Goal: Participate in discussion: Engage in conversation with other users on a specific topic

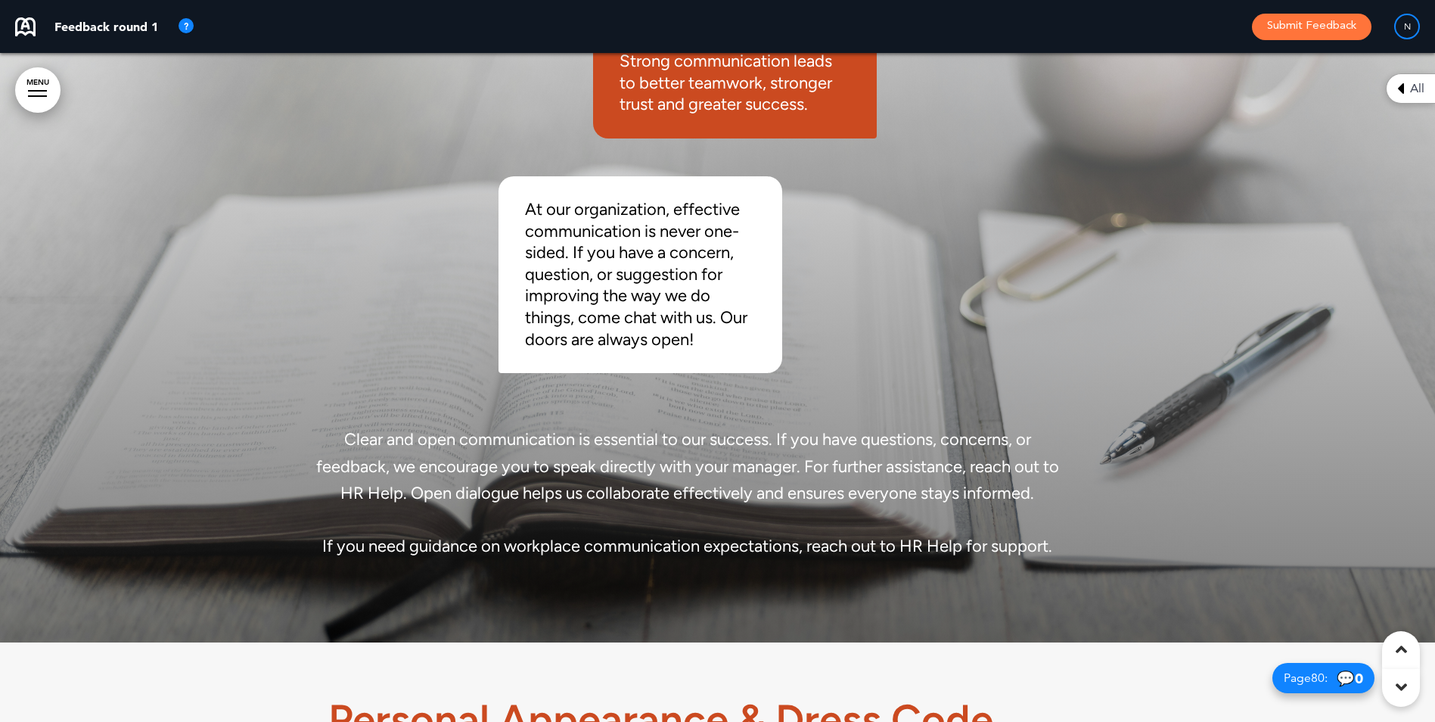
scroll to position [454, 0]
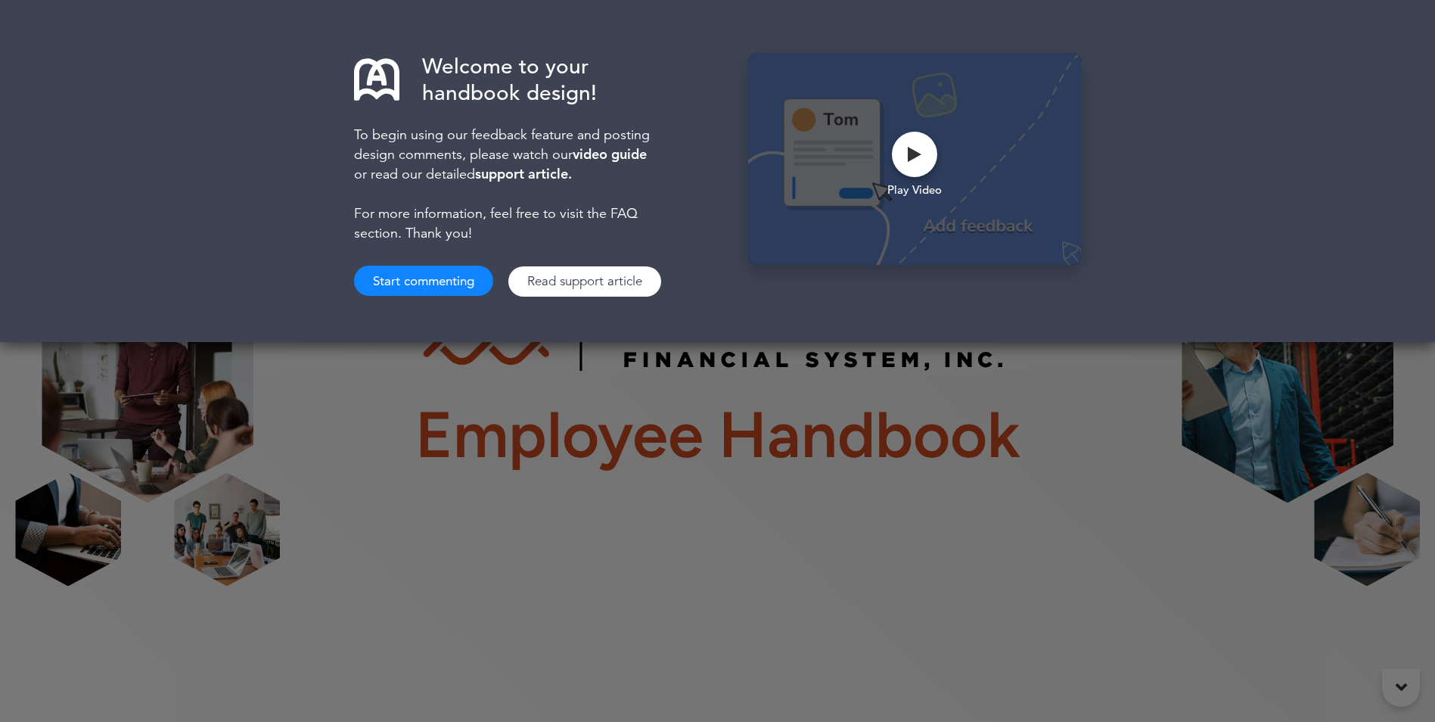
click at [450, 278] on button "Start commenting" at bounding box center [423, 280] width 139 height 30
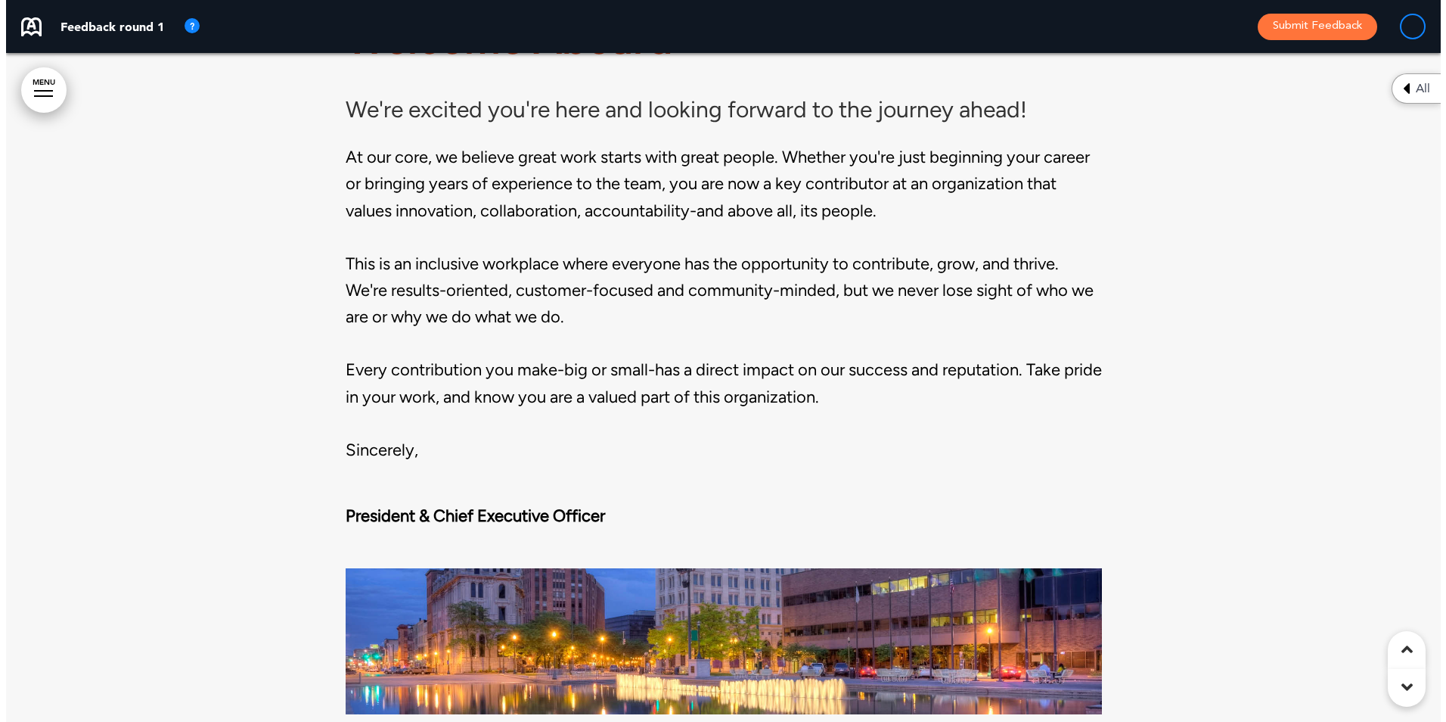
scroll to position [1513, 0]
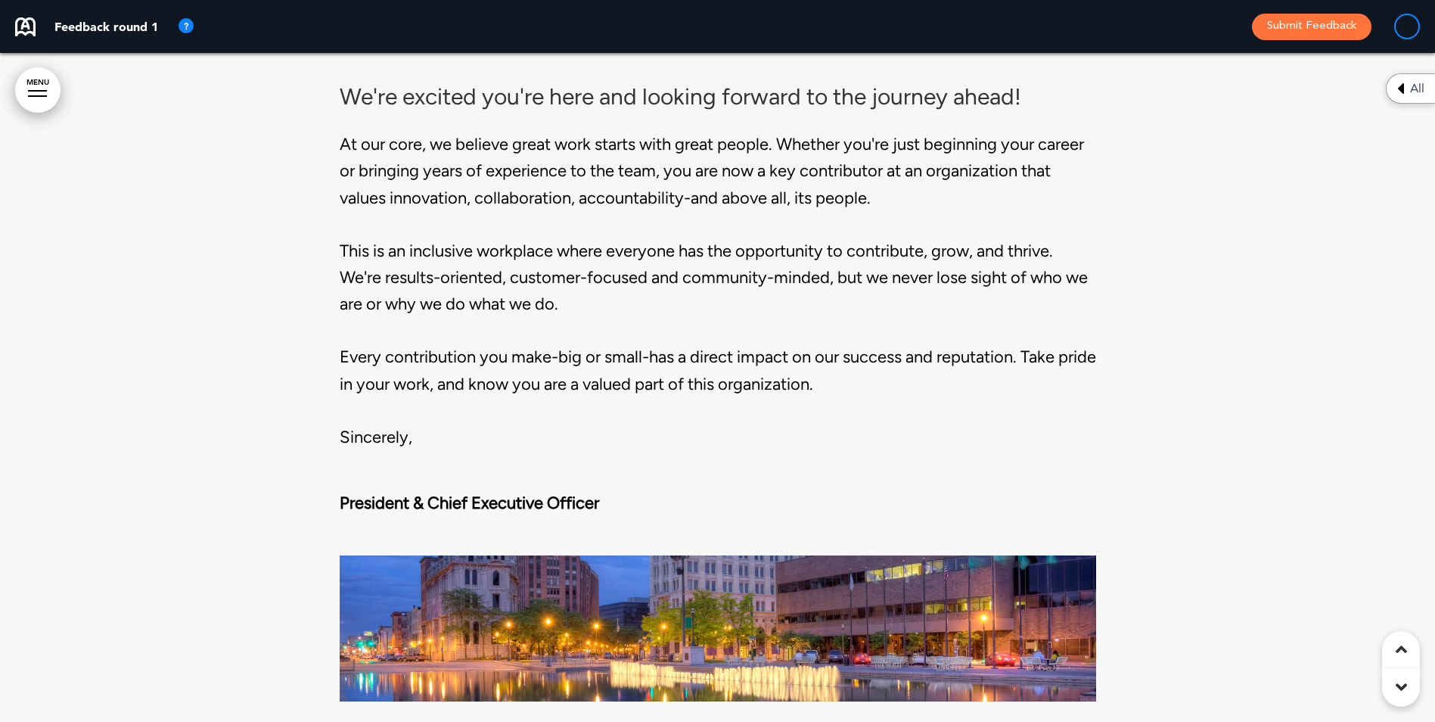
click at [505, 455] on div "Welcome Aboard We're excited you're here and looking forward to the journey ahe…" at bounding box center [718, 321] width 756 height 888
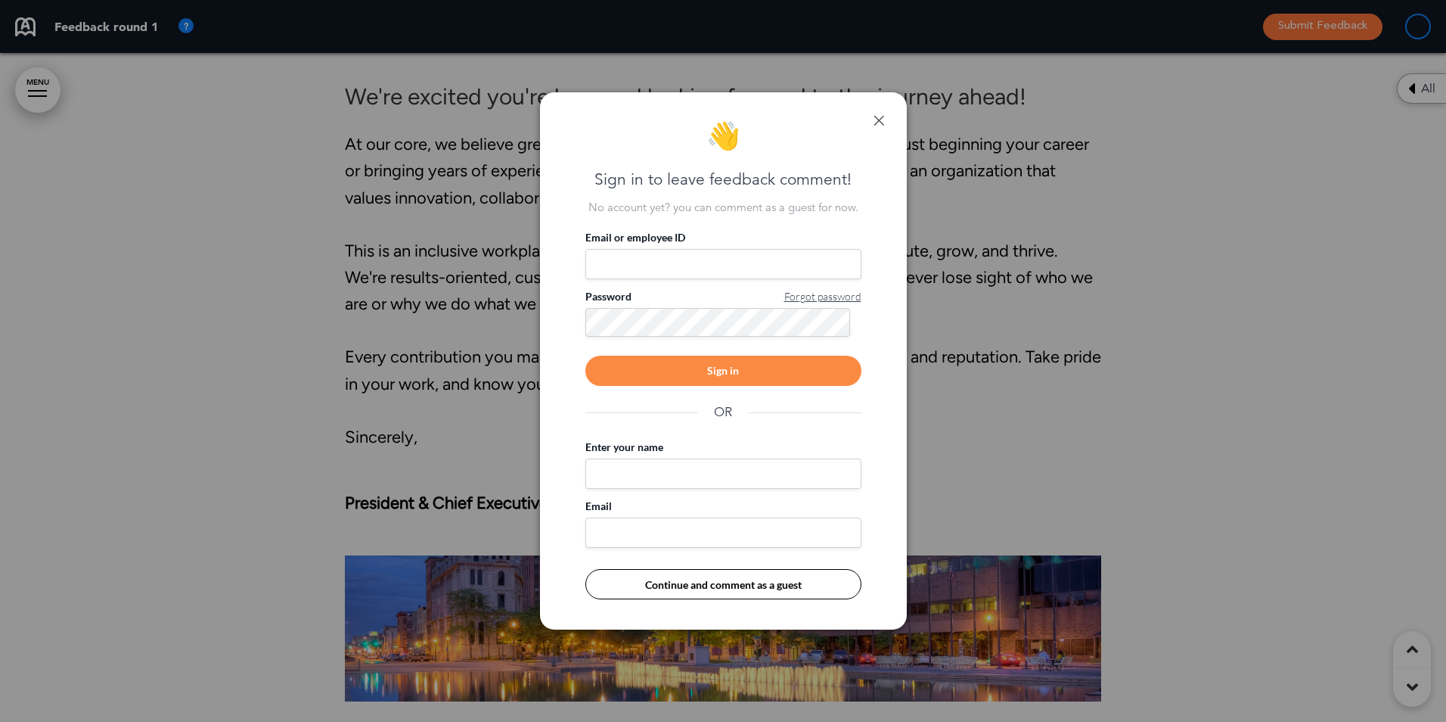
click at [634, 259] on input "Email or employee ID" at bounding box center [723, 264] width 276 height 30
type input "**********"
click at [745, 368] on div "Sign in" at bounding box center [723, 371] width 276 height 30
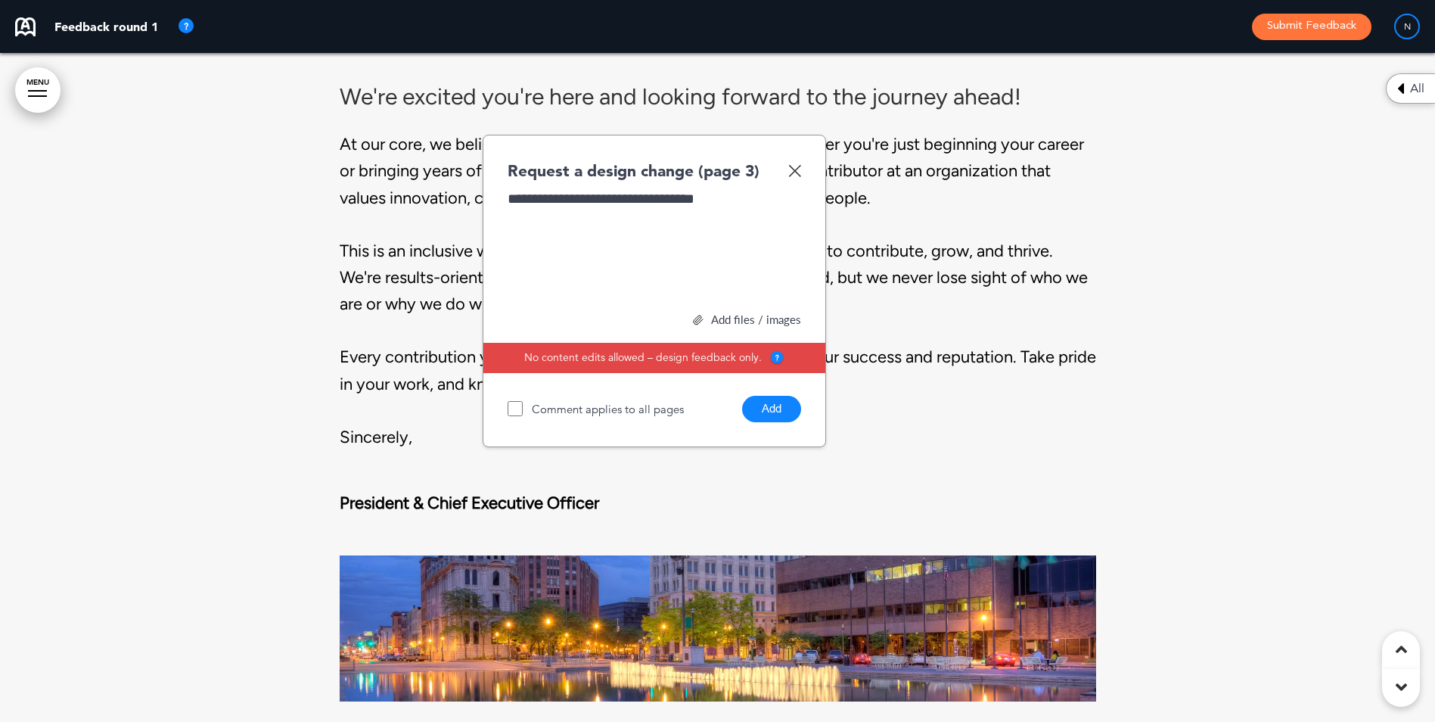
click at [737, 317] on div "Add files / images" at bounding box center [654, 319] width 293 height 11
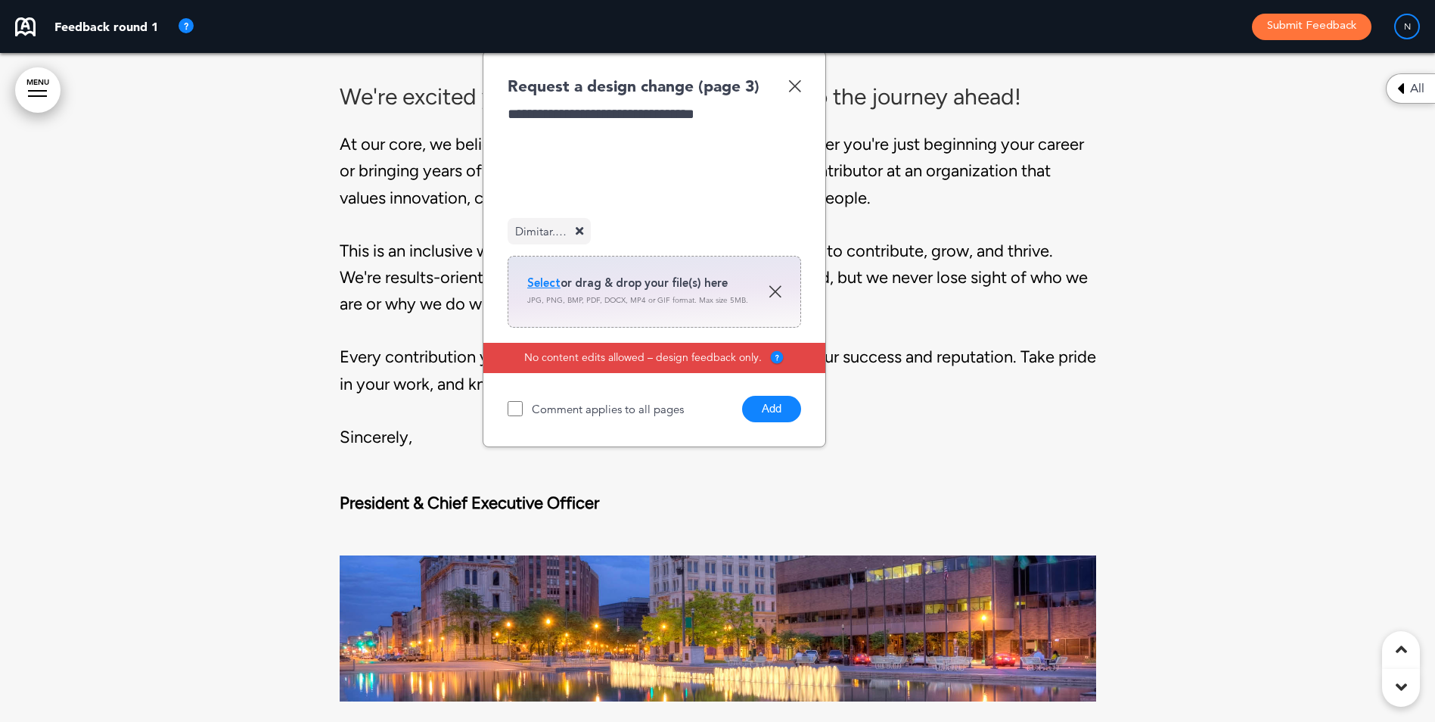
click at [777, 411] on button "Add" at bounding box center [771, 409] width 59 height 26
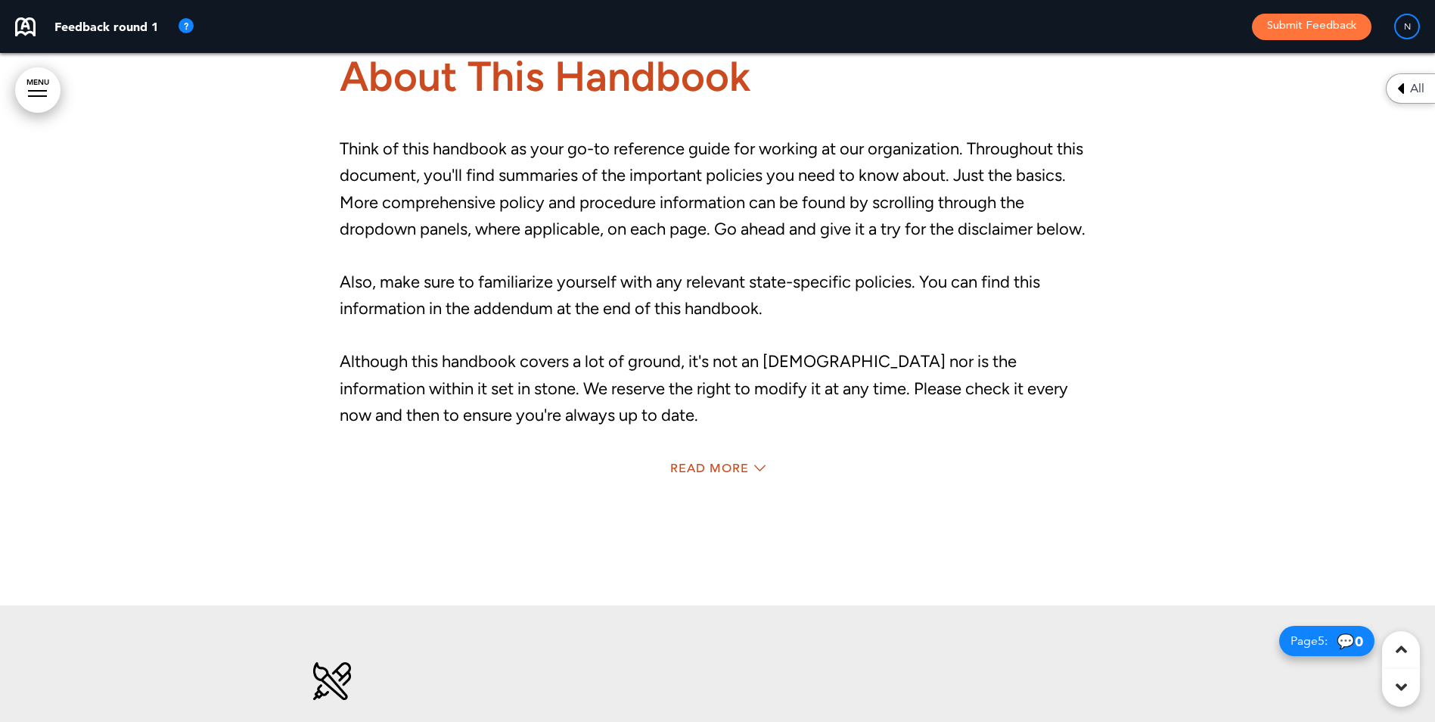
scroll to position [2345, 0]
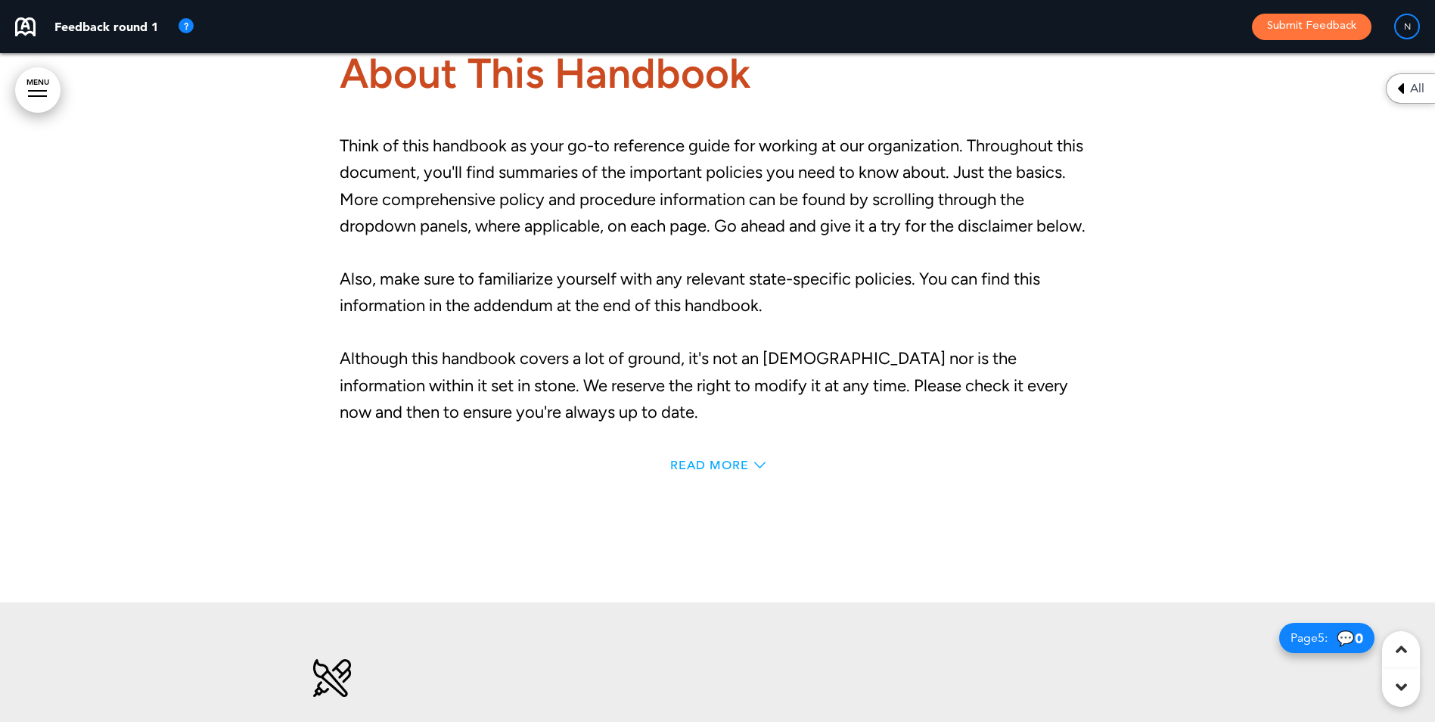
click at [741, 464] on span "Read More" at bounding box center [709, 465] width 79 height 12
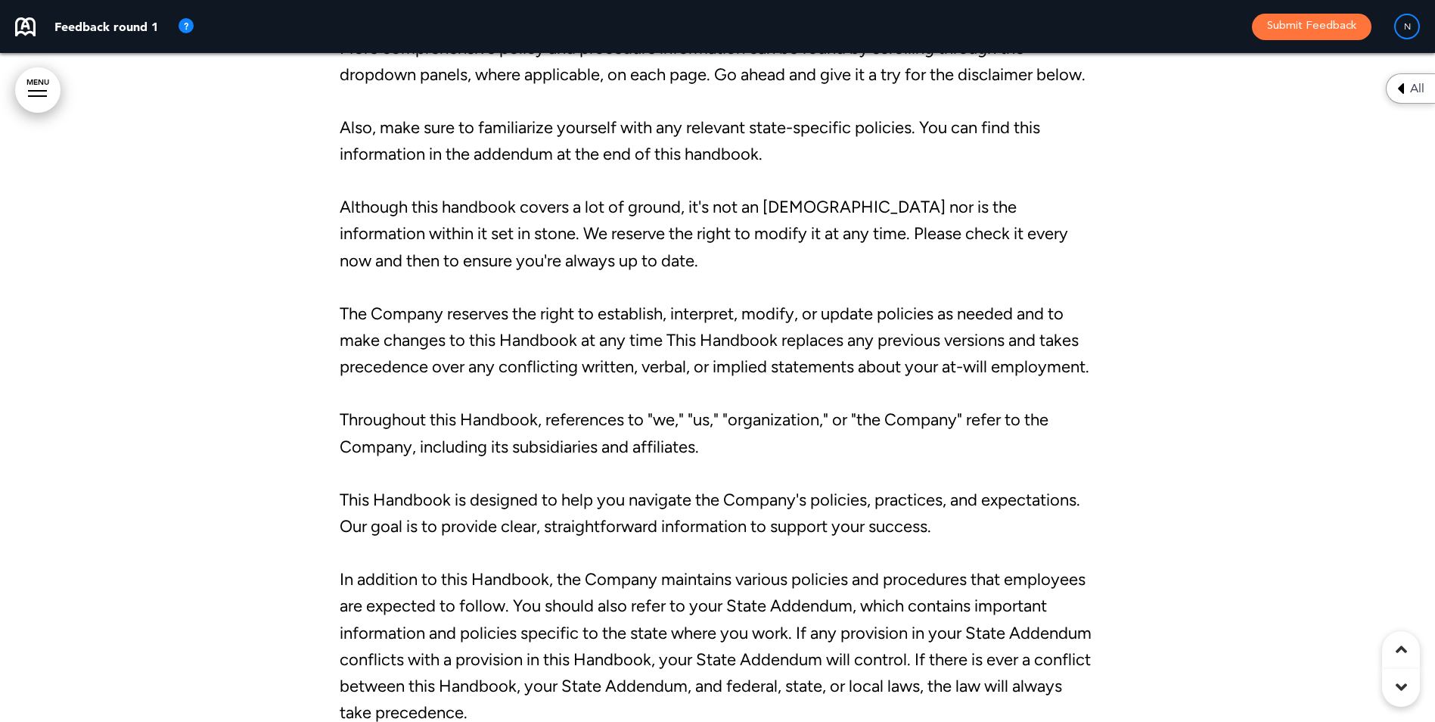
scroll to position [2509, 0]
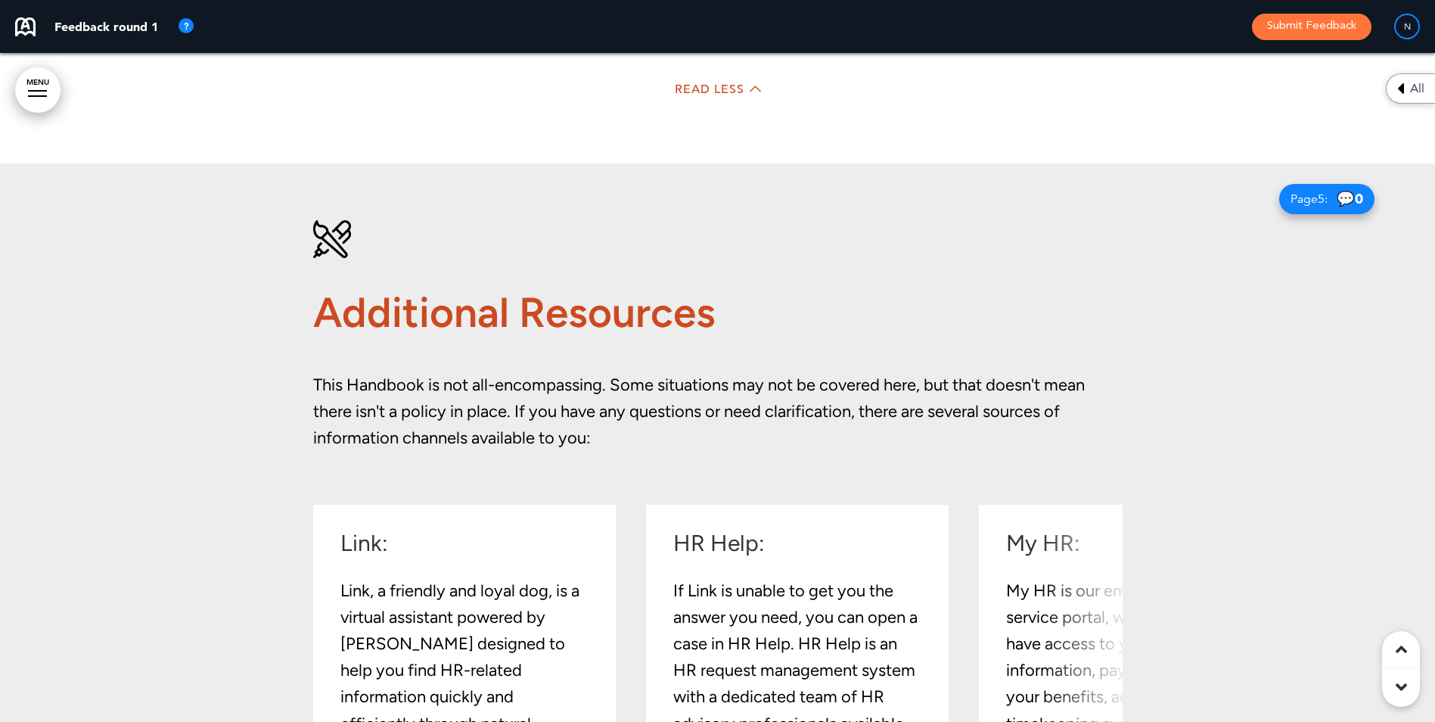
click at [714, 107] on div "Read Less" at bounding box center [718, 91] width 756 height 31
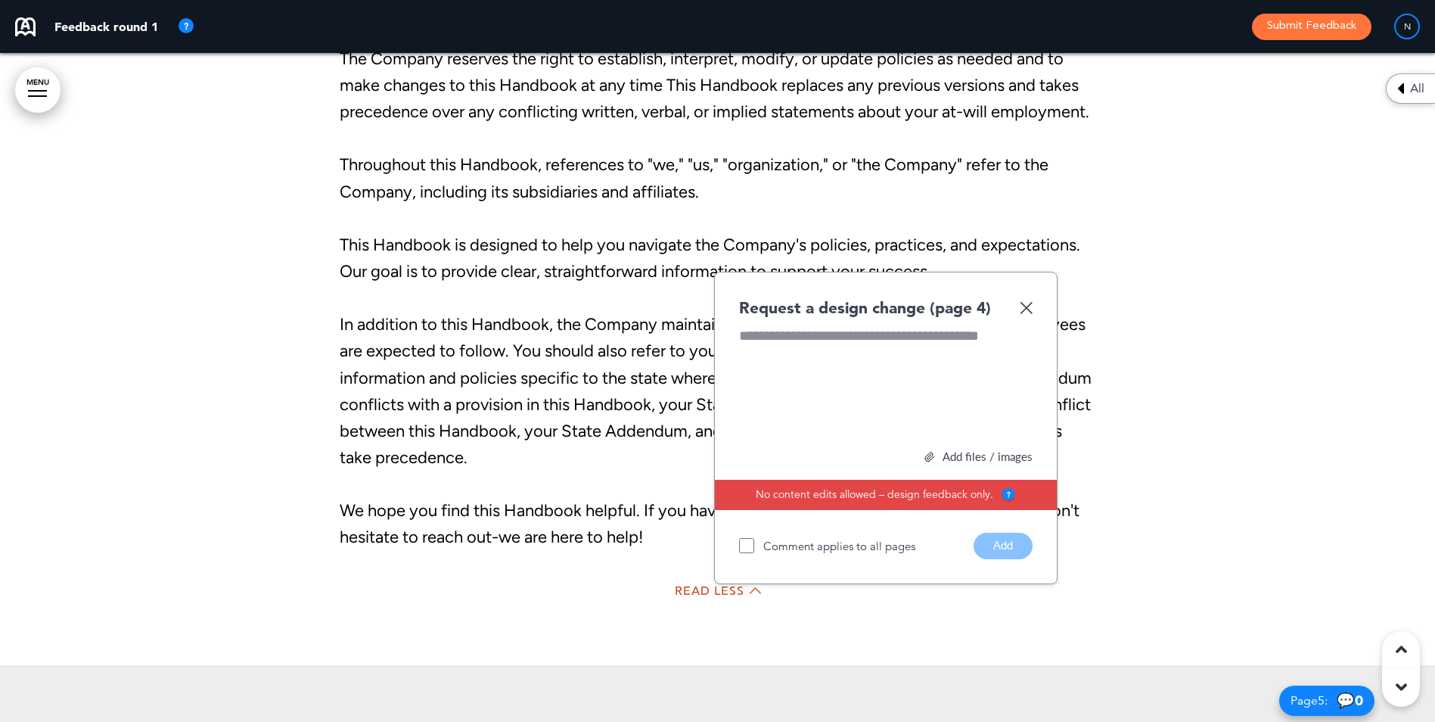
click at [1028, 314] on img at bounding box center [1026, 307] width 13 height 13
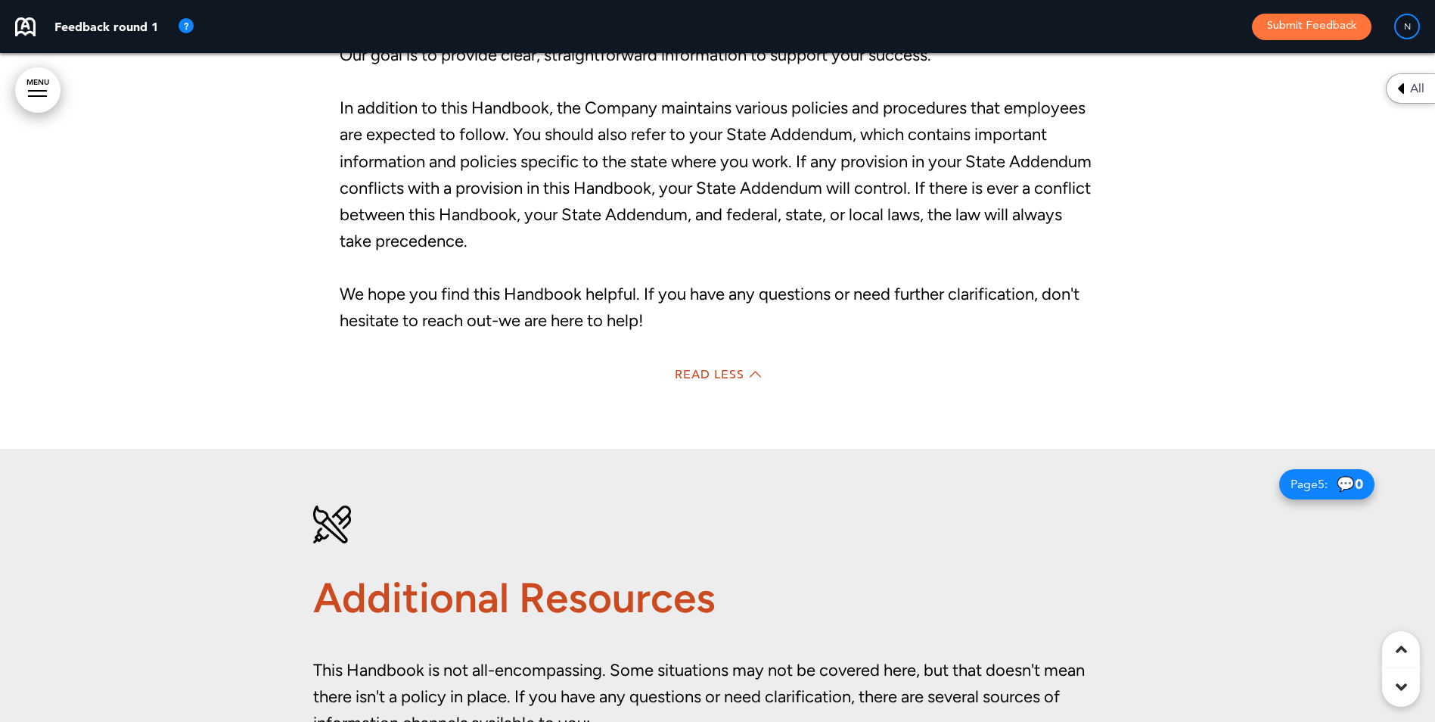
scroll to position [2915, 0]
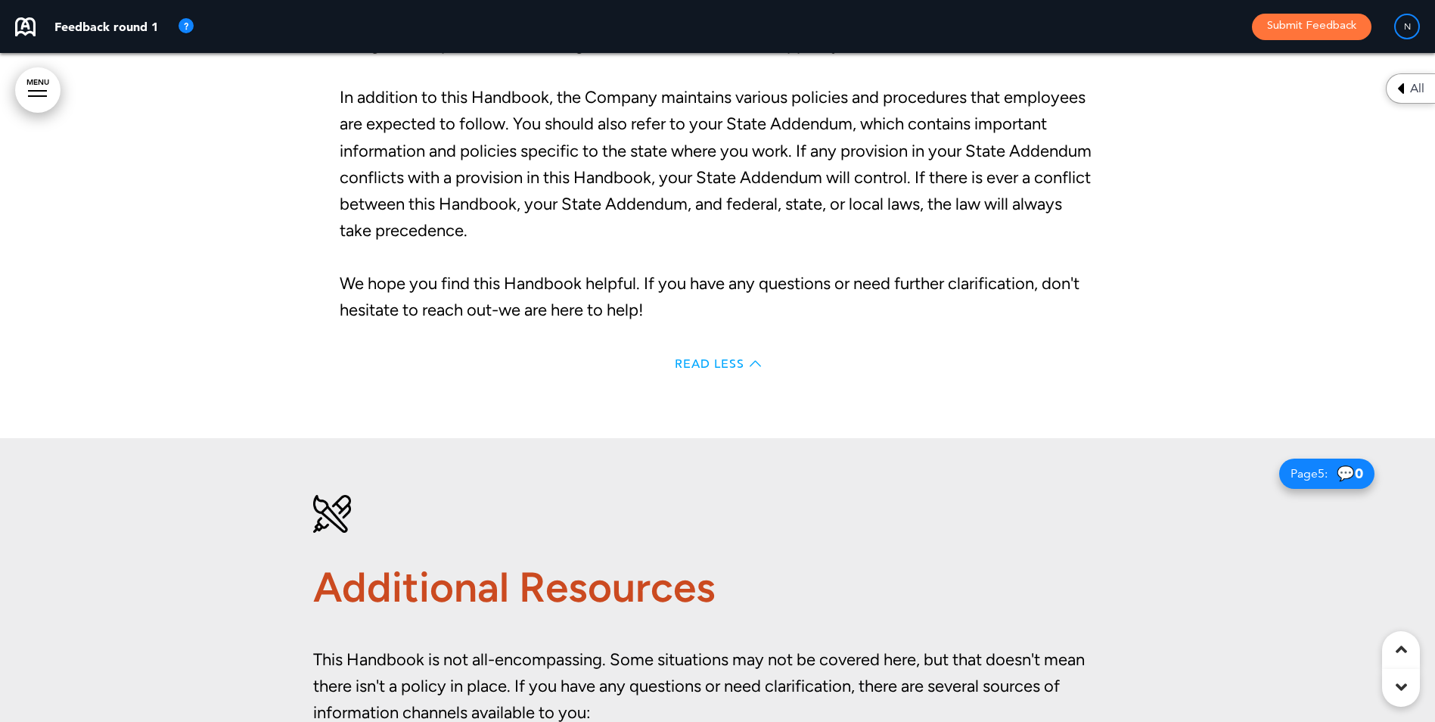
click at [706, 370] on span "Read Less" at bounding box center [710, 364] width 70 height 12
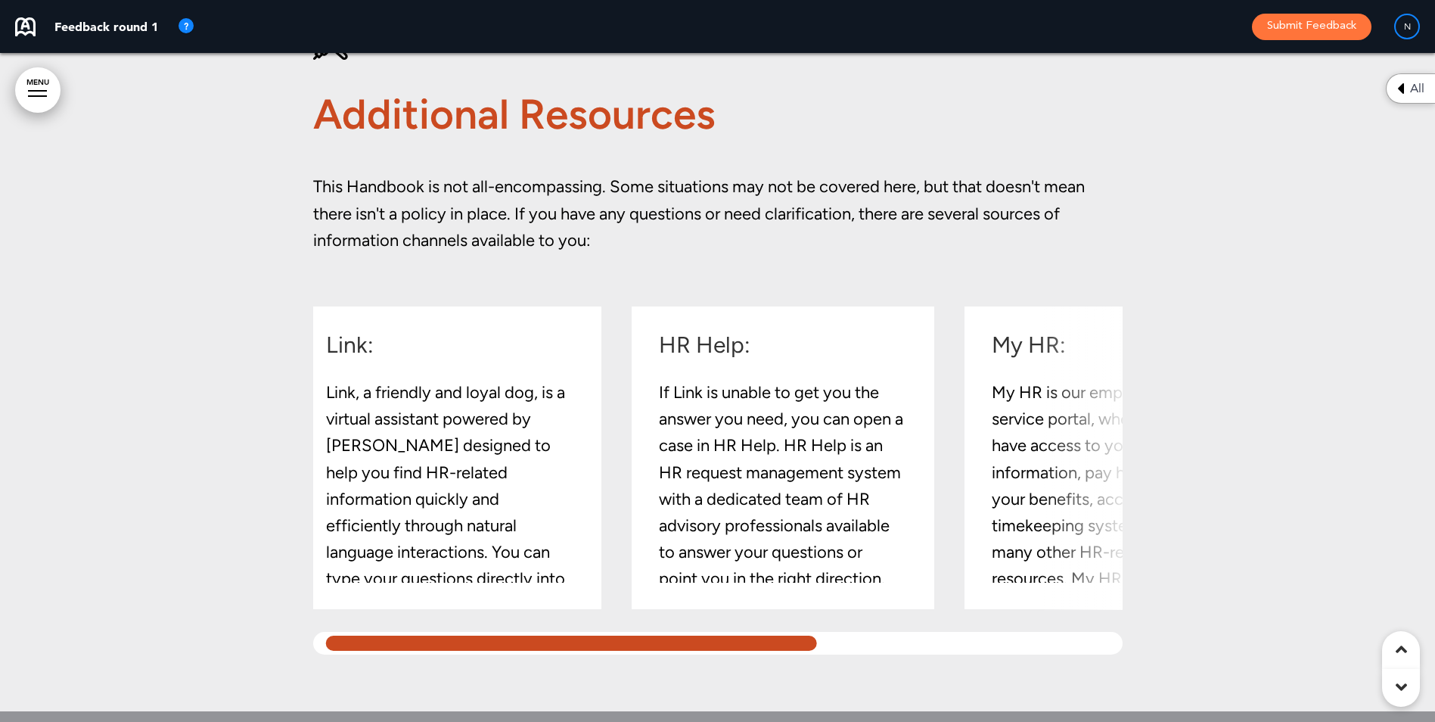
scroll to position [0, 0]
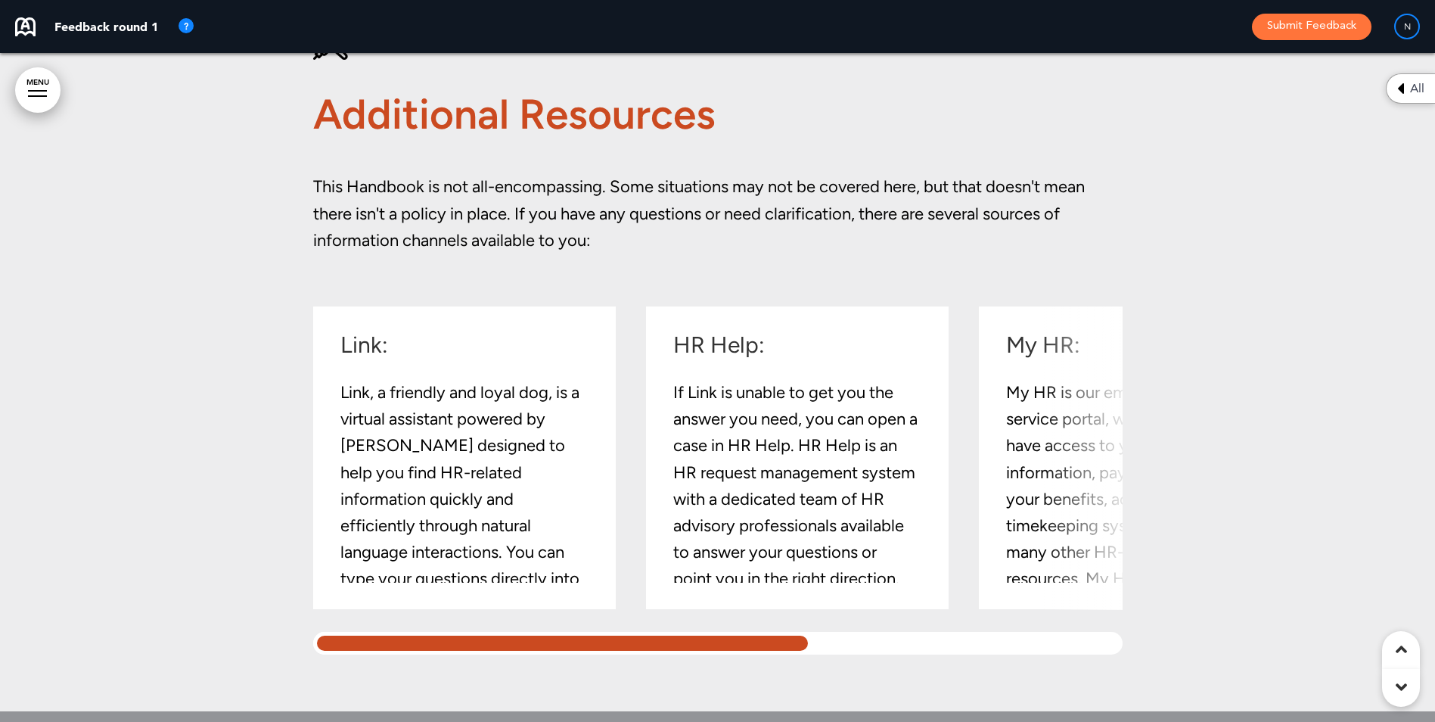
click at [706, 648] on div at bounding box center [562, 643] width 499 height 23
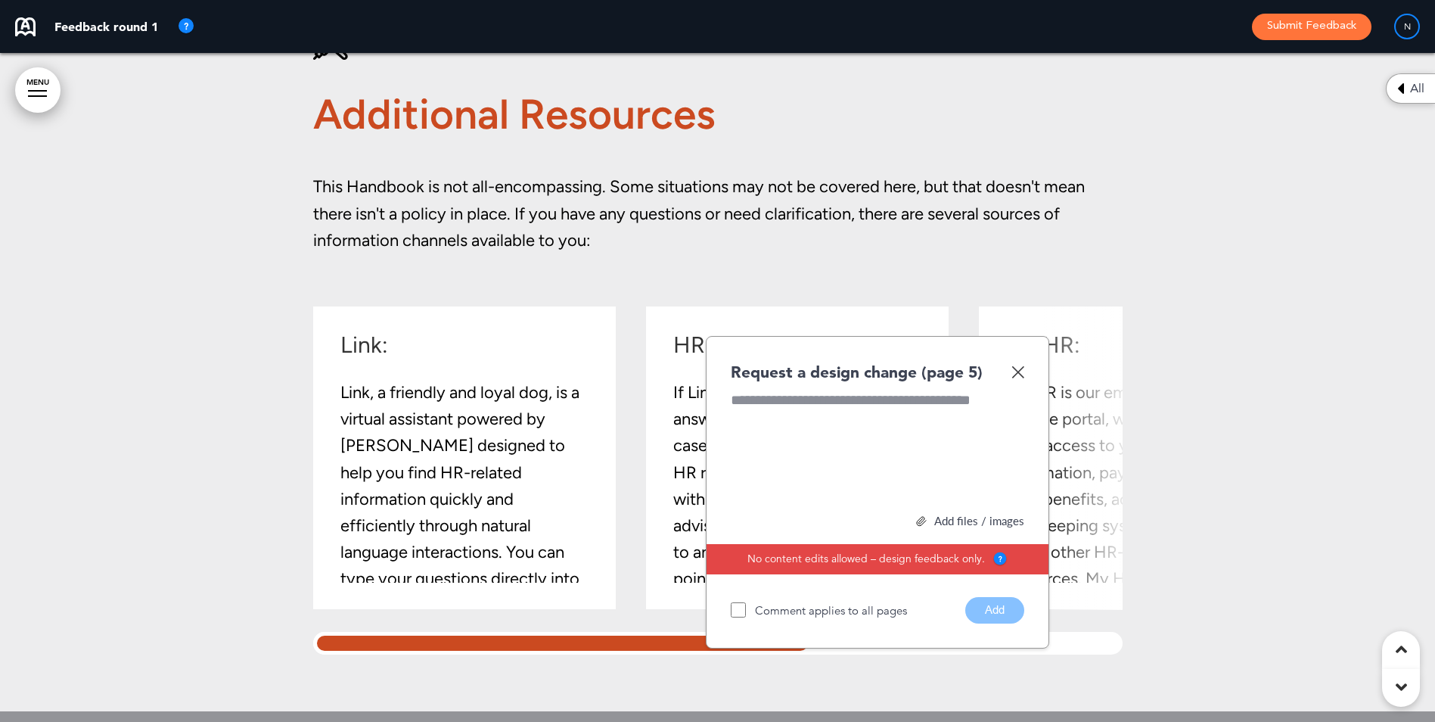
click at [405, 331] on div "Link: Link, a friendly and loyal dog, is a virtual assistant powered by Boost A…" at bounding box center [464, 457] width 303 height 303
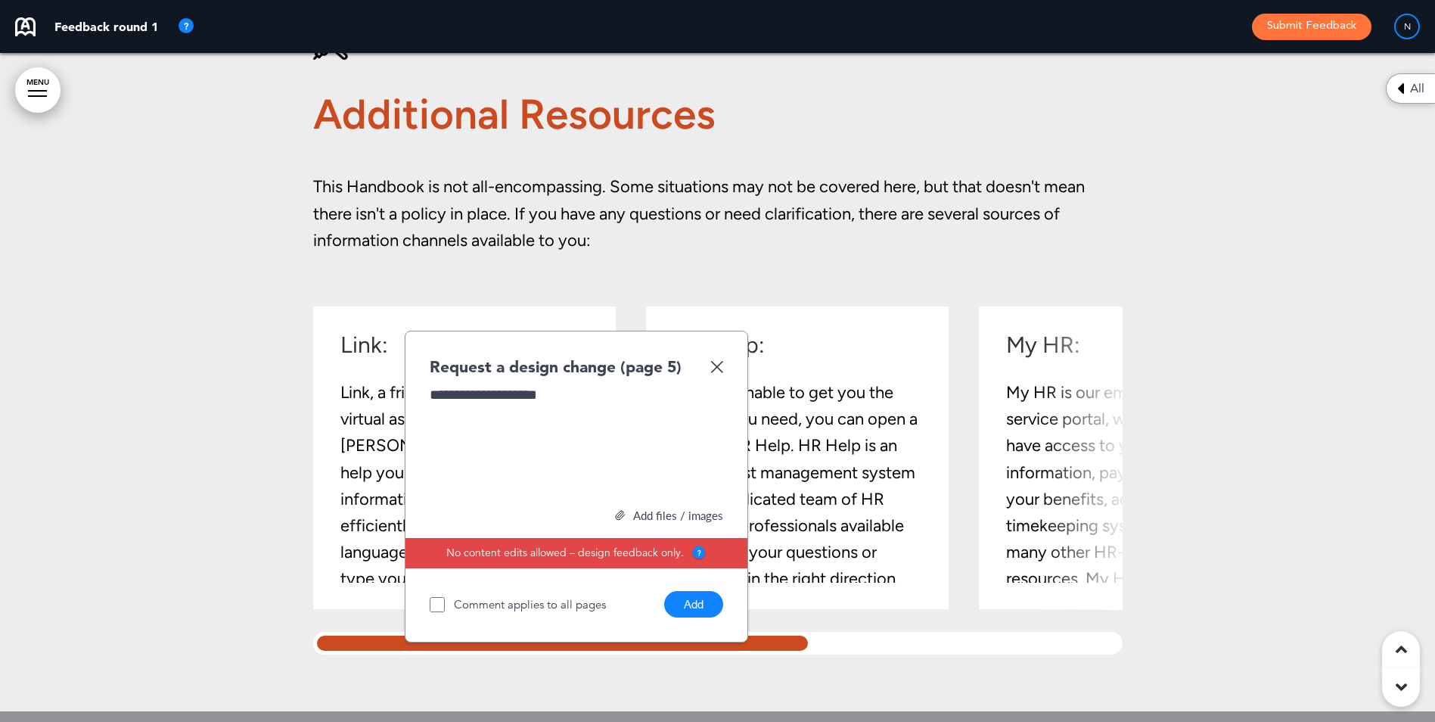
click at [661, 517] on div "Add files / images" at bounding box center [576, 515] width 293 height 11
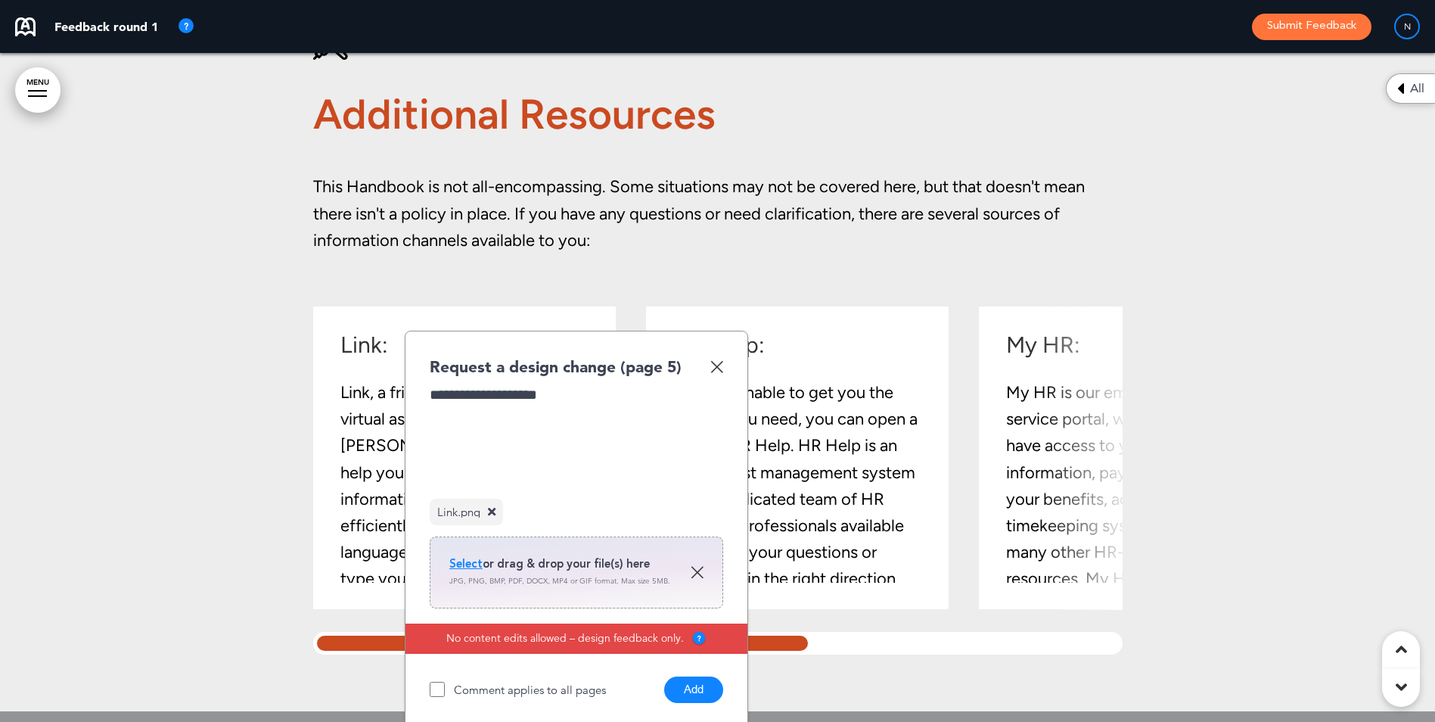
click at [706, 691] on button "Add" at bounding box center [693, 689] width 59 height 26
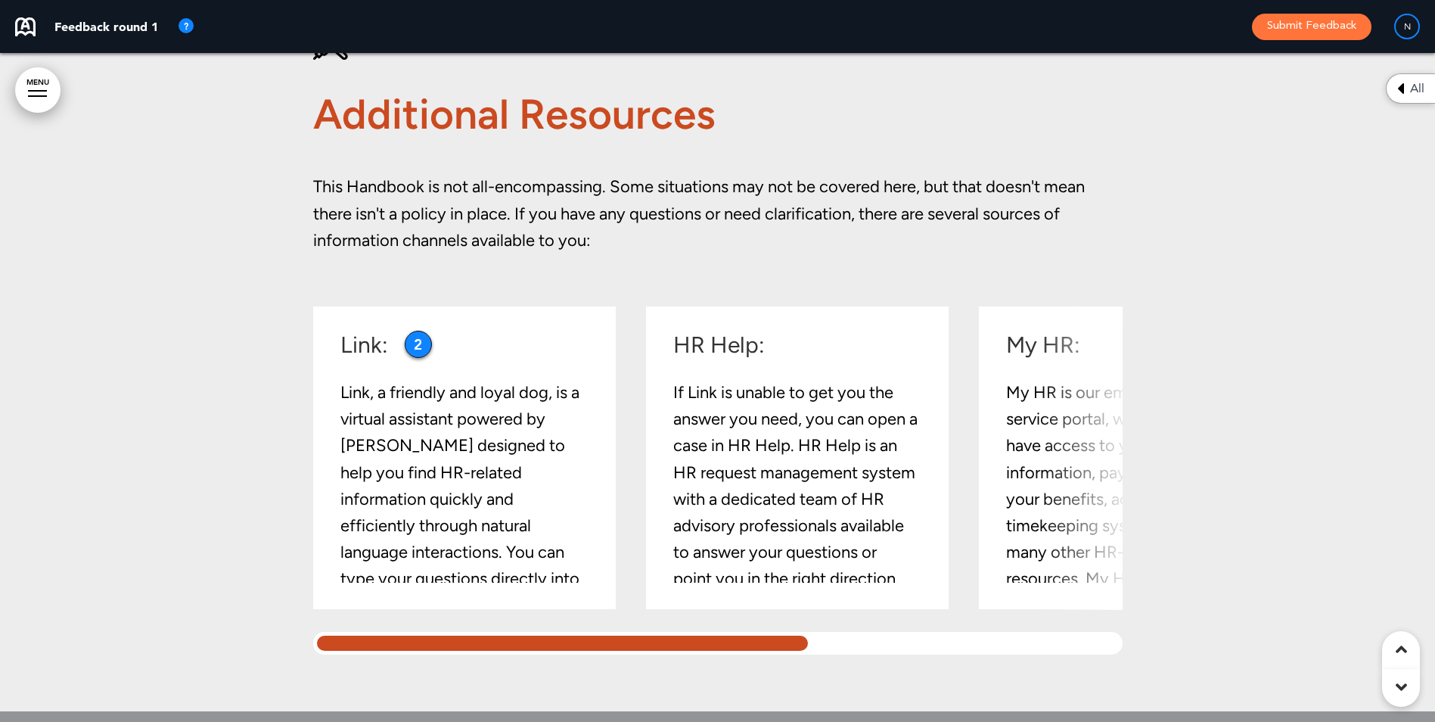
click at [414, 337] on div "2" at bounding box center [418, 344] width 27 height 27
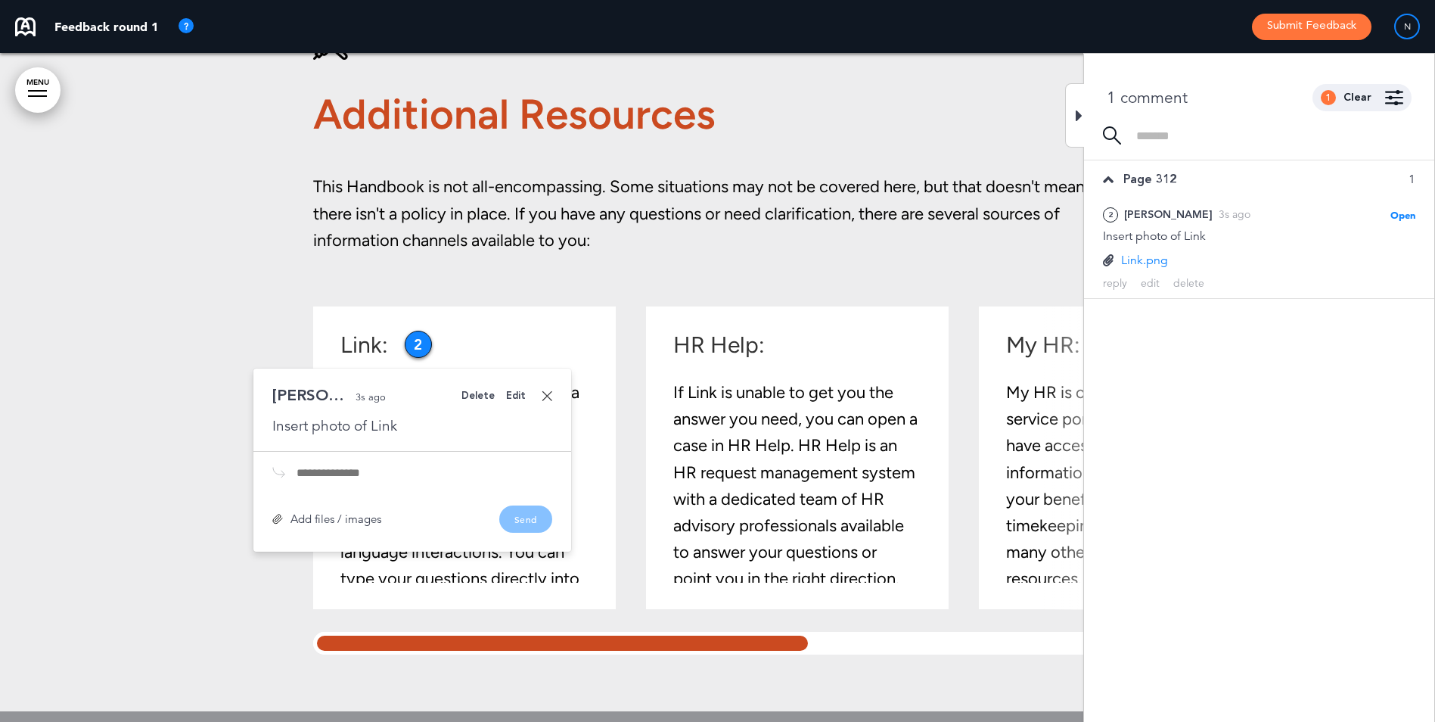
click at [545, 391] on link at bounding box center [547, 395] width 11 height 11
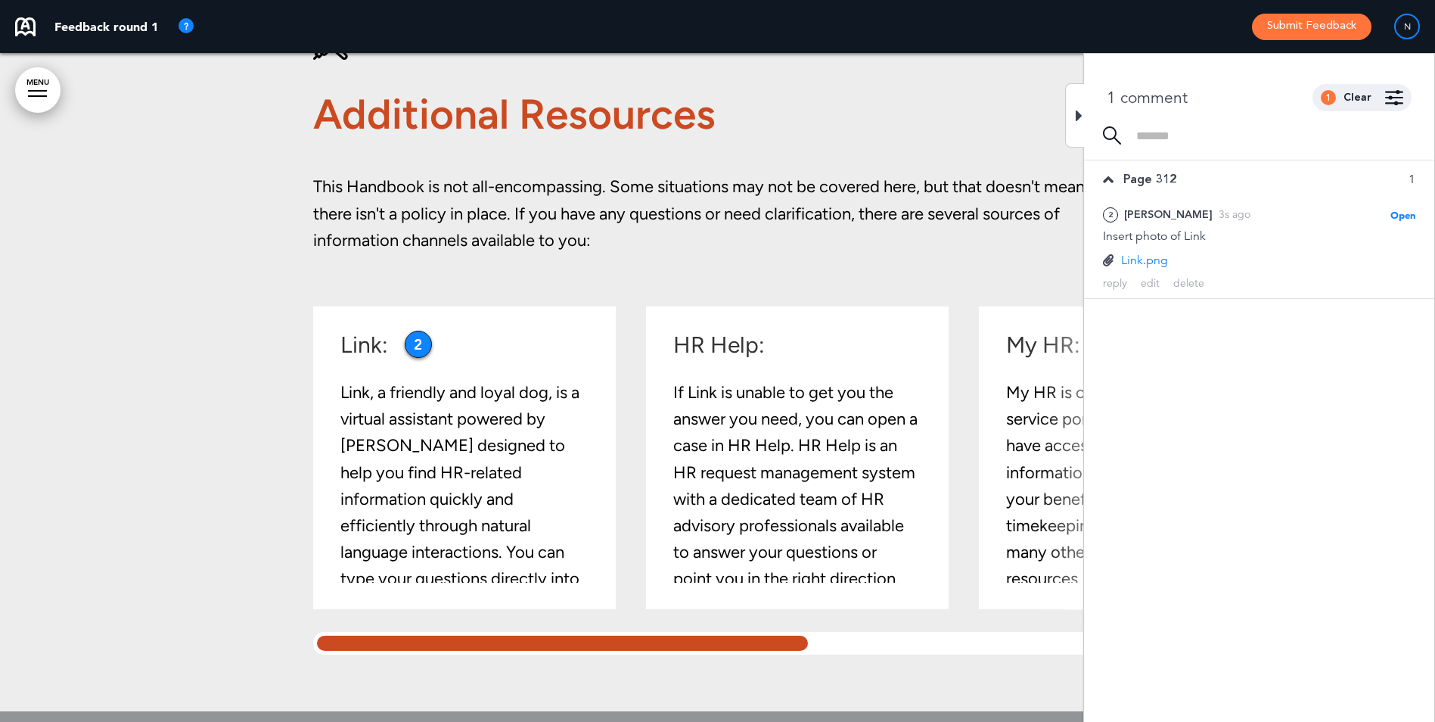
click at [735, 377] on div "HR Help: If Link is unable to get you the answer you need, you can open a case …" at bounding box center [795, 490] width 244 height 312
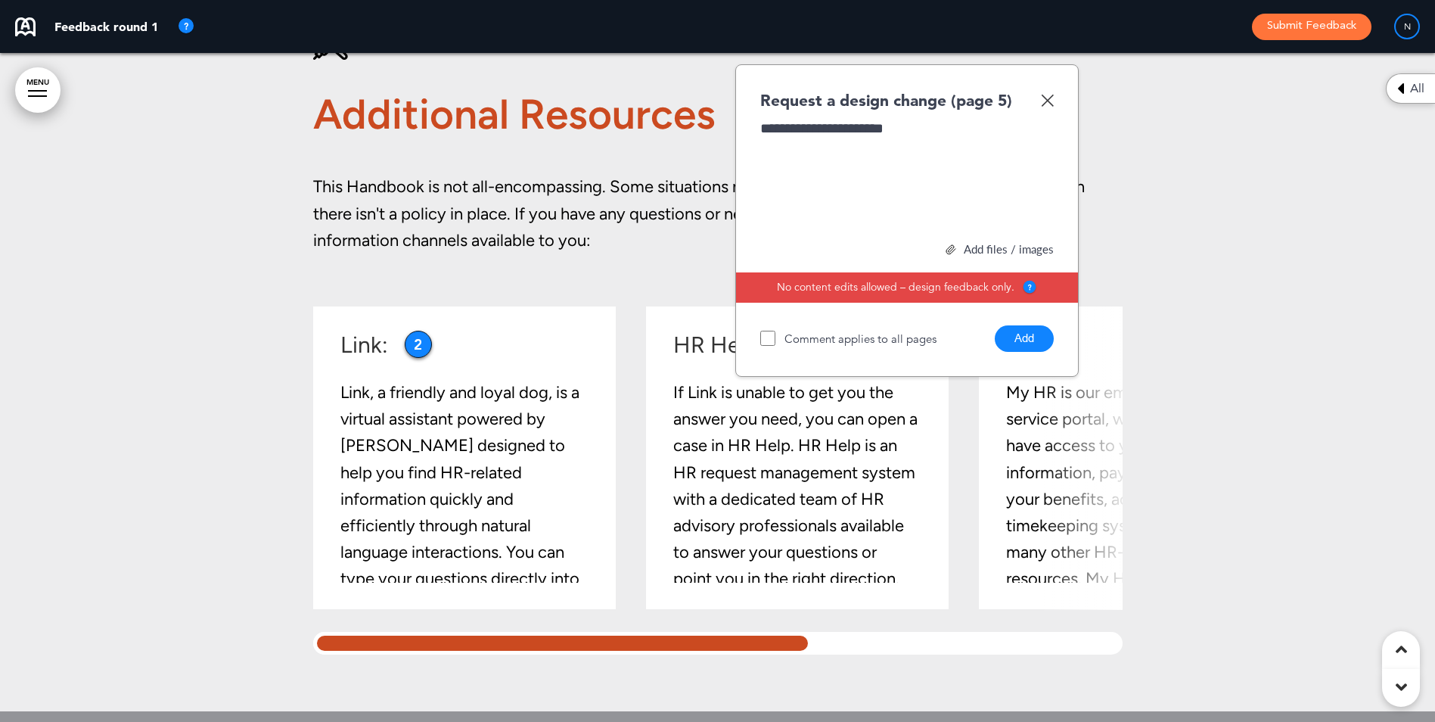
click at [1010, 250] on div "Add files / images" at bounding box center [906, 249] width 293 height 11
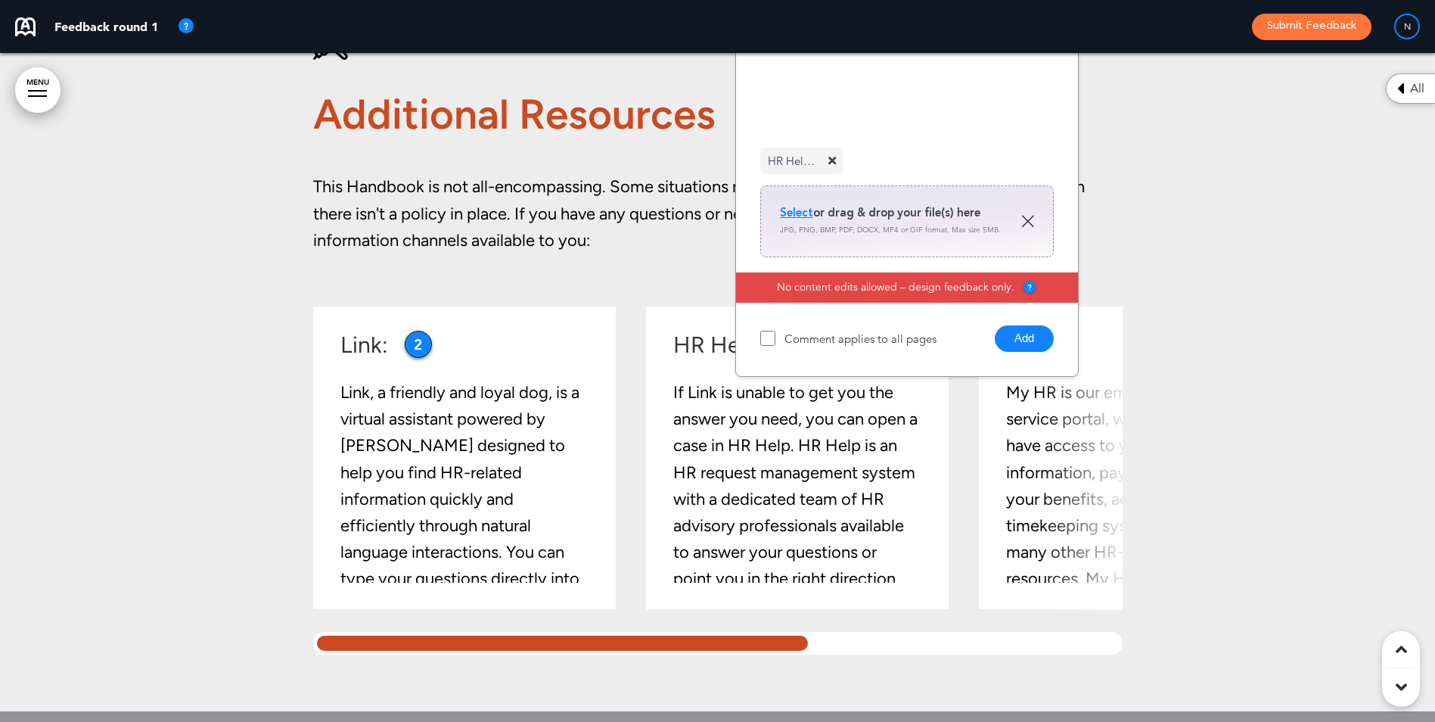
click at [1033, 346] on button "Add" at bounding box center [1024, 338] width 59 height 26
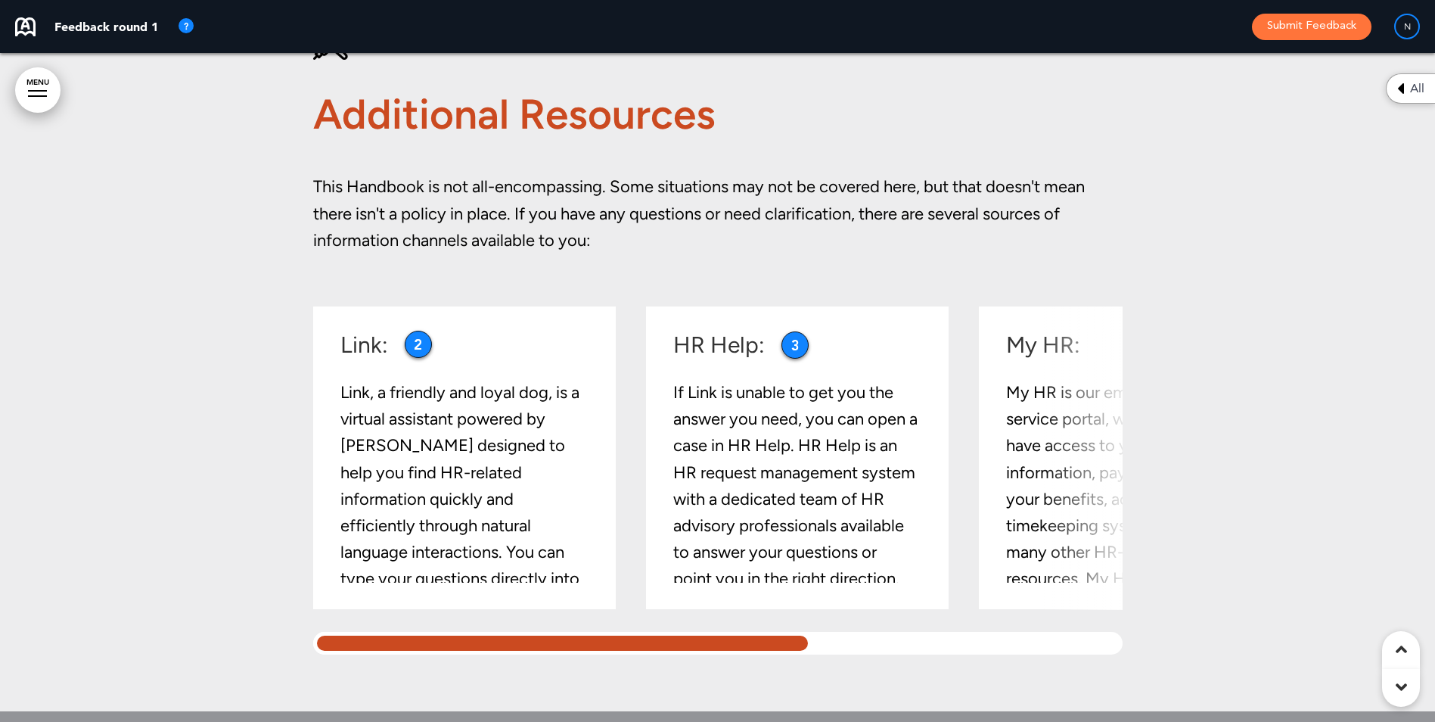
drag, startPoint x: 747, startPoint y: 390, endPoint x: 796, endPoint y: 348, distance: 64.3
click at [796, 348] on div "3" at bounding box center [794, 344] width 27 height 27
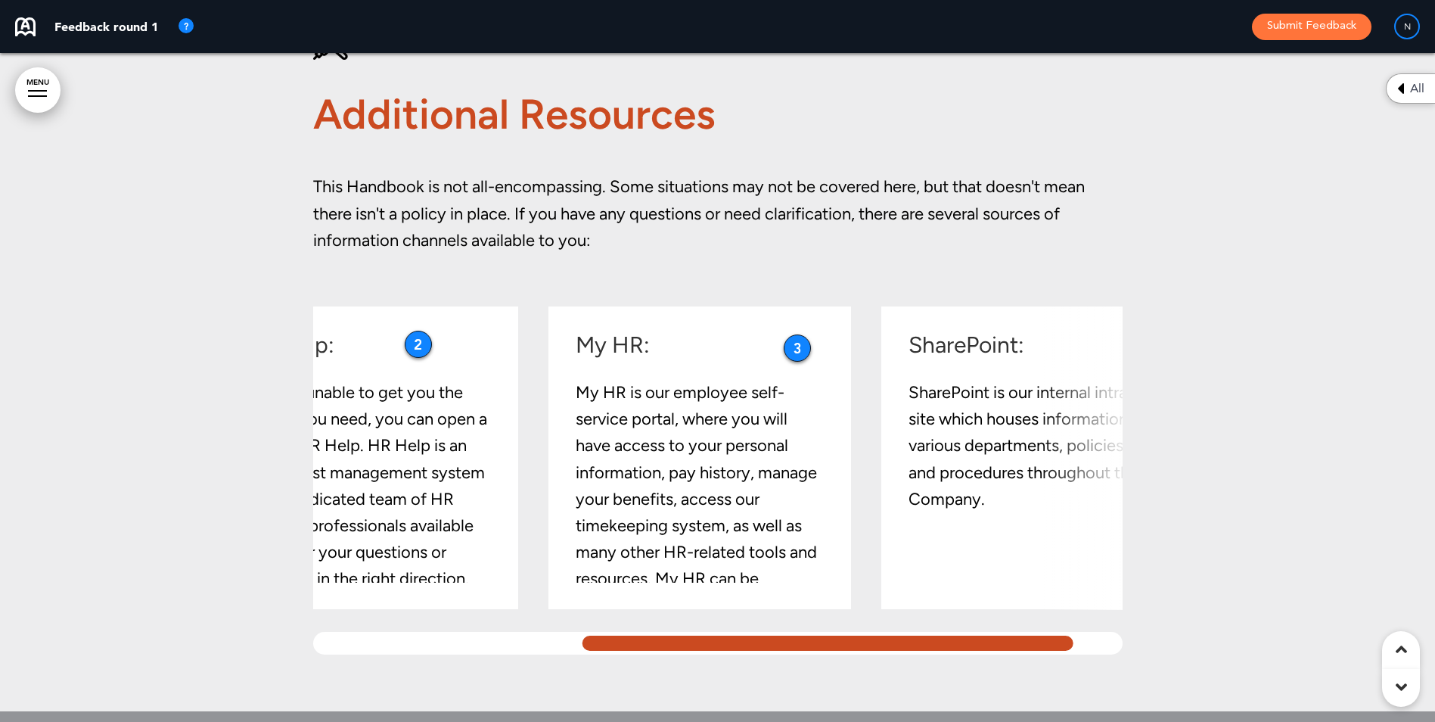
scroll to position [0, 492]
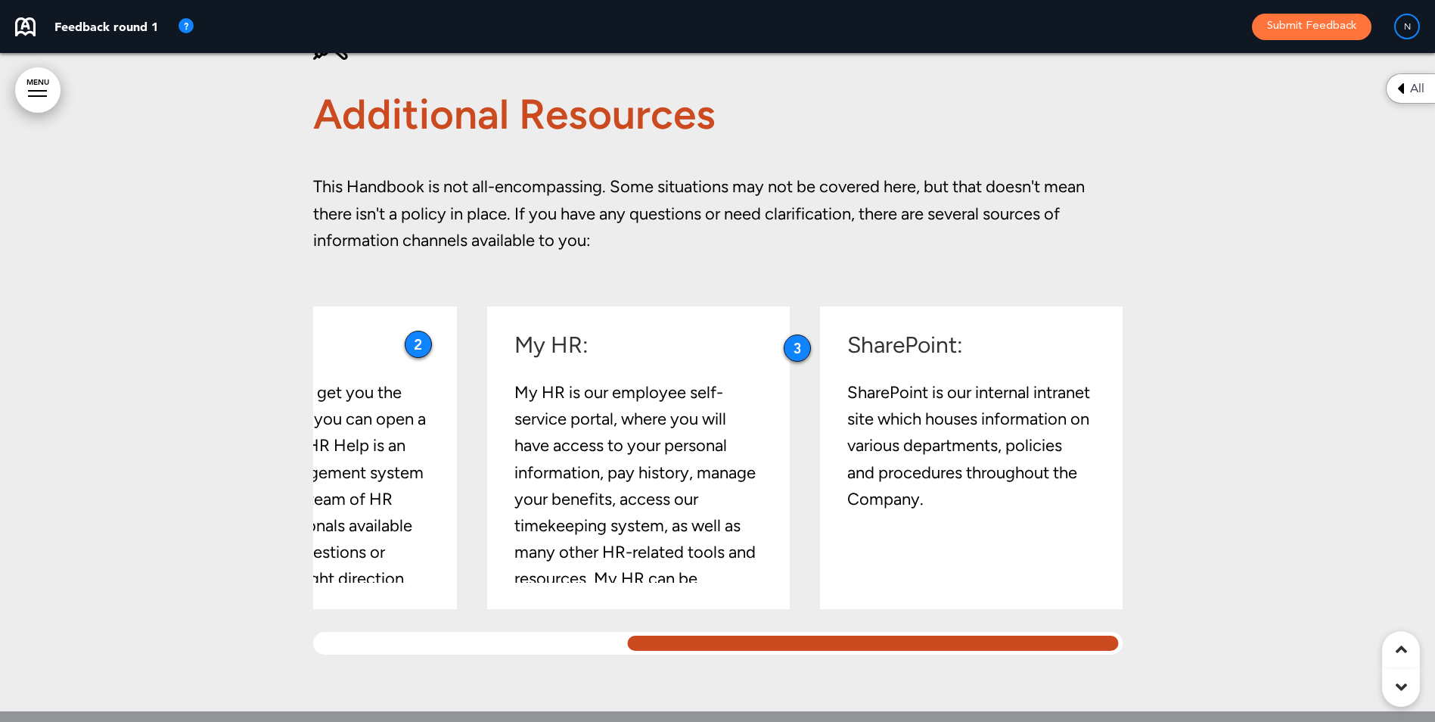
click at [1079, 625] on div "Link: Link, a friendly and loyal dog, is a virtual assistant powered by Boost A…" at bounding box center [717, 480] width 809 height 348
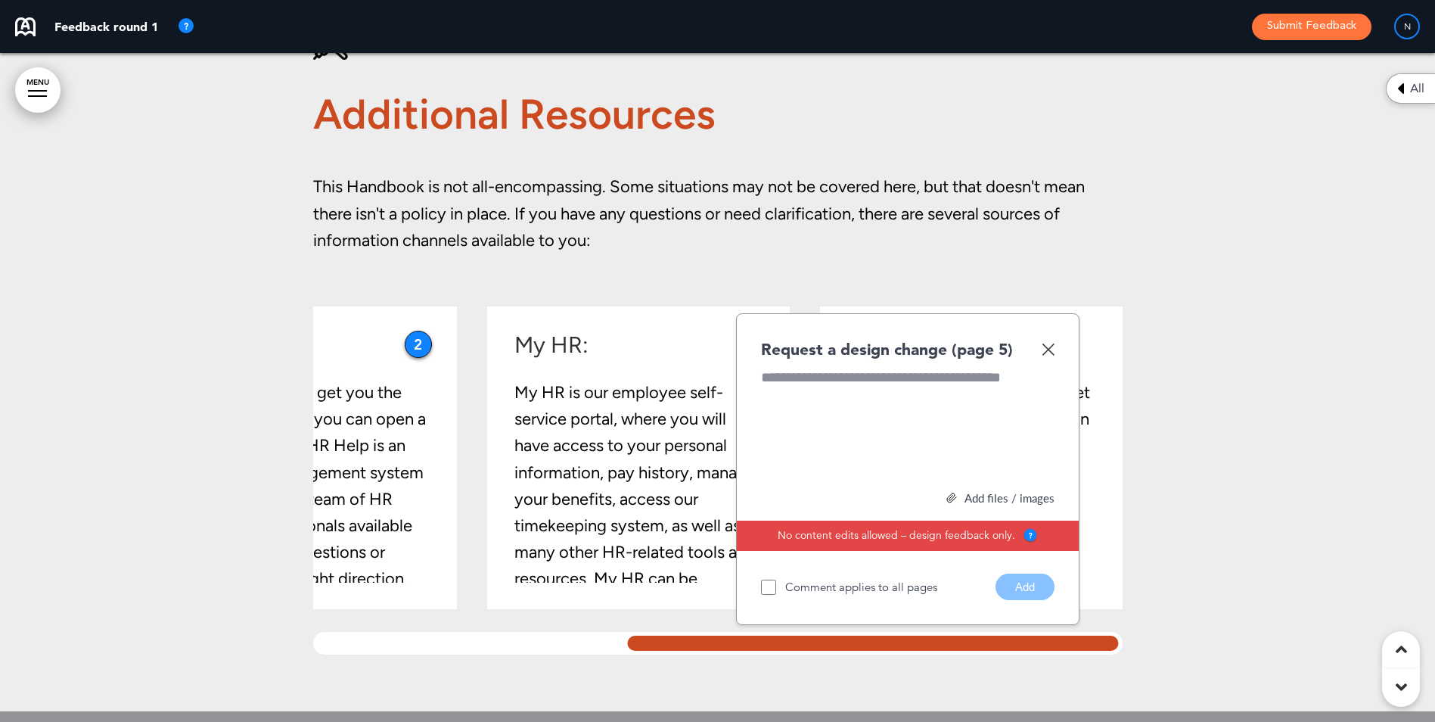
click at [1054, 348] on div "Request a design change (page 5) Add files / images Select or drag & drop your …" at bounding box center [907, 469] width 343 height 312
click at [1048, 349] on img at bounding box center [1048, 349] width 13 height 13
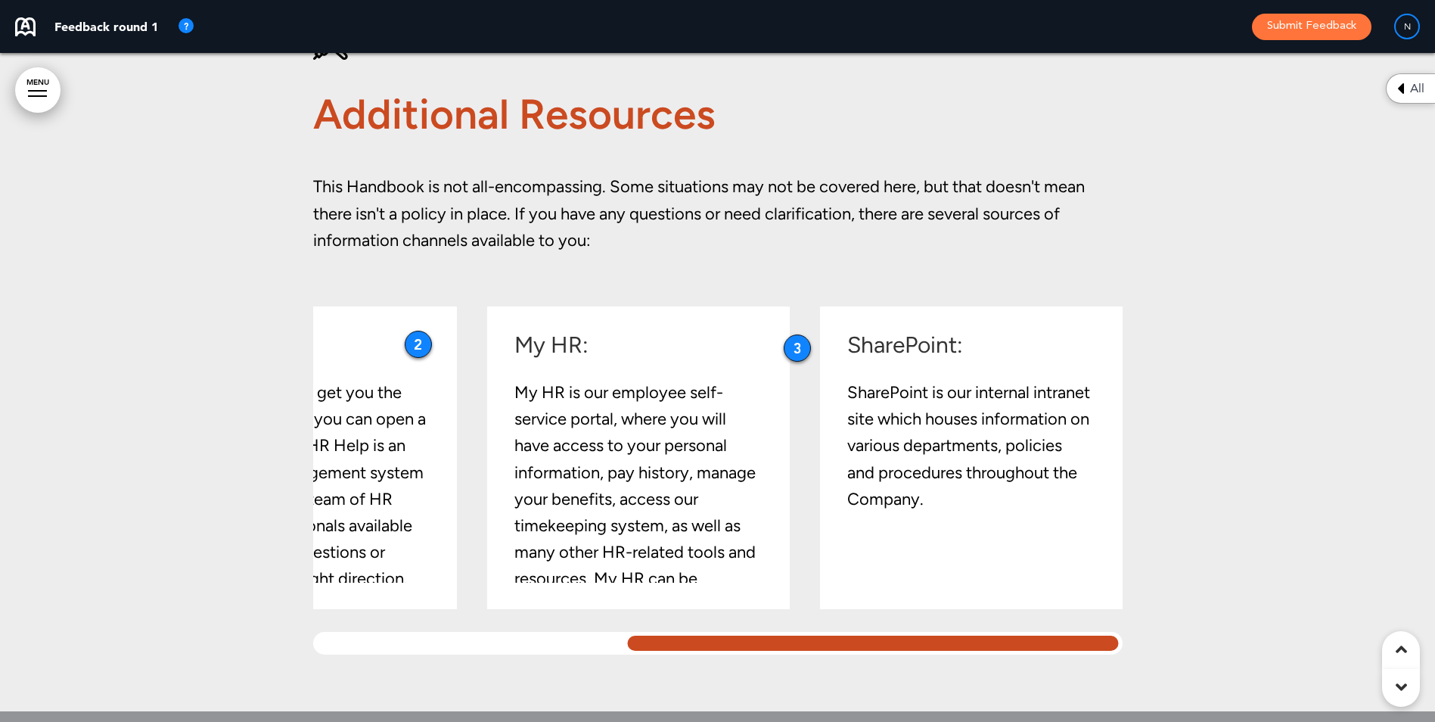
click at [973, 632] on div at bounding box center [872, 643] width 499 height 23
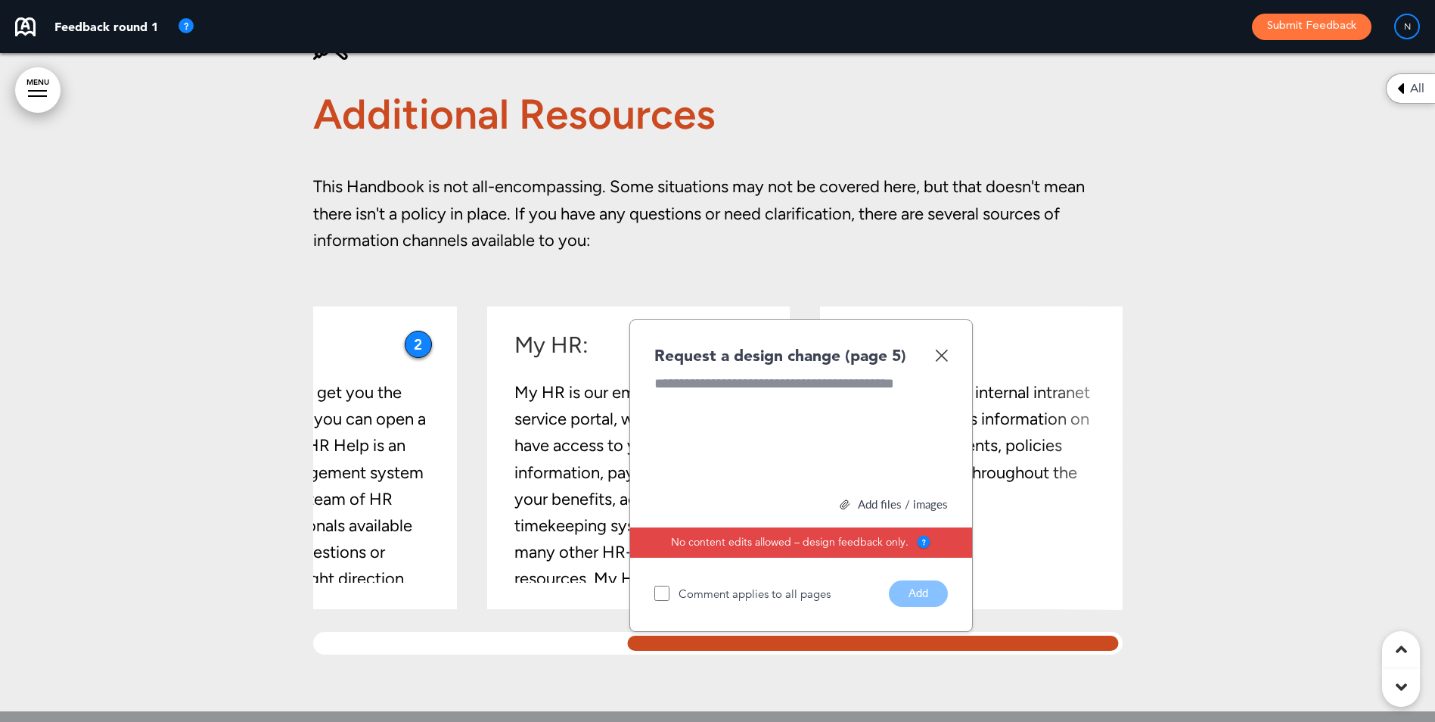
click at [973, 640] on div at bounding box center [872, 643] width 499 height 23
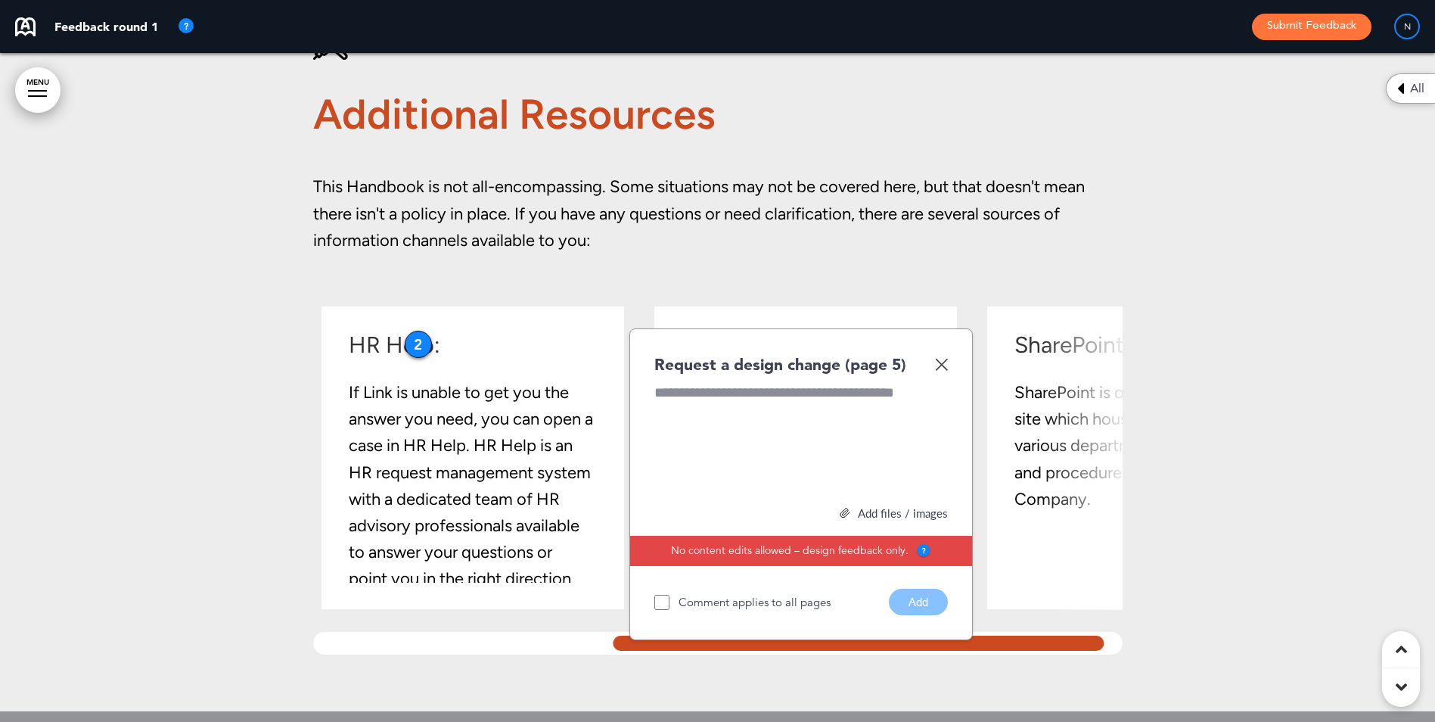
click at [876, 652] on div at bounding box center [858, 643] width 498 height 23
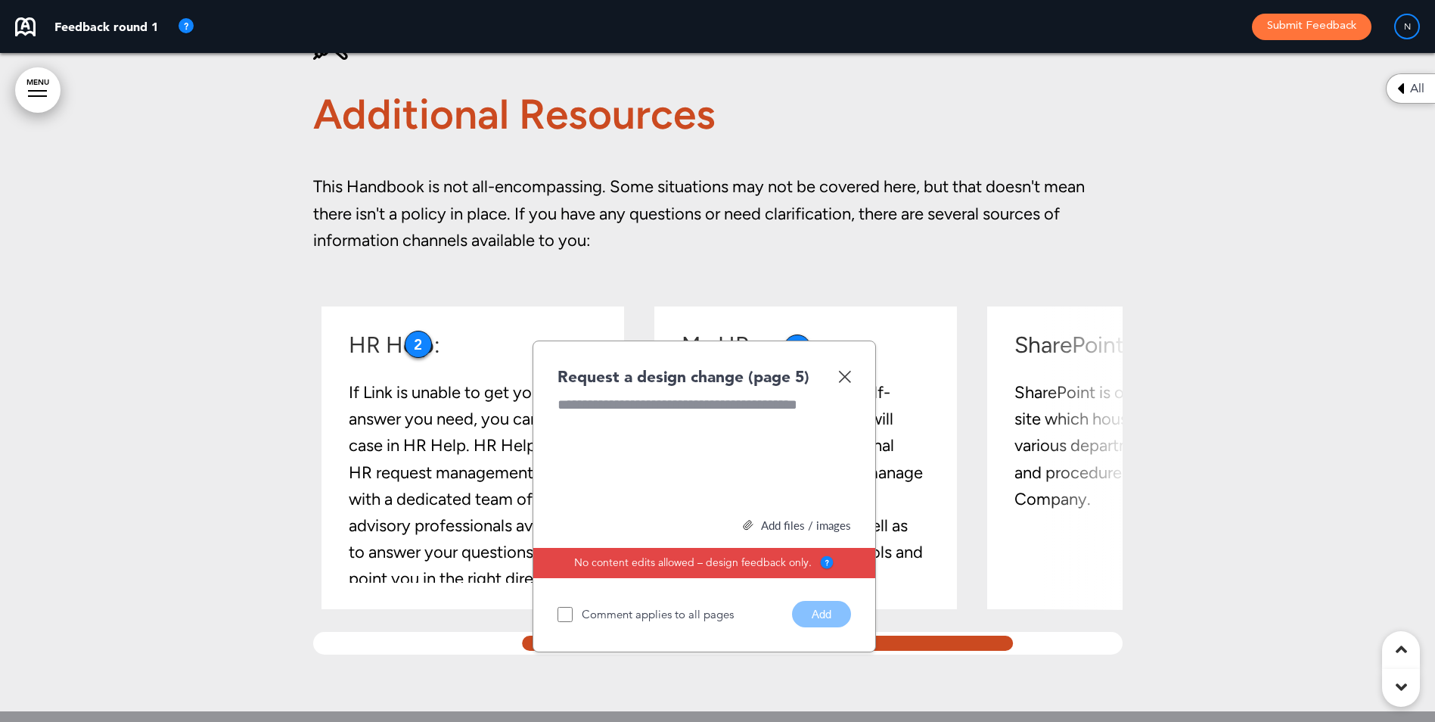
scroll to position [0, 333]
click at [846, 380] on img at bounding box center [844, 376] width 13 height 13
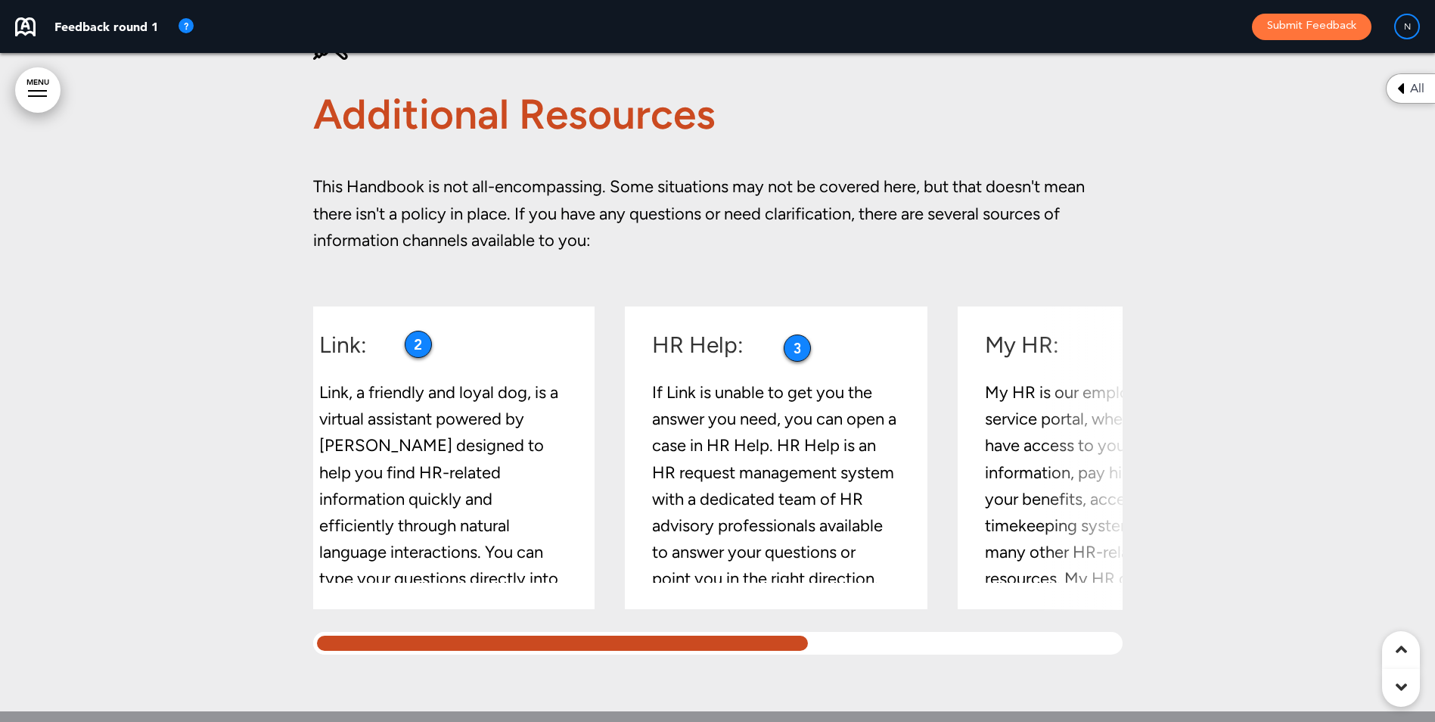
scroll to position [0, 0]
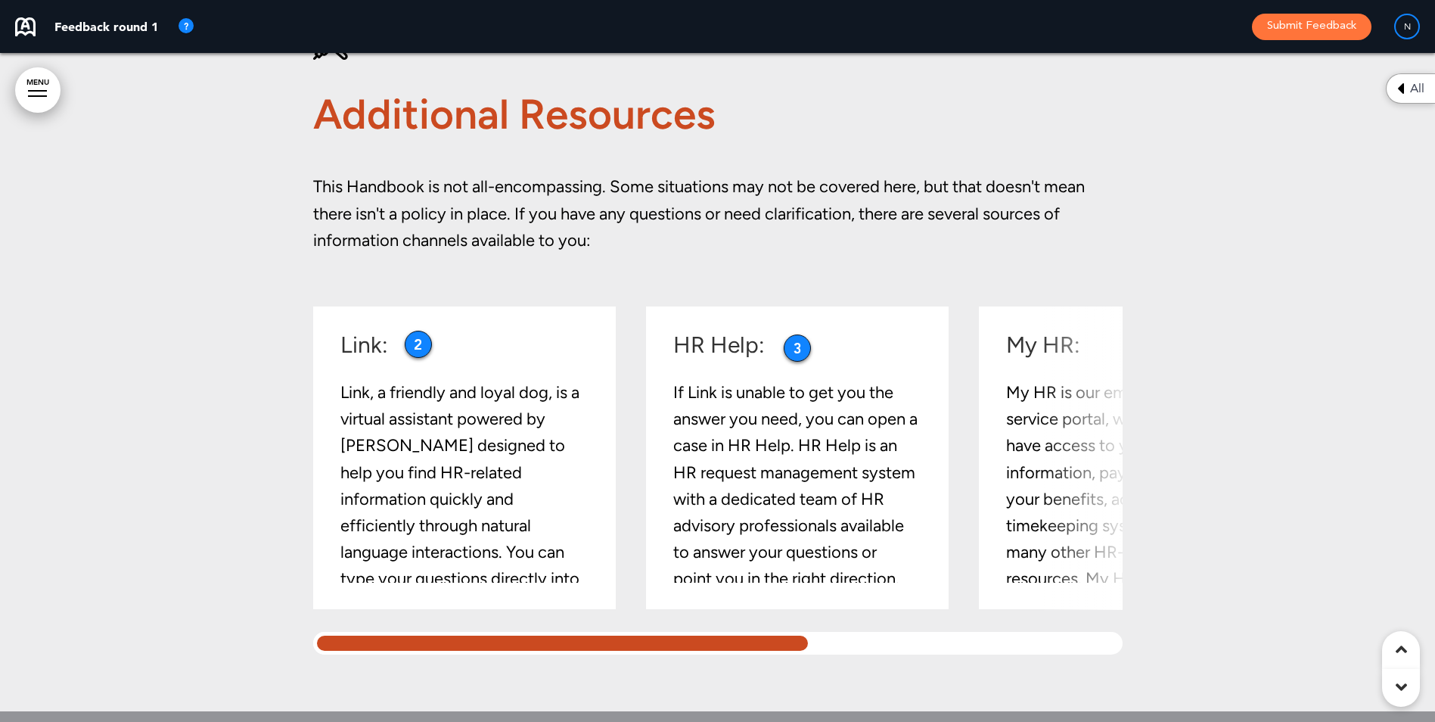
click at [439, 690] on div "Additional Resources This Handbook is not all-encompassing. Some situations may…" at bounding box center [717, 338] width 809 height 746
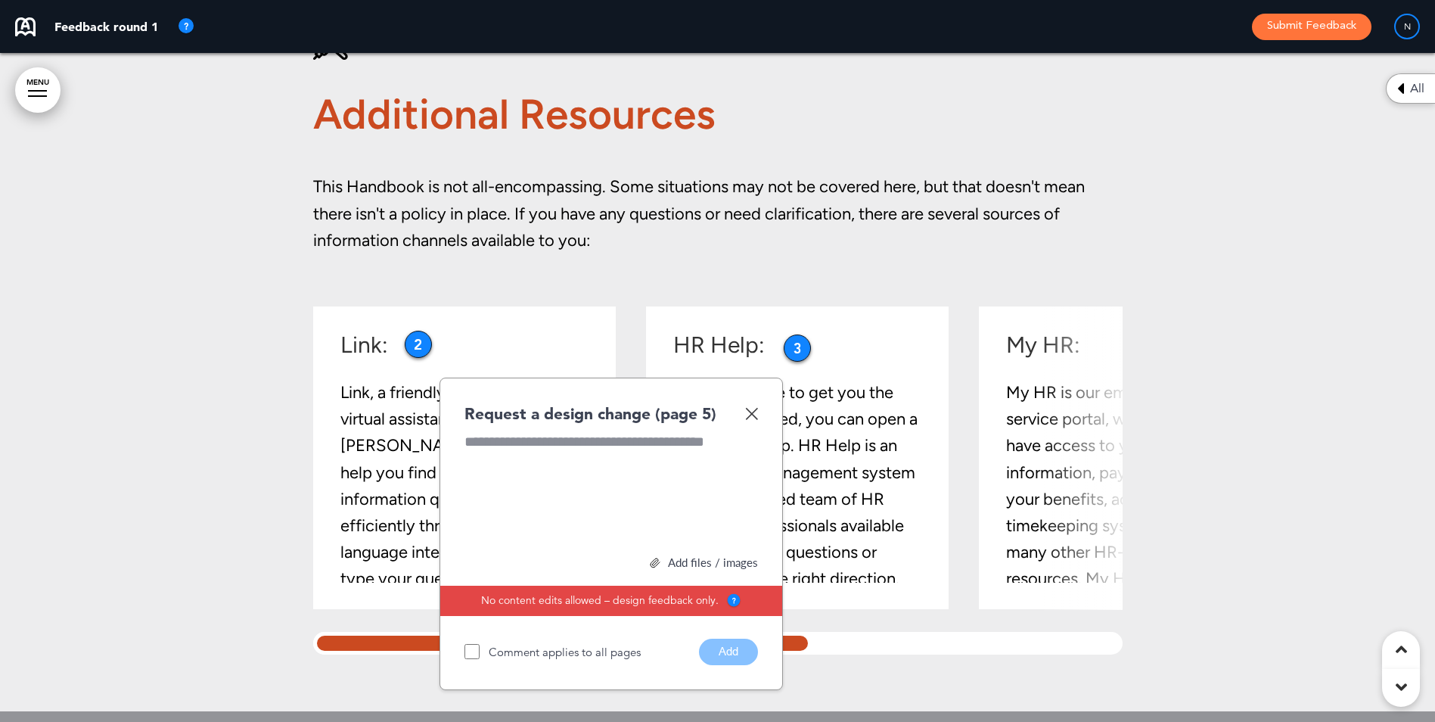
click at [1208, 495] on div at bounding box center [717, 338] width 1435 height 746
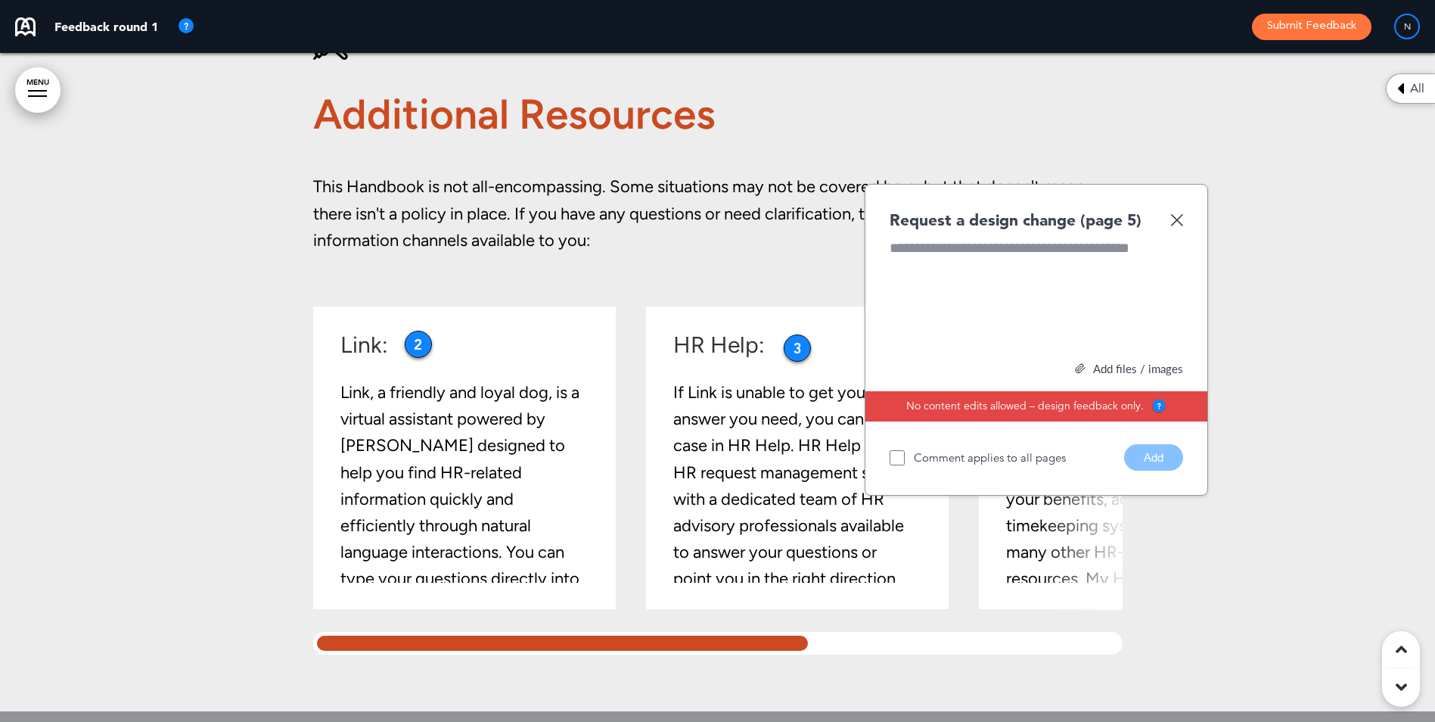
click at [1178, 218] on img at bounding box center [1176, 219] width 13 height 13
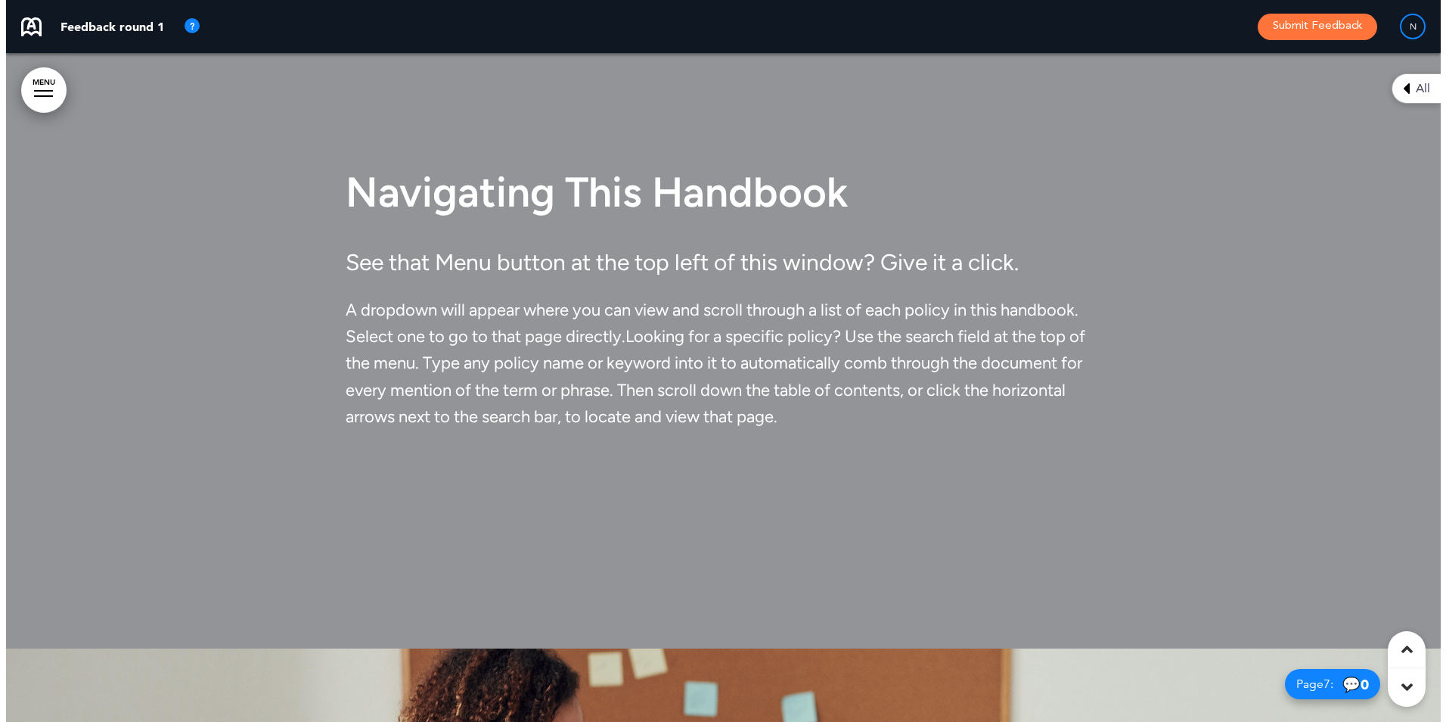
scroll to position [3738, 0]
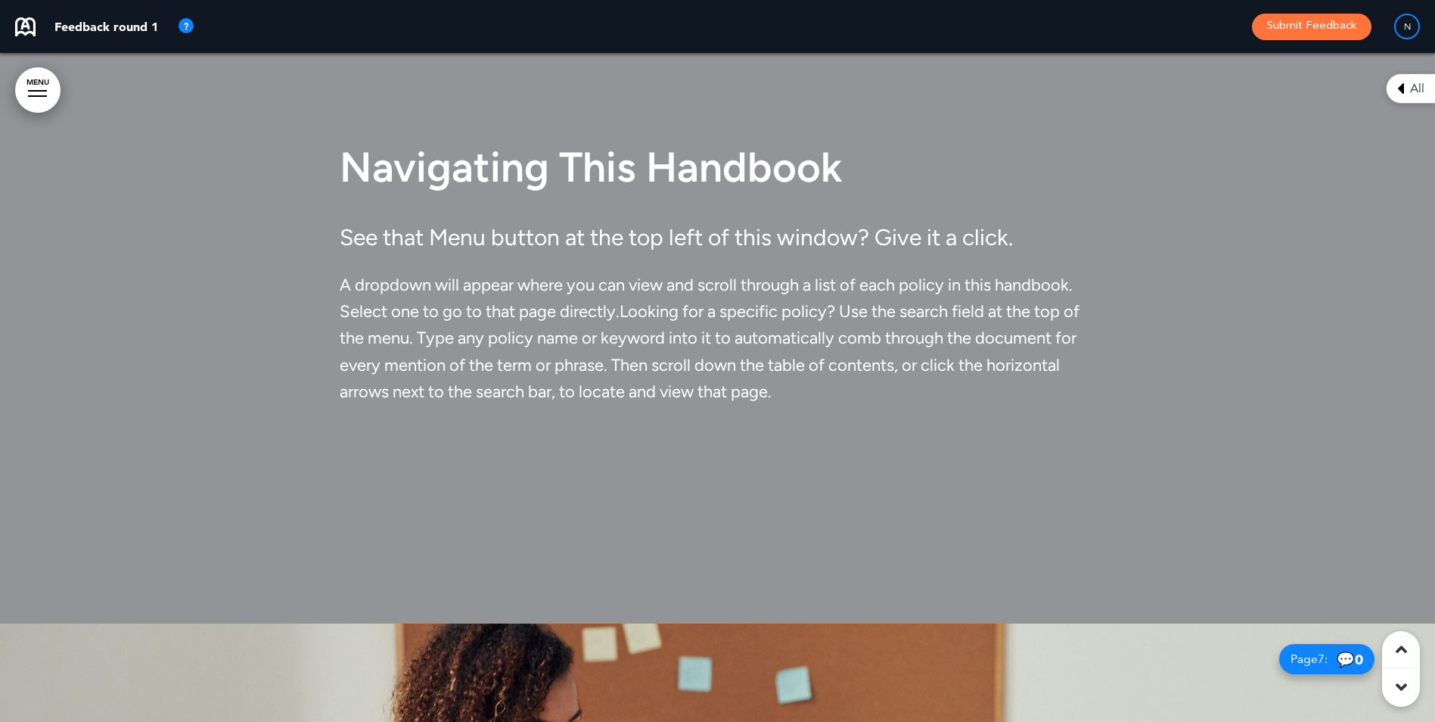
click at [17, 82] on link "MENU" at bounding box center [37, 89] width 45 height 45
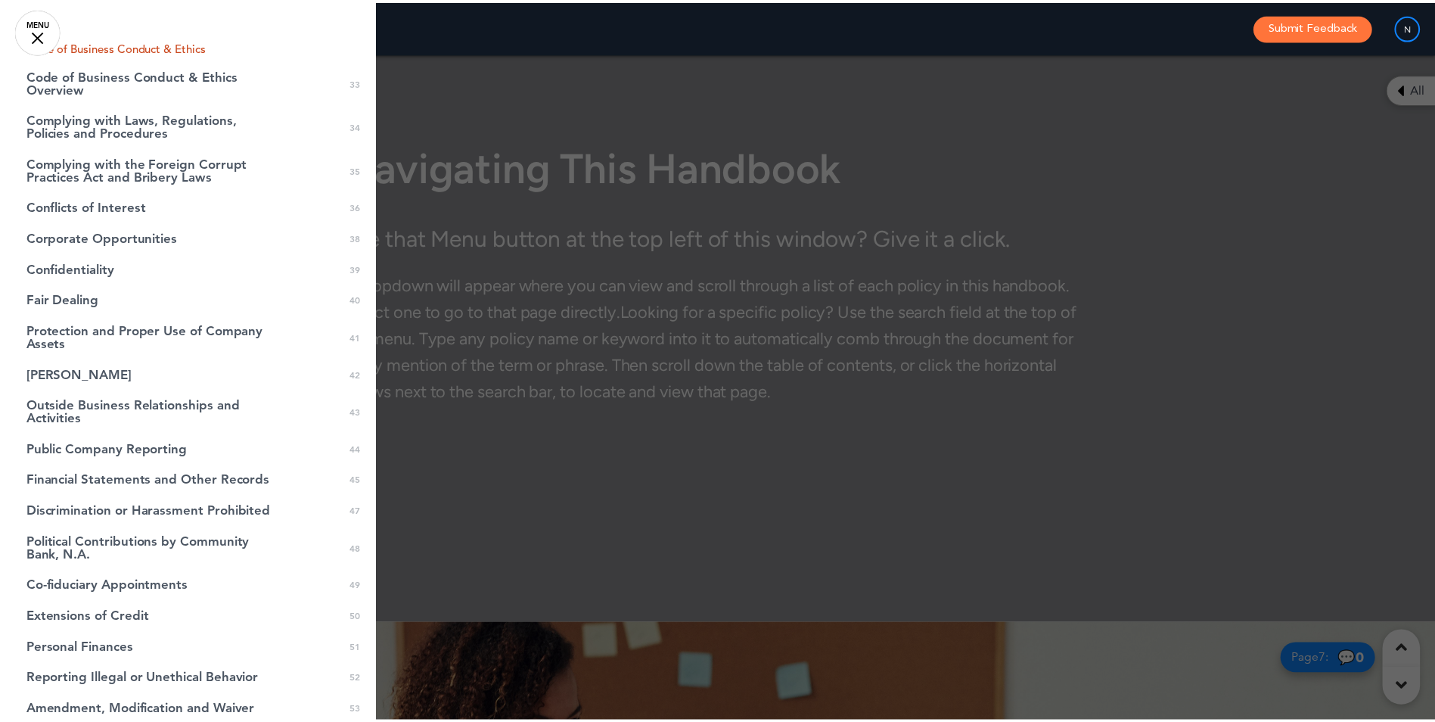
scroll to position [1018, 0]
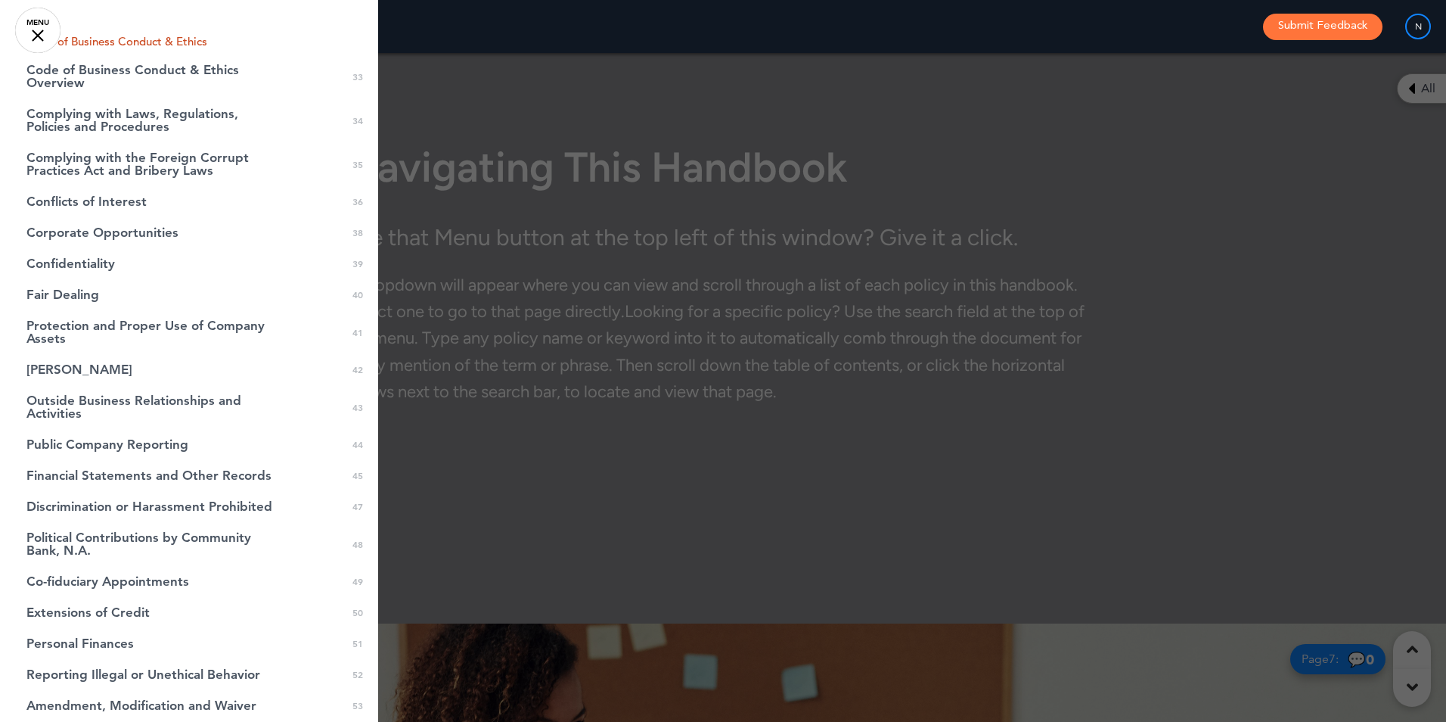
click at [26, 33] on link "MENU" at bounding box center [37, 30] width 45 height 45
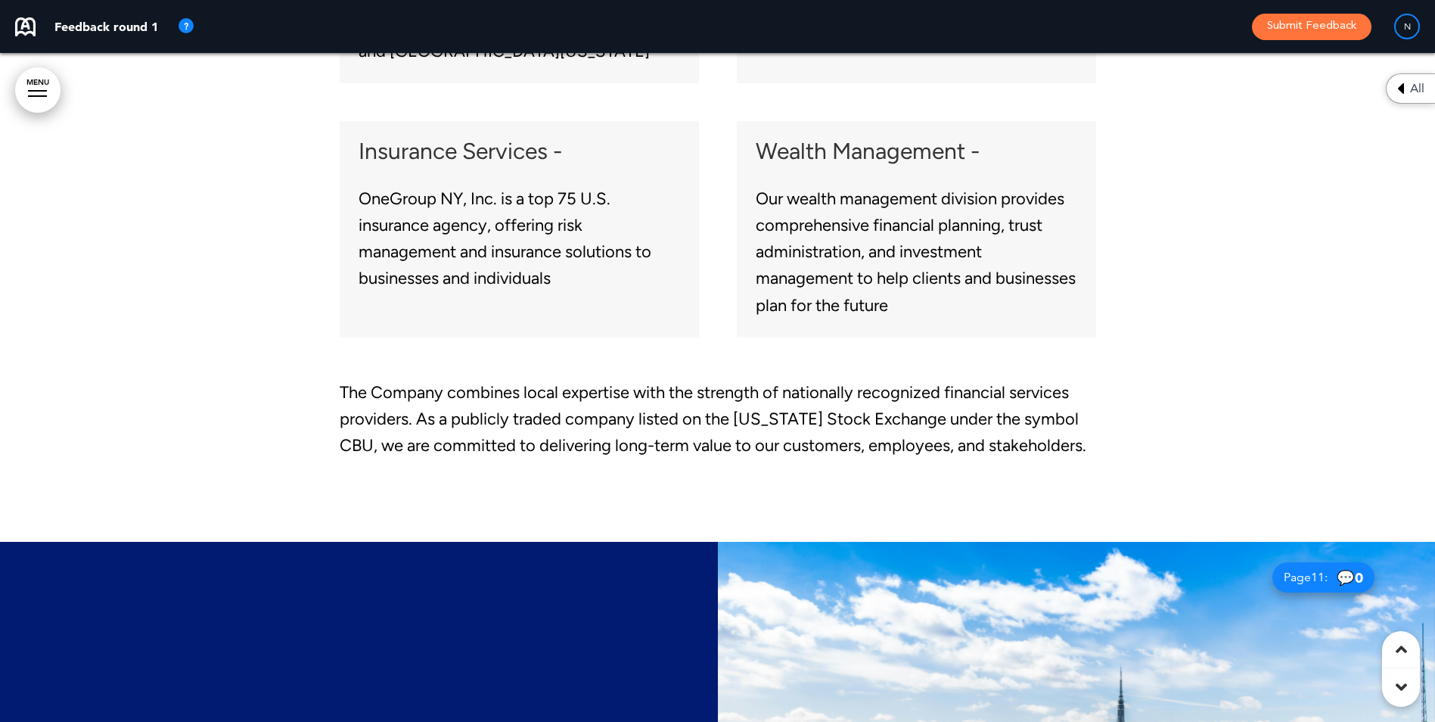
scroll to position [6764, 0]
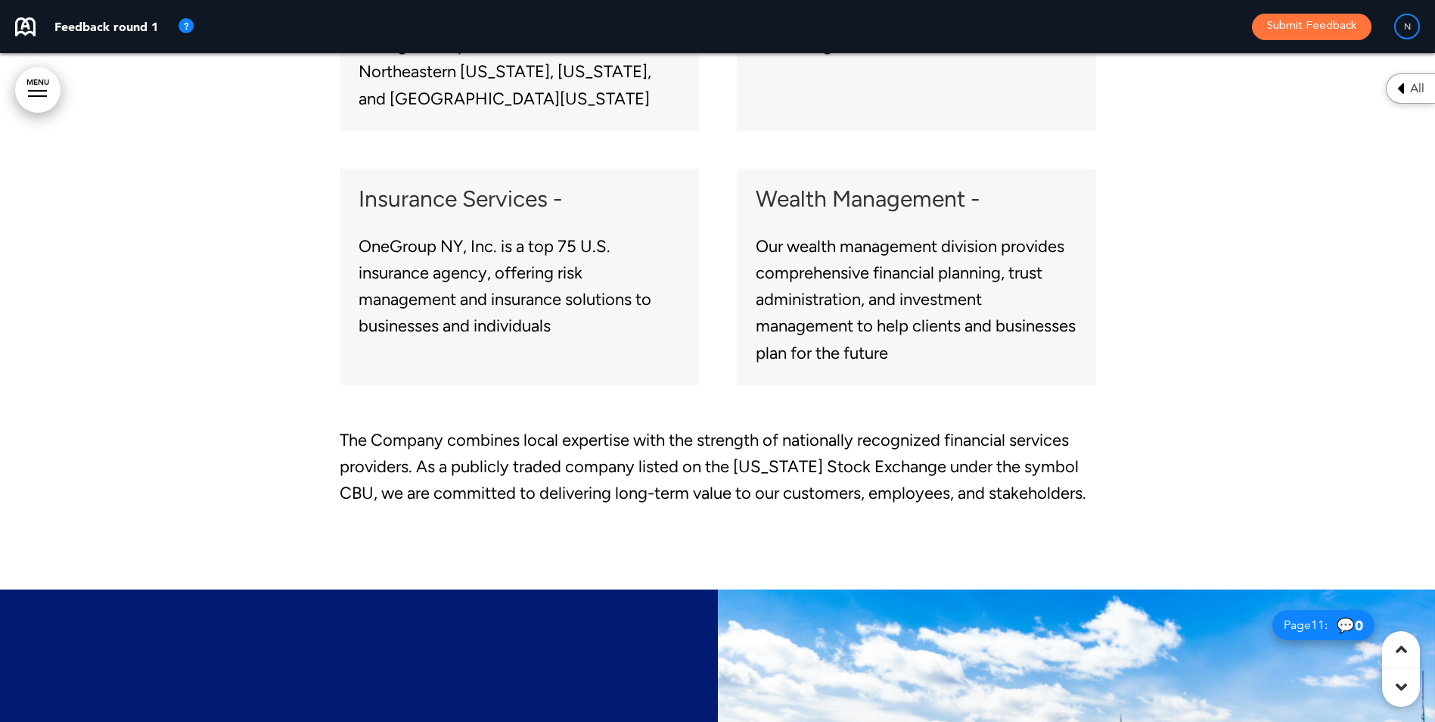
click at [450, 526] on div "A Comprehensive Financial Services Company Community Financial System, Inc. is …" at bounding box center [718, 97] width 756 height 986
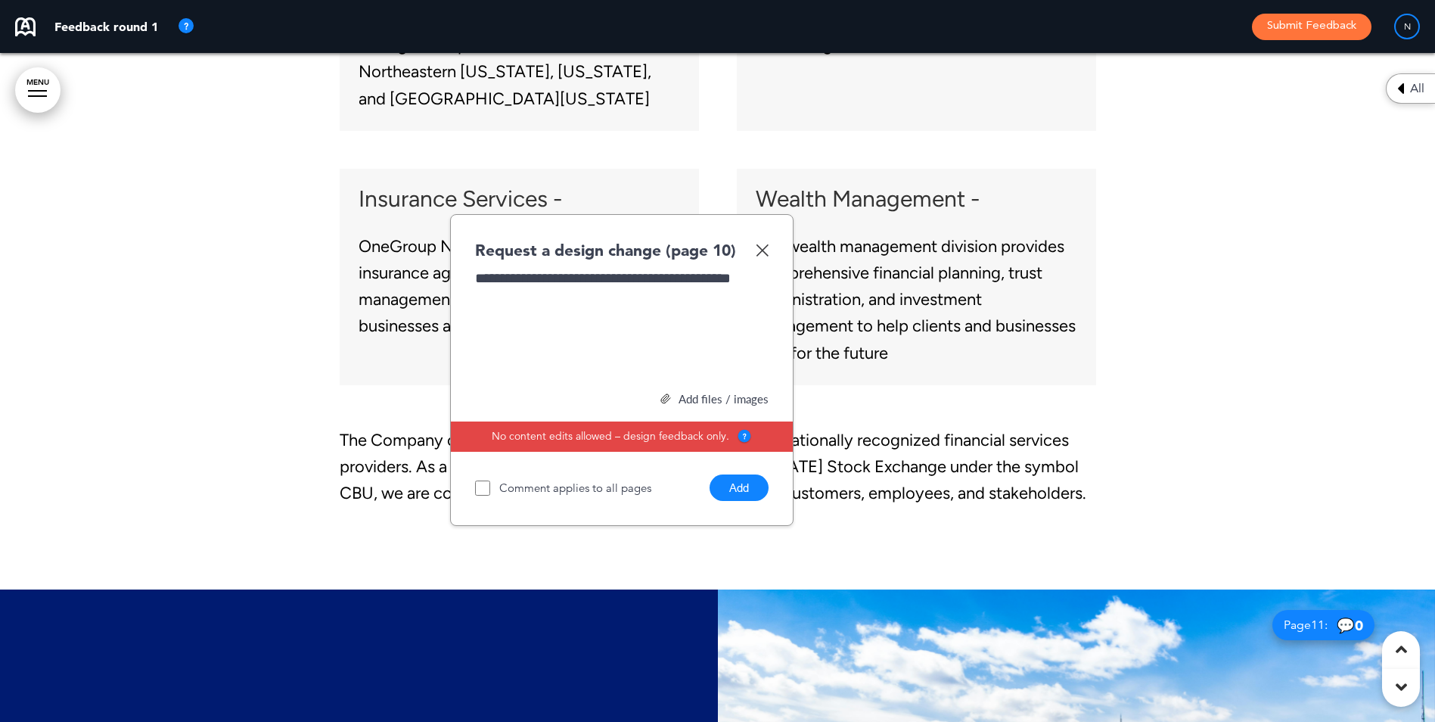
click at [701, 401] on div "Add files / images" at bounding box center [621, 398] width 293 height 11
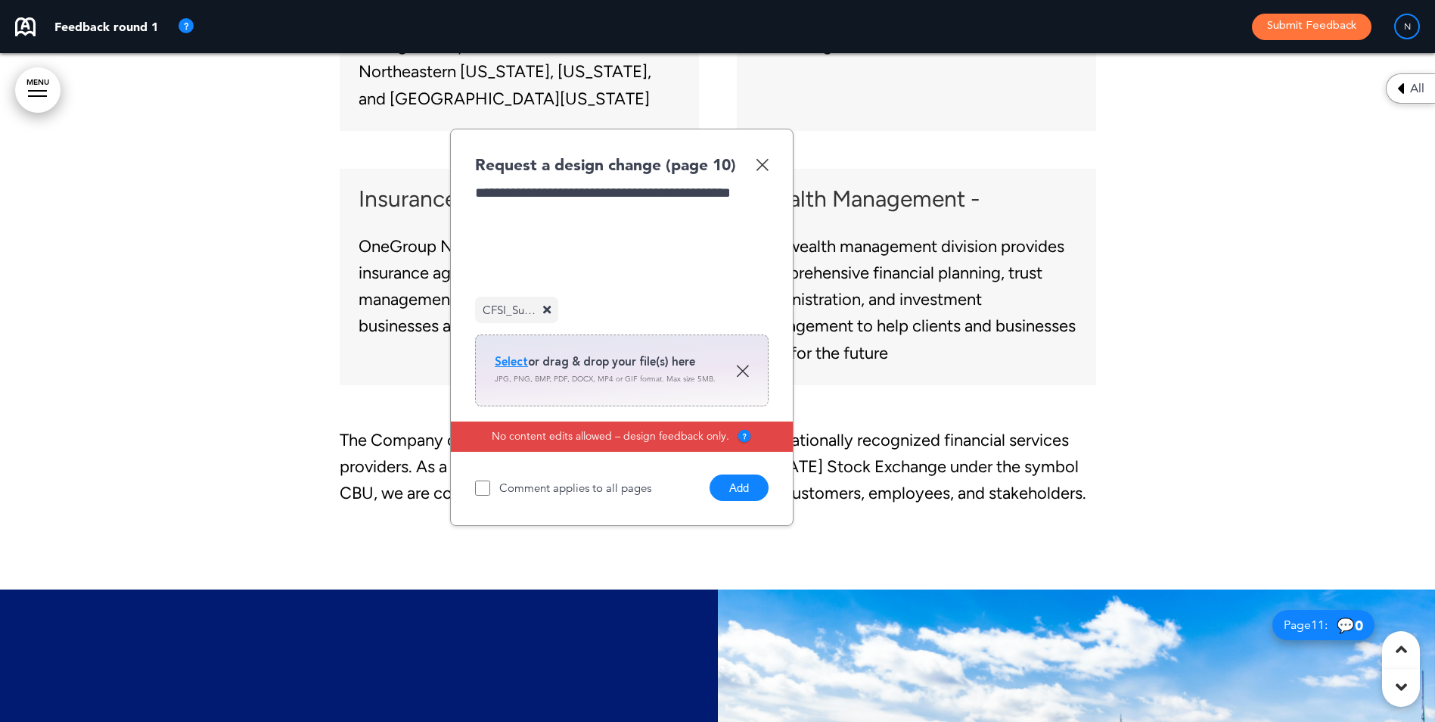
click at [728, 493] on button "Add" at bounding box center [739, 487] width 59 height 26
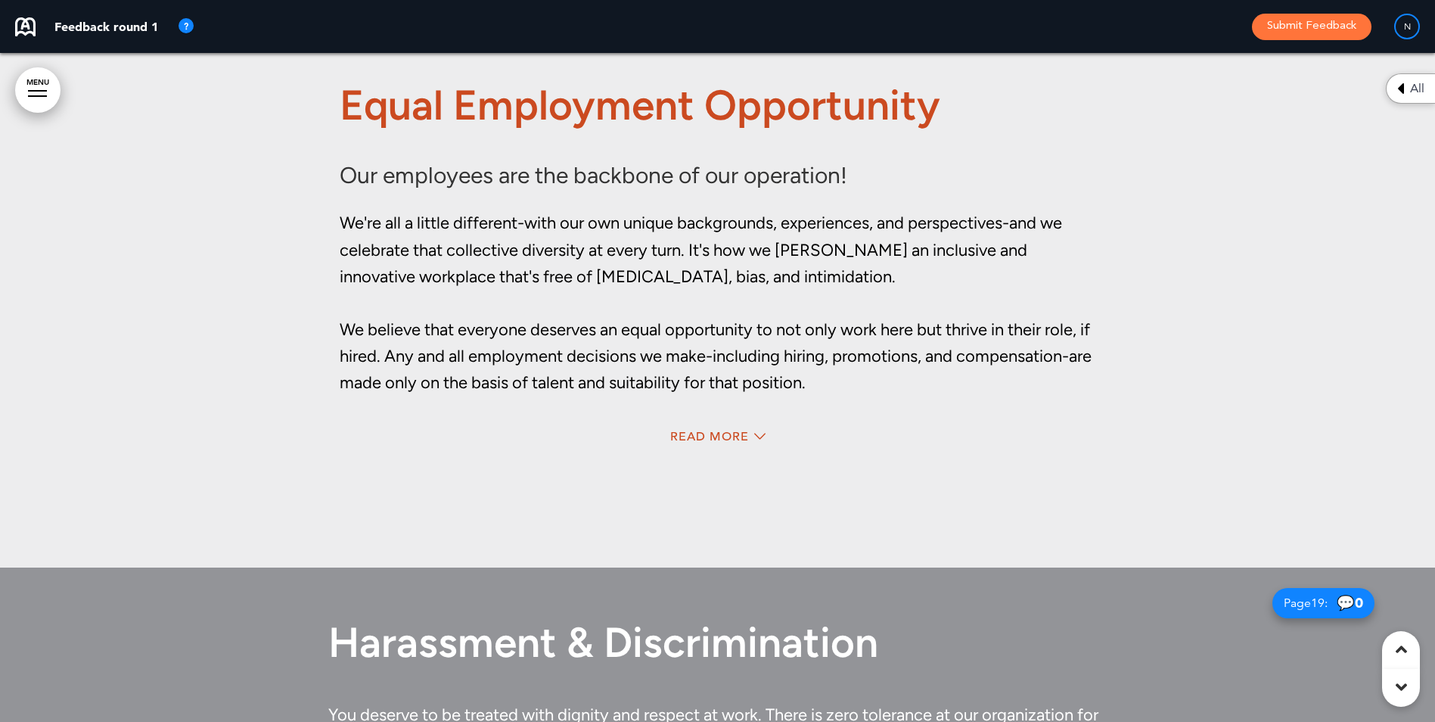
scroll to position [13647, 0]
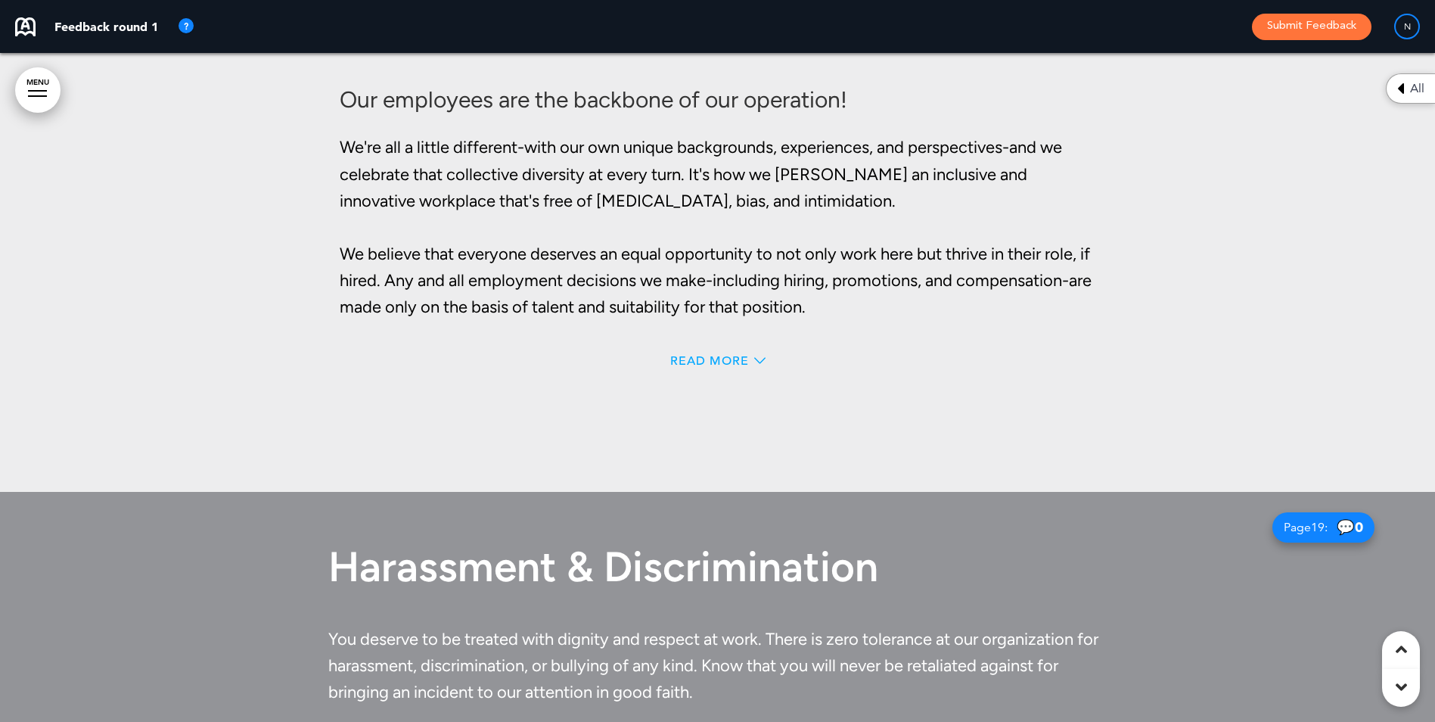
click at [685, 355] on span "Read More" at bounding box center [709, 361] width 79 height 12
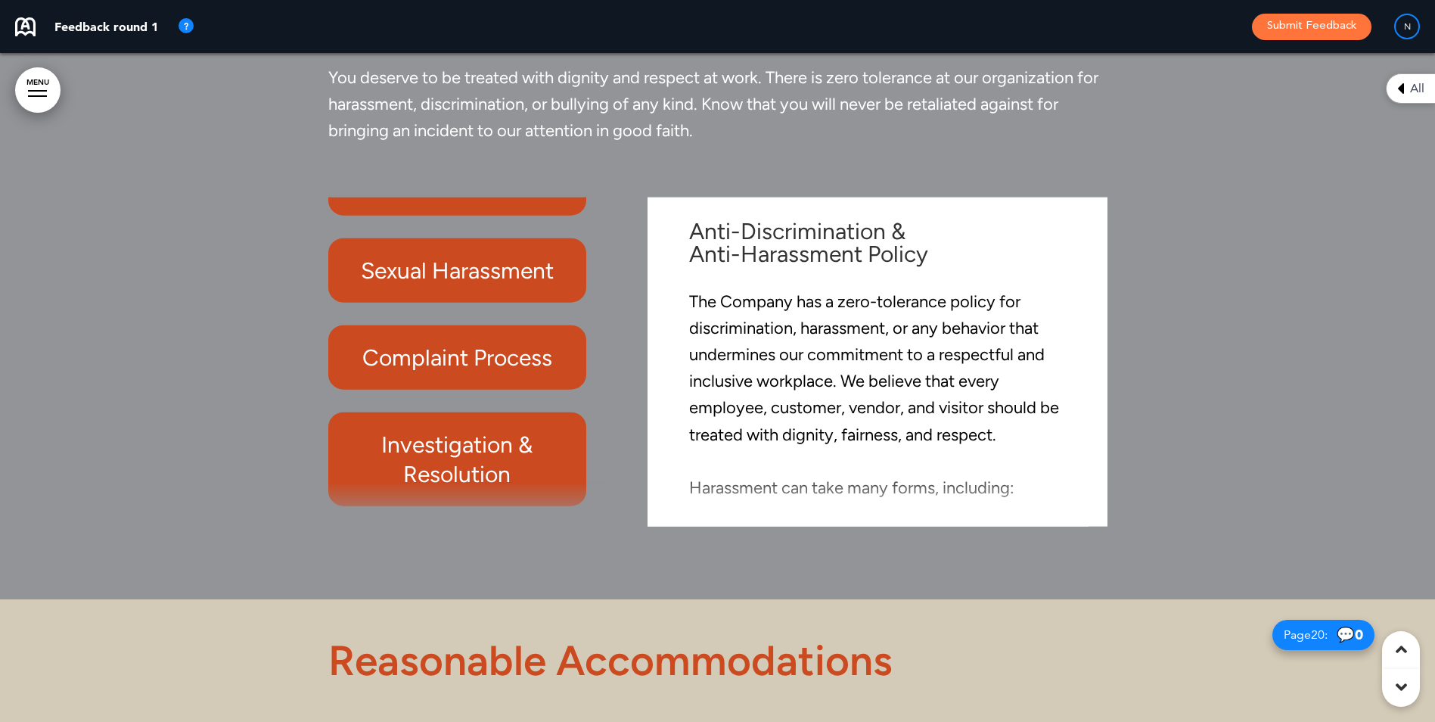
scroll to position [14649, 0]
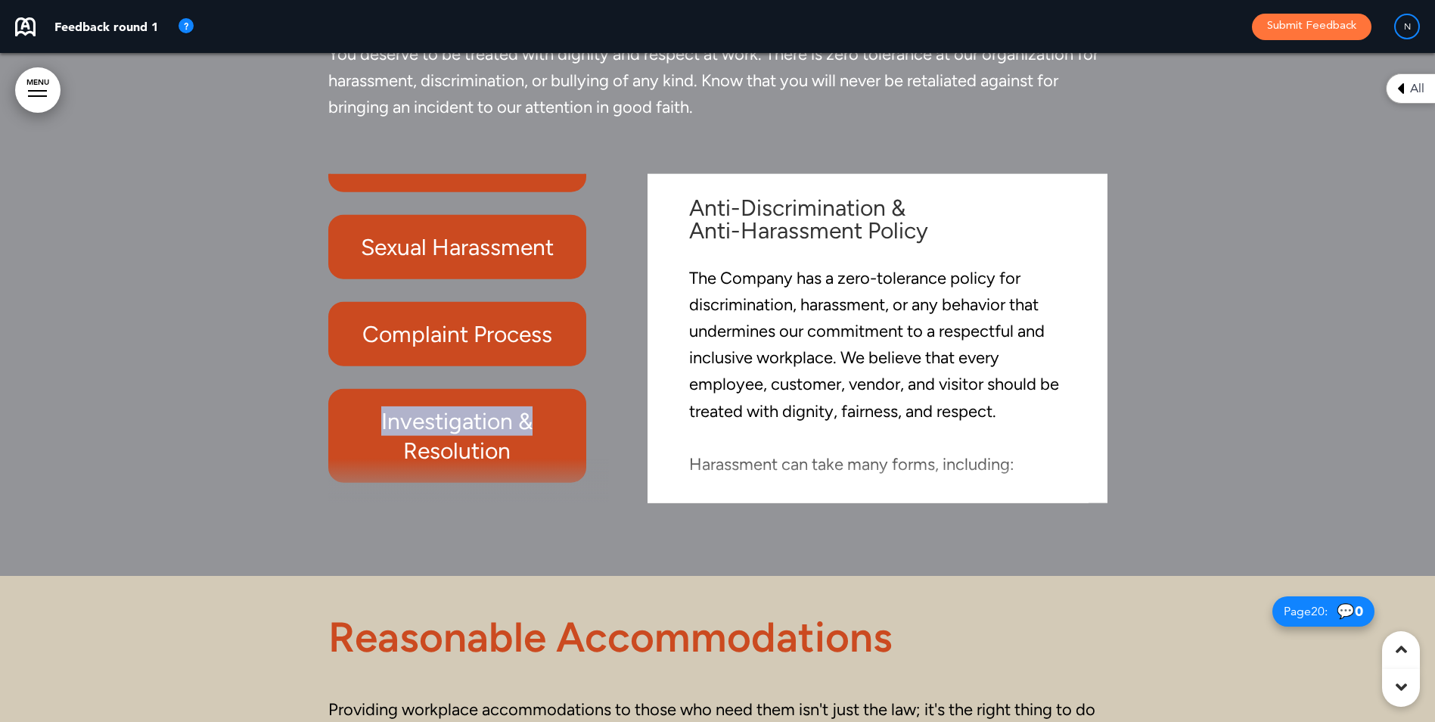
drag, startPoint x: 598, startPoint y: 317, endPoint x: 596, endPoint y: 382, distance: 65.1
click at [593, 387] on div "Anti-Discrimination & Anti-Harassment Policy Sexual Harassment Complaint Proces…" at bounding box center [472, 337] width 288 height 329
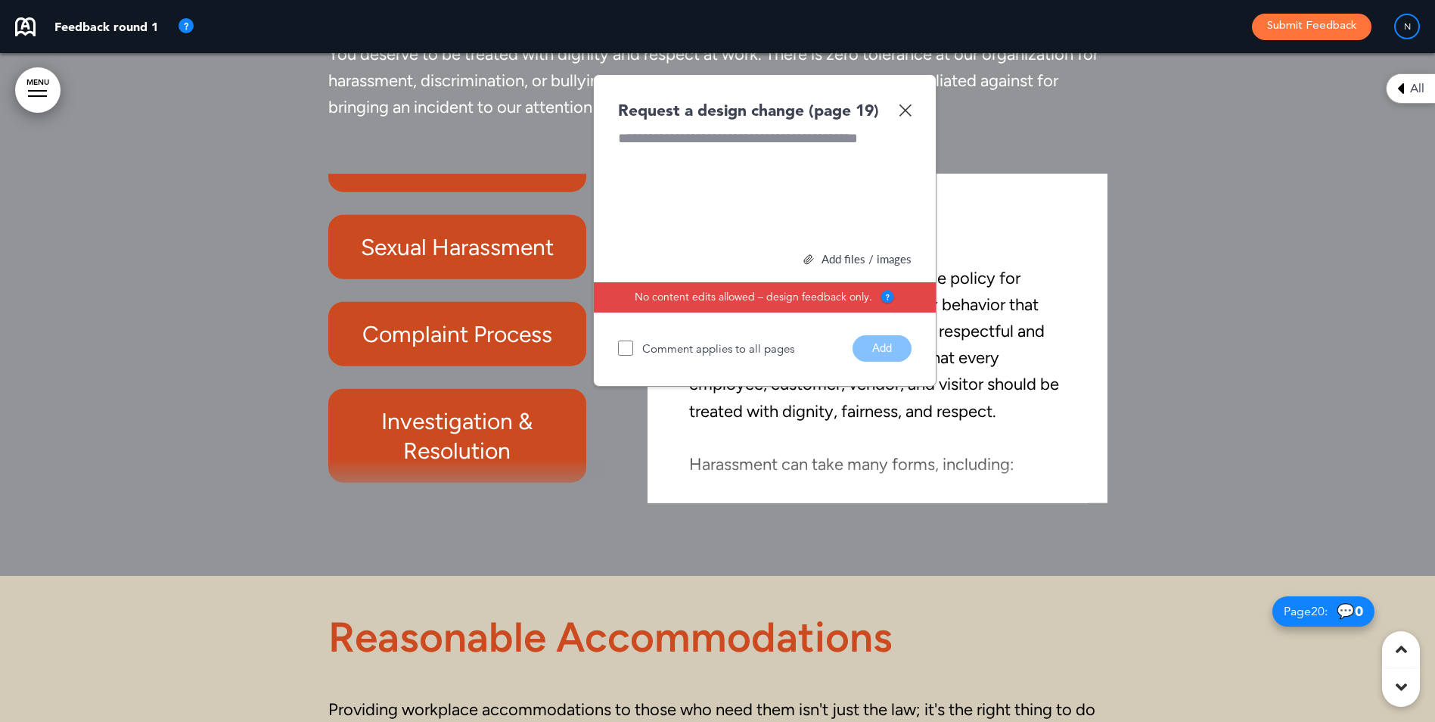
click at [905, 107] on img at bounding box center [905, 110] width 13 height 13
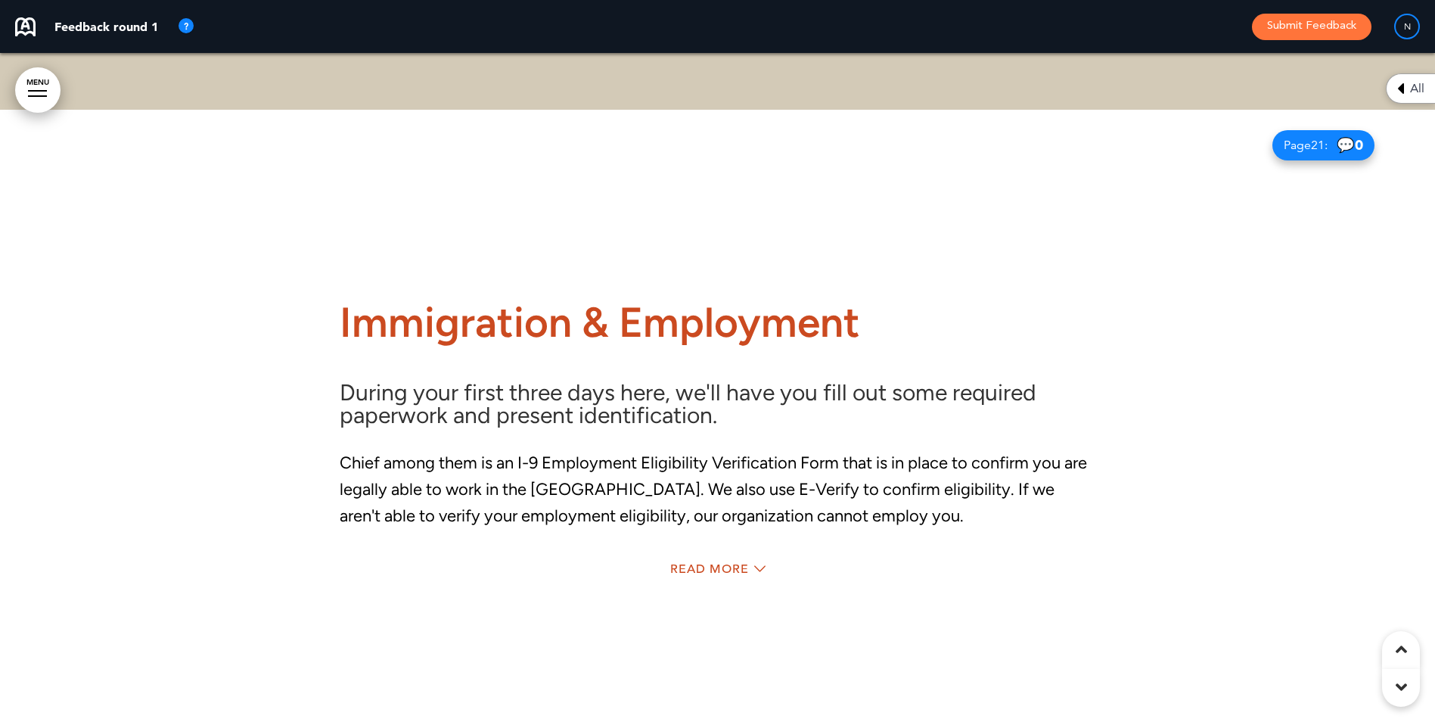
scroll to position [15860, 0]
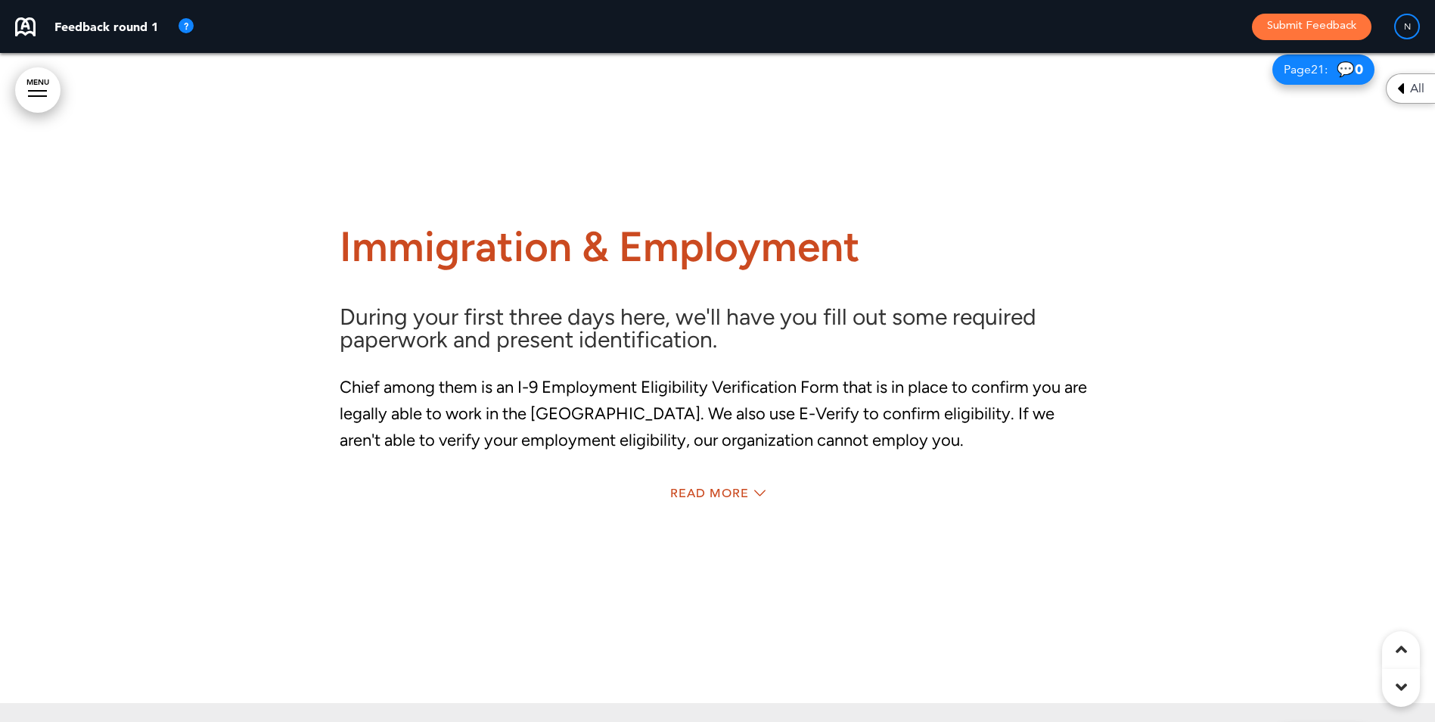
click at [724, 482] on div "Read More" at bounding box center [718, 495] width 756 height 31
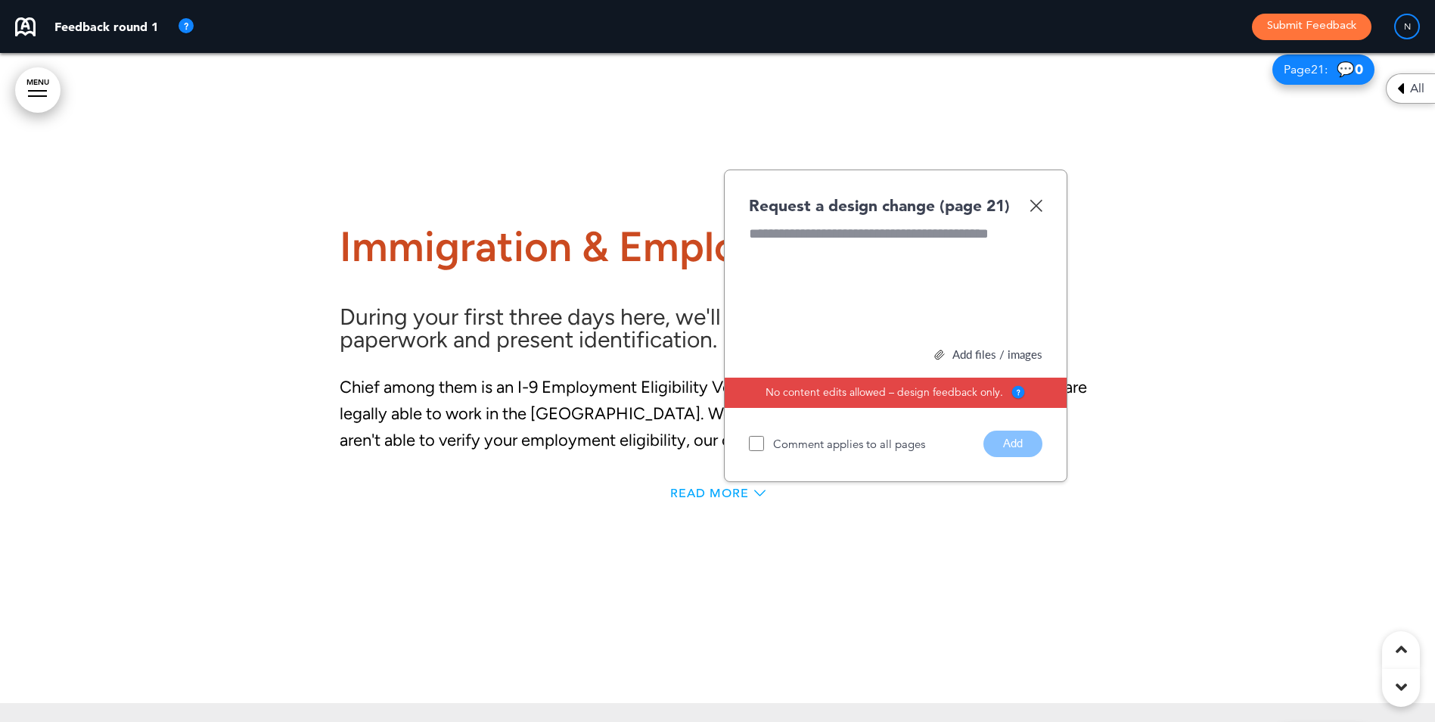
click at [725, 491] on span "Read More" at bounding box center [709, 493] width 79 height 12
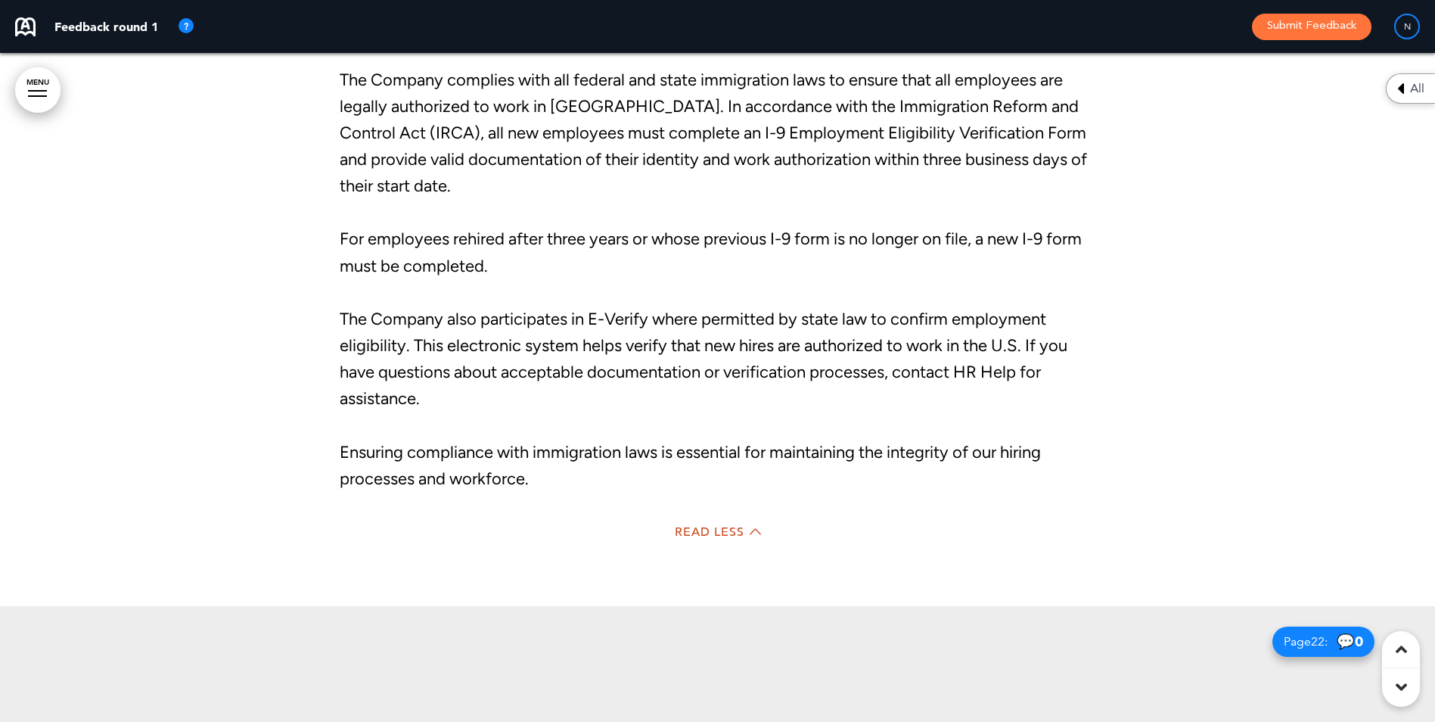
scroll to position [16162, 0]
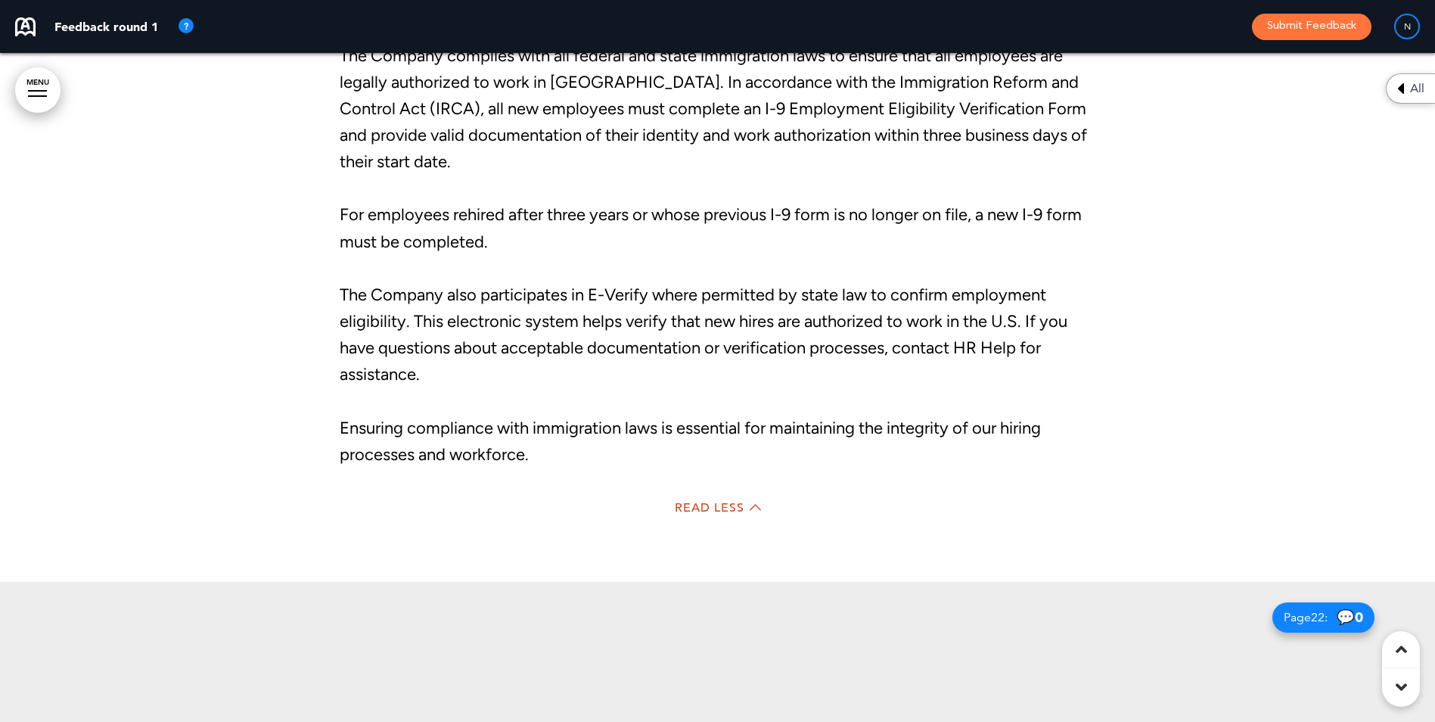
click at [714, 504] on span "Read Less" at bounding box center [710, 507] width 70 height 12
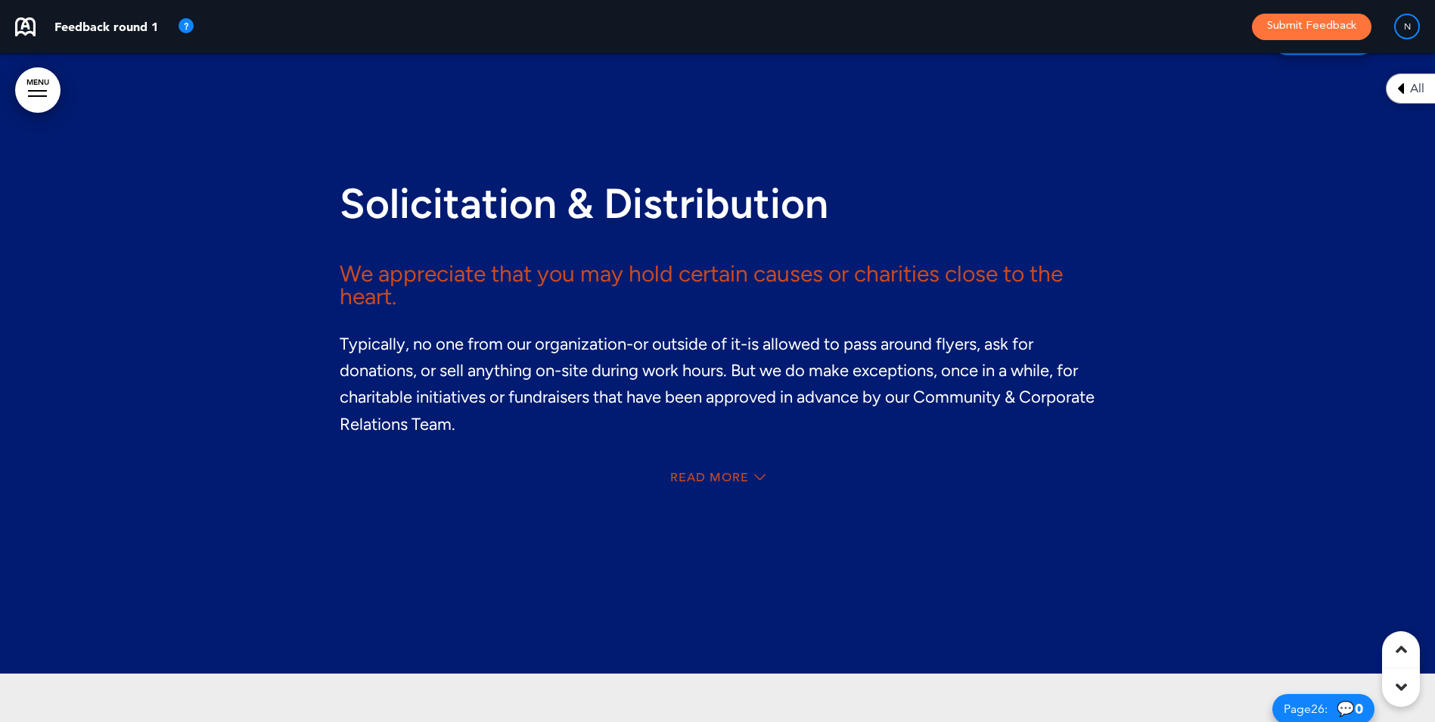
scroll to position [18639, 0]
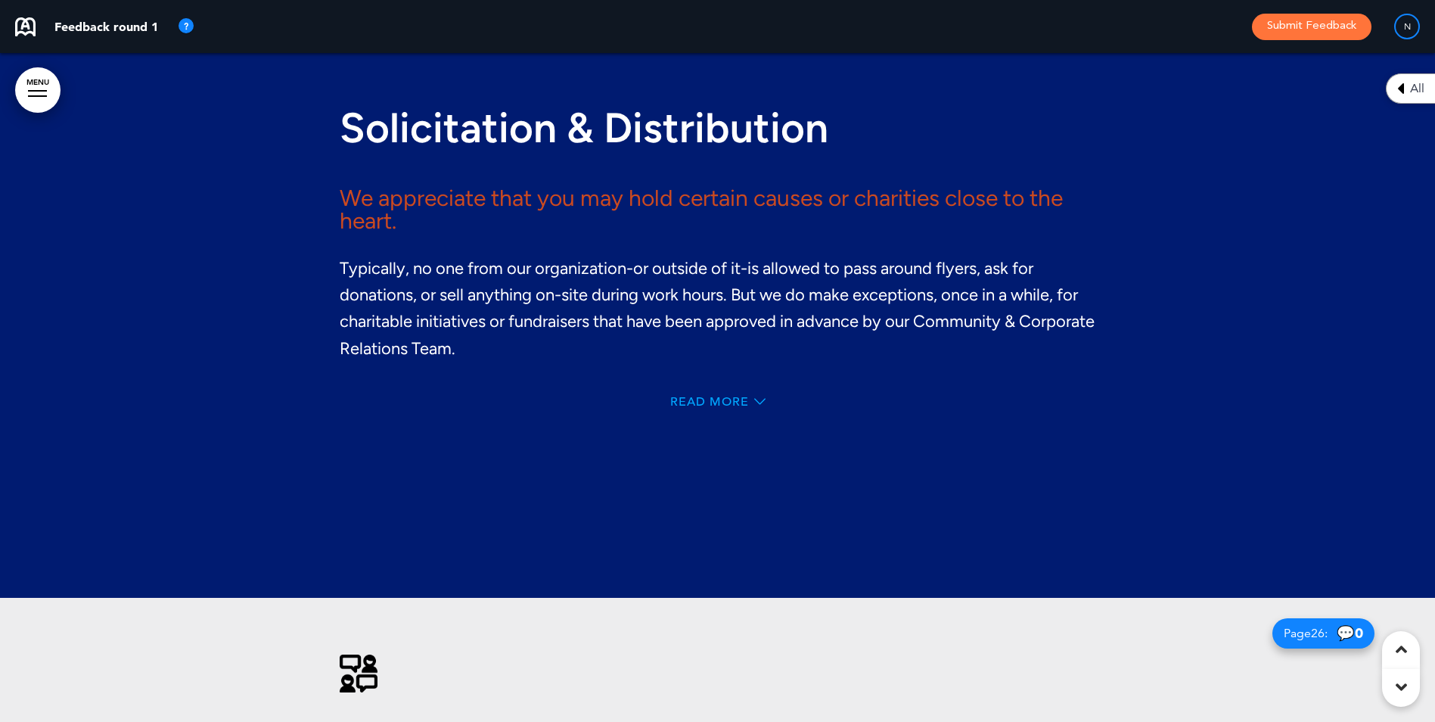
click at [717, 396] on span "Read More" at bounding box center [709, 402] width 79 height 12
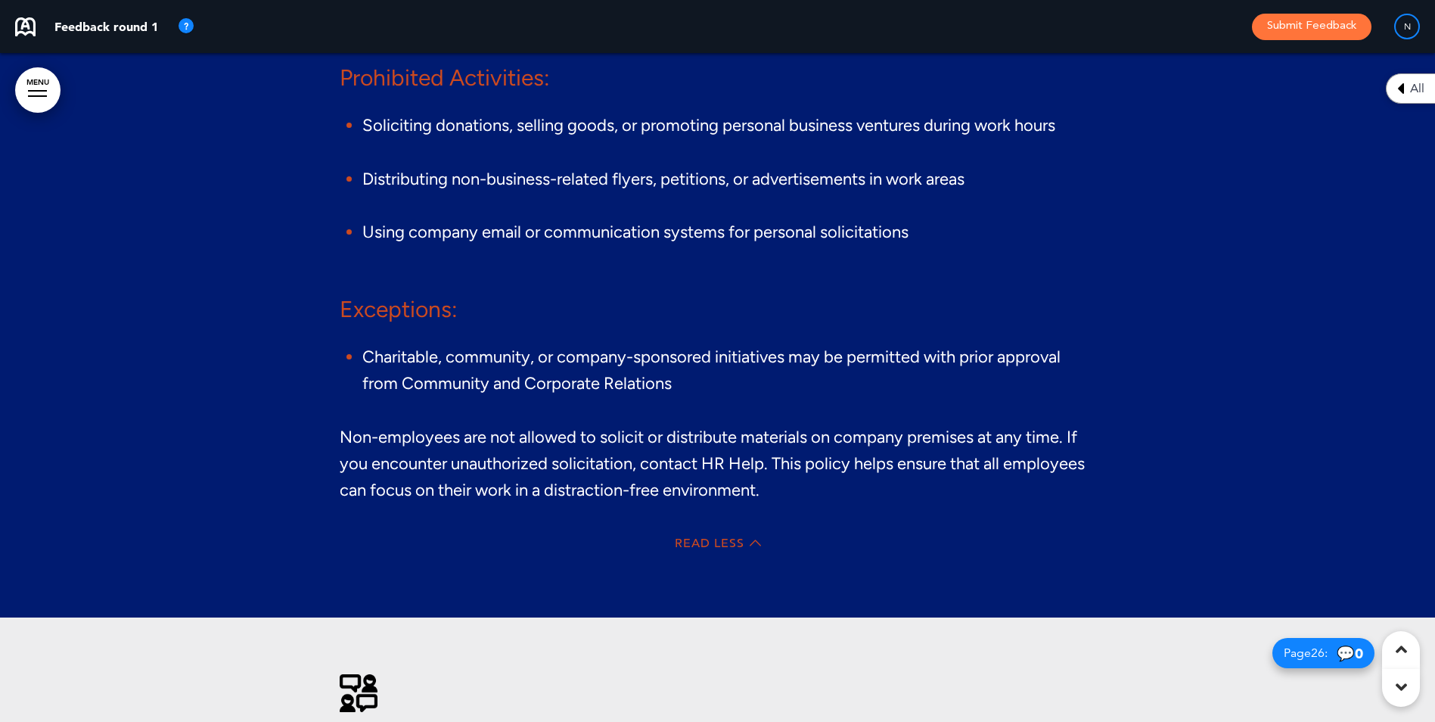
scroll to position [19047, 0]
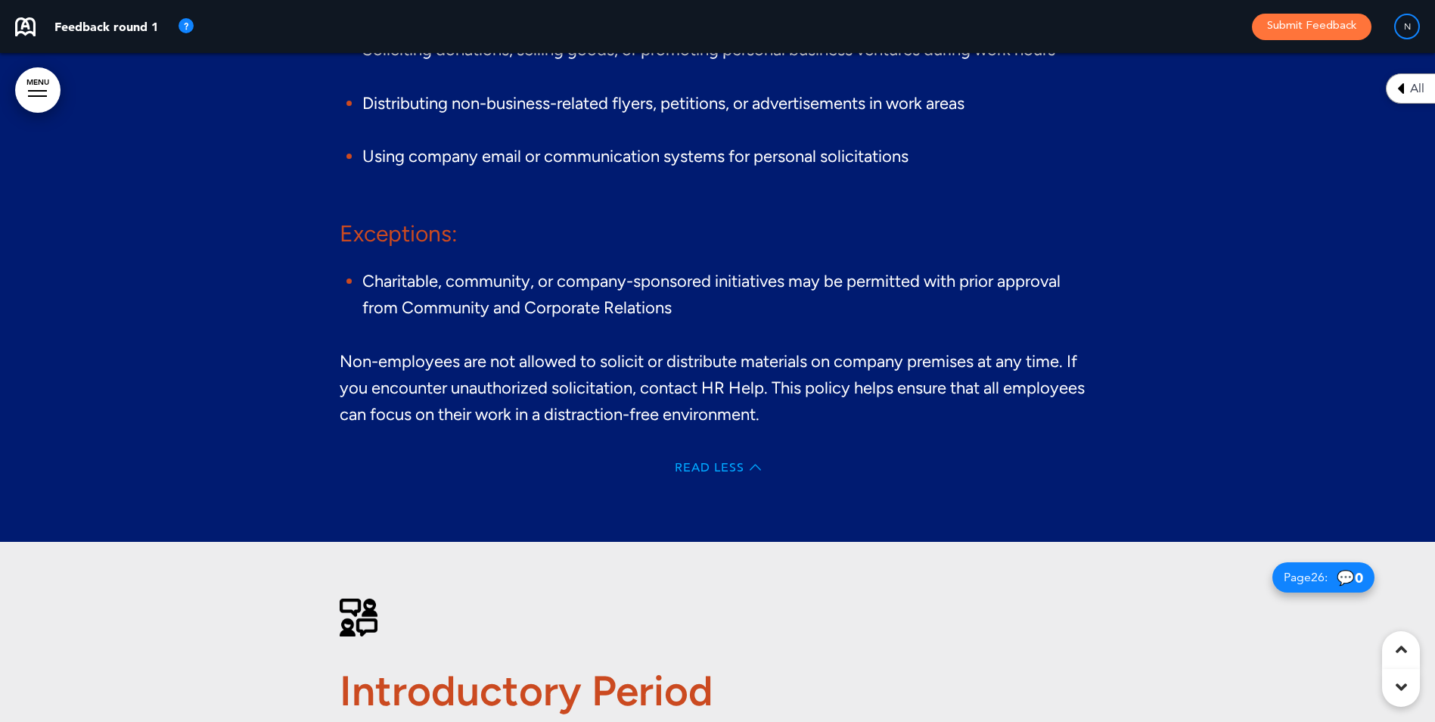
click at [713, 462] on span "Read Less" at bounding box center [710, 467] width 70 height 12
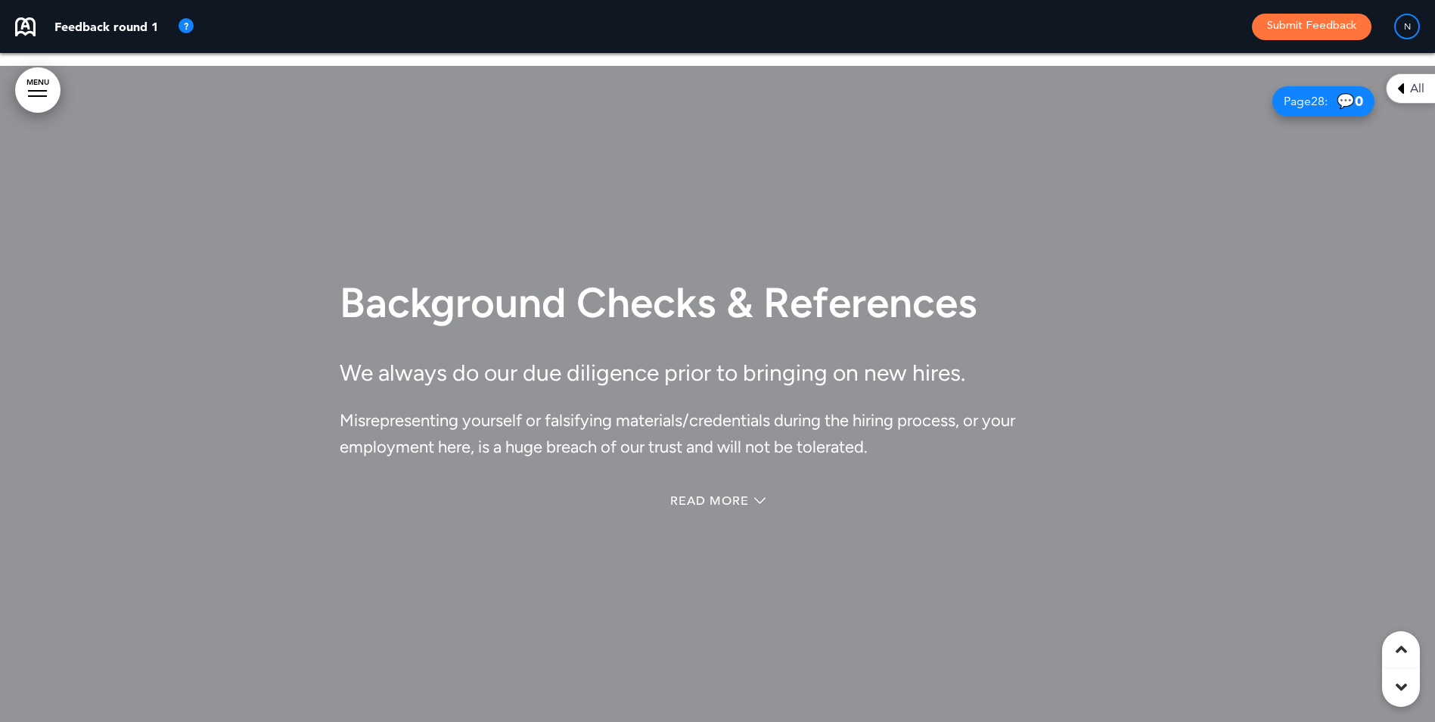
scroll to position [20860, 0]
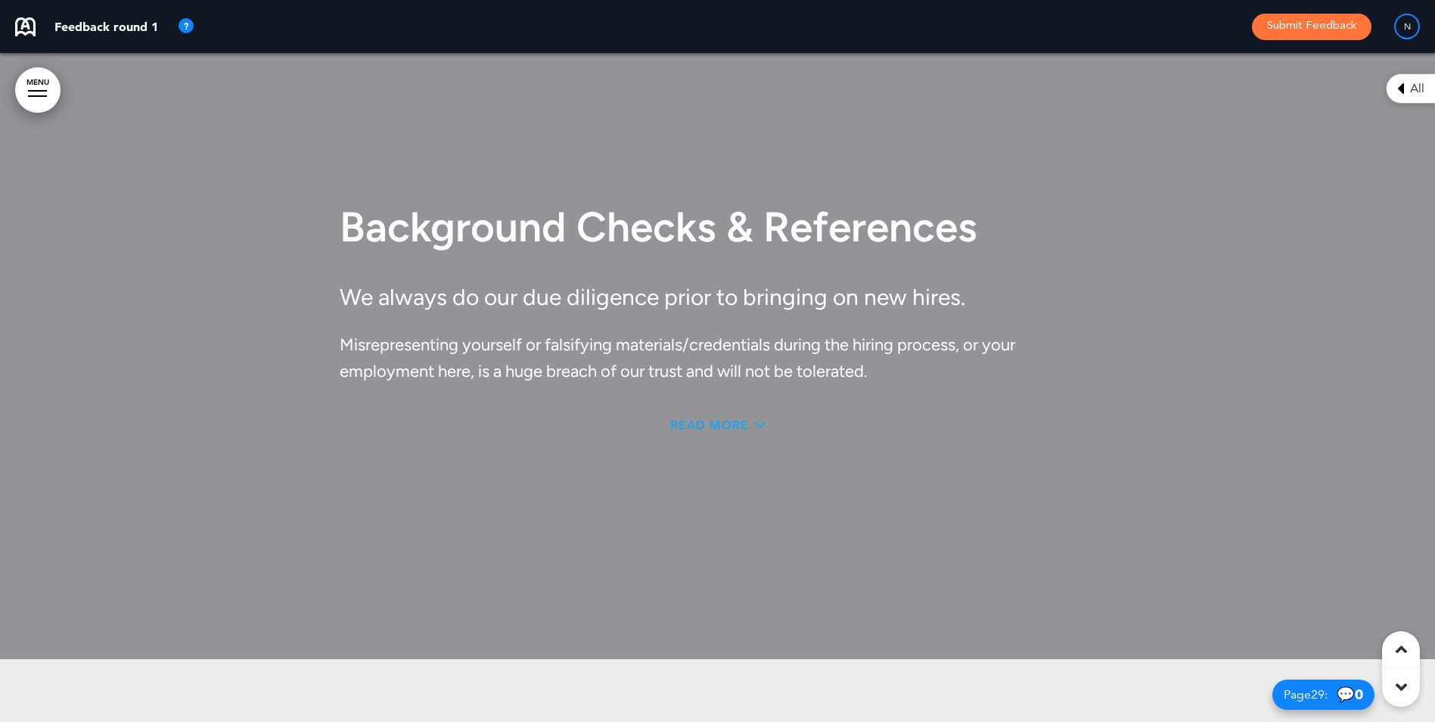
click at [702, 421] on span "Read More" at bounding box center [709, 425] width 79 height 12
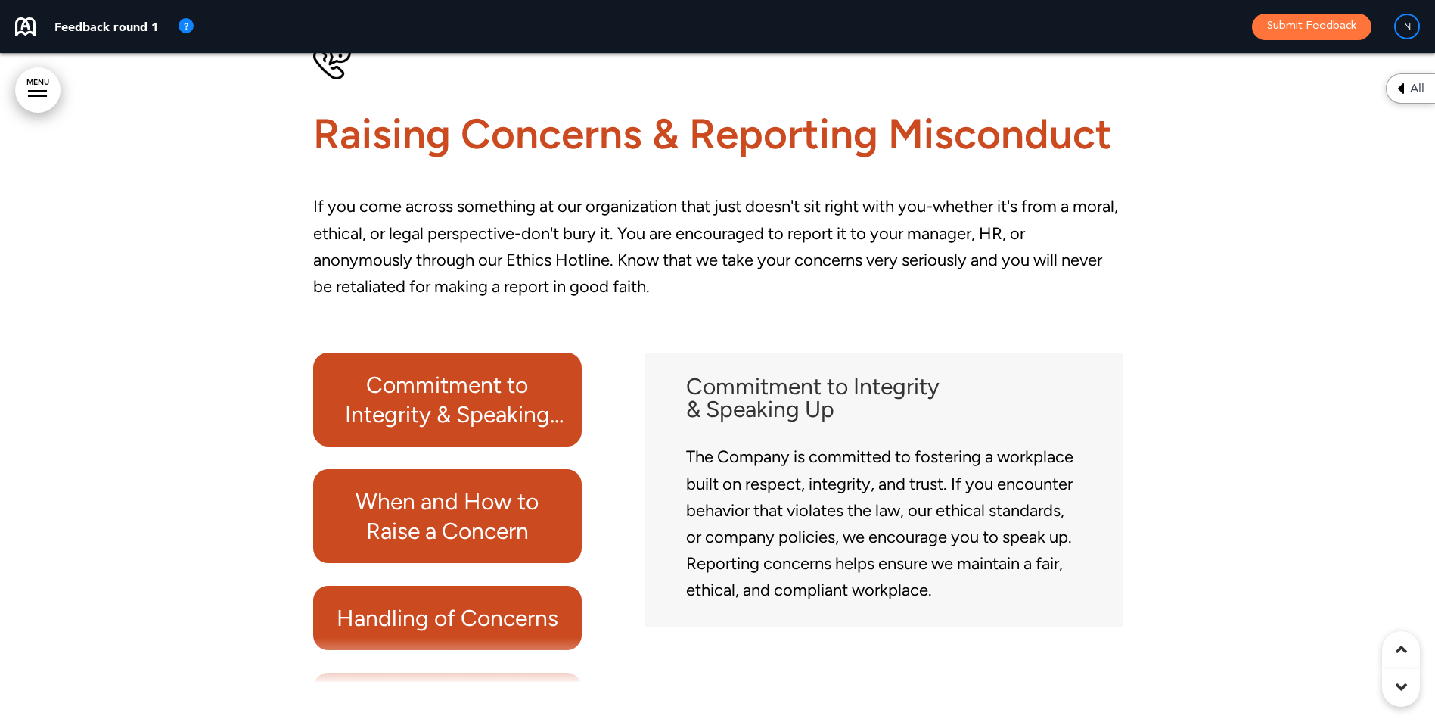
scroll to position [22676, 0]
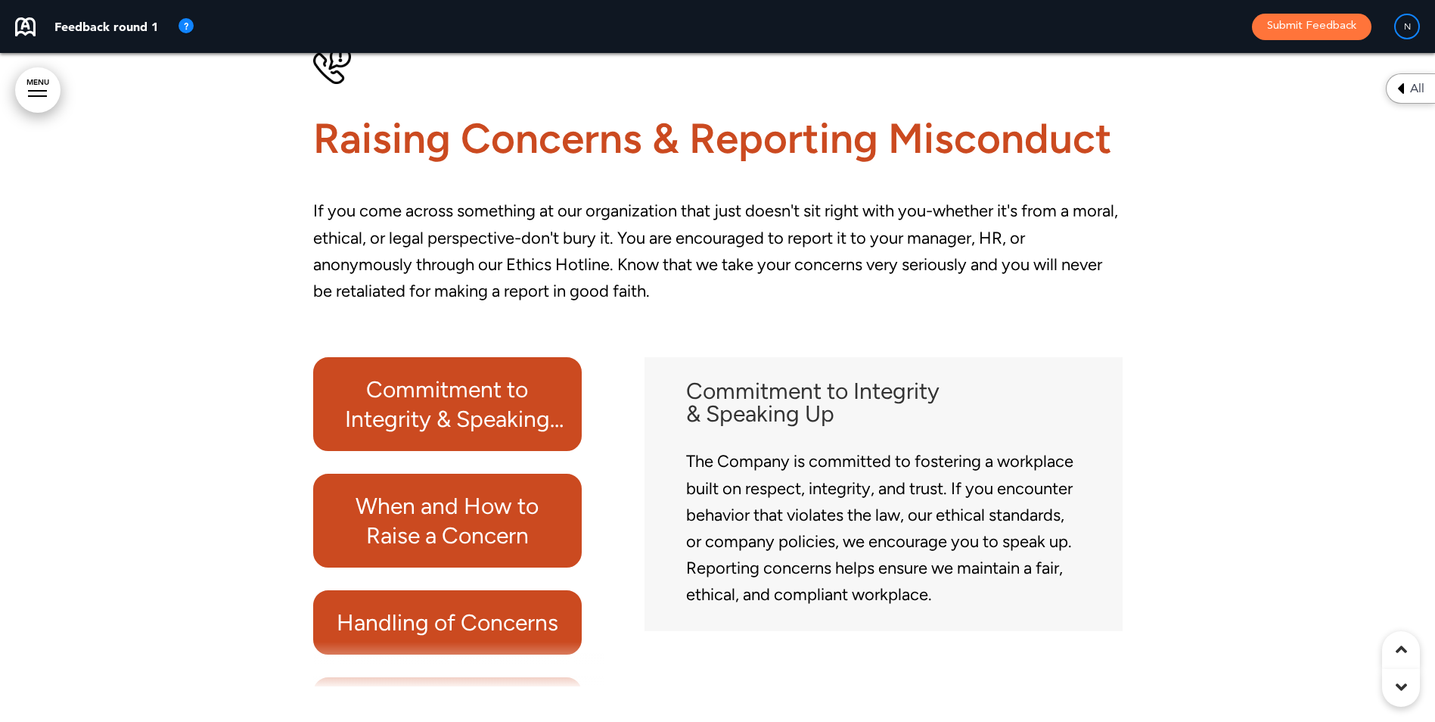
click at [397, 308] on p "If you come across something at our organization that just doesn't sit right wi…" at bounding box center [717, 263] width 809 height 133
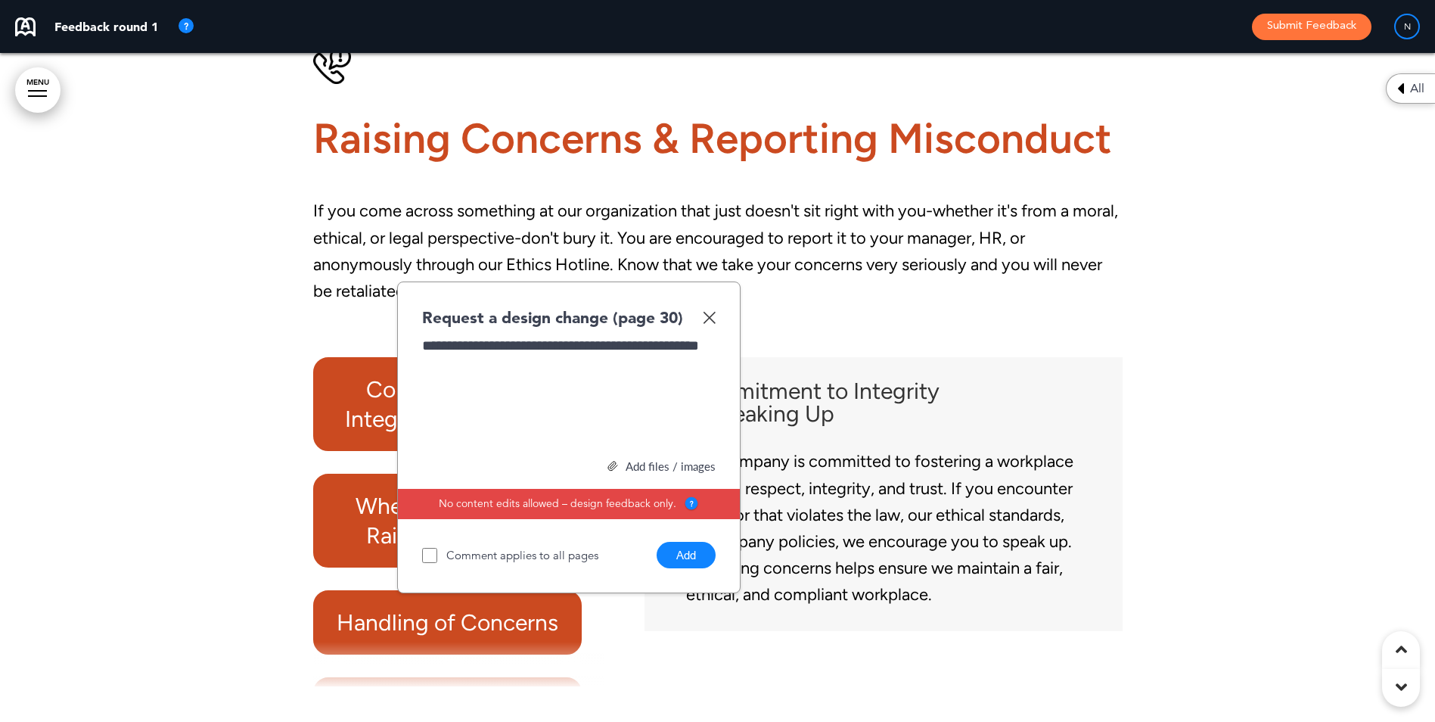
click at [685, 568] on button "Add" at bounding box center [686, 555] width 59 height 26
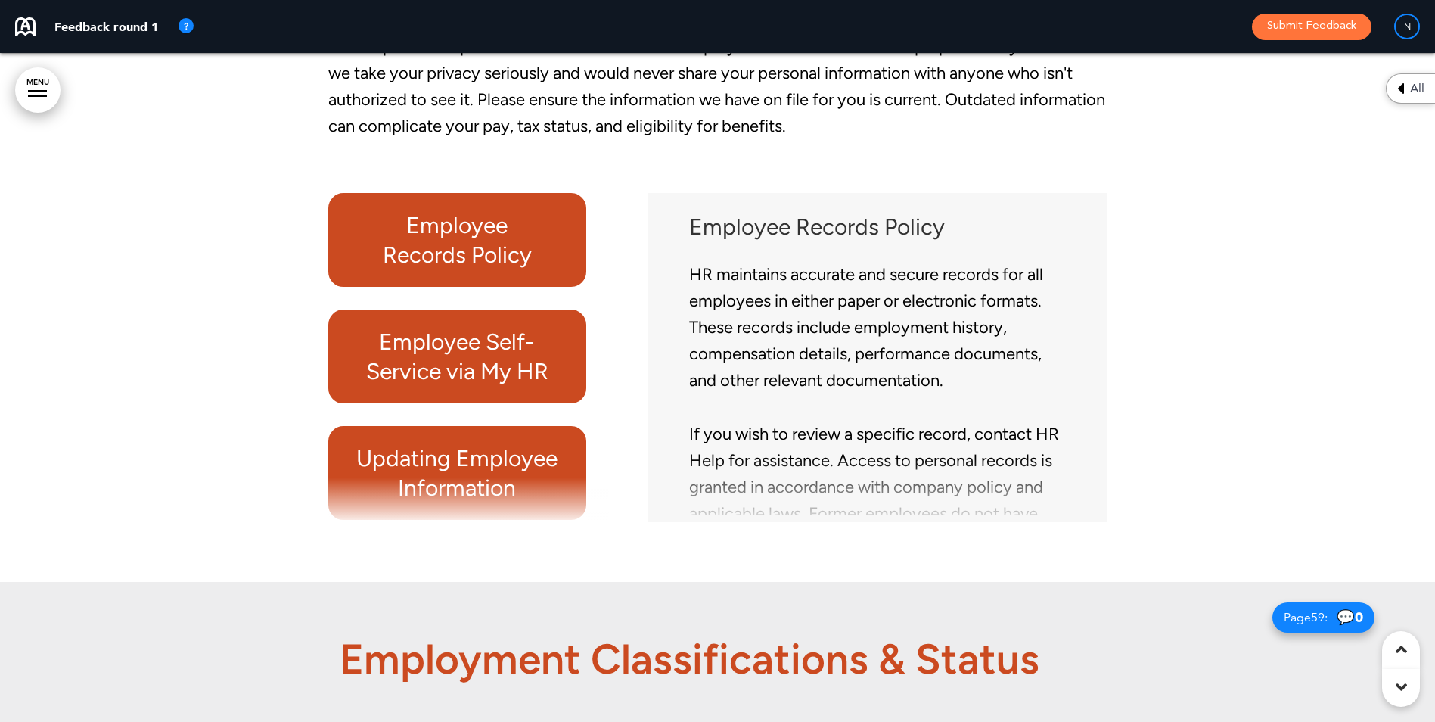
scroll to position [45266, 0]
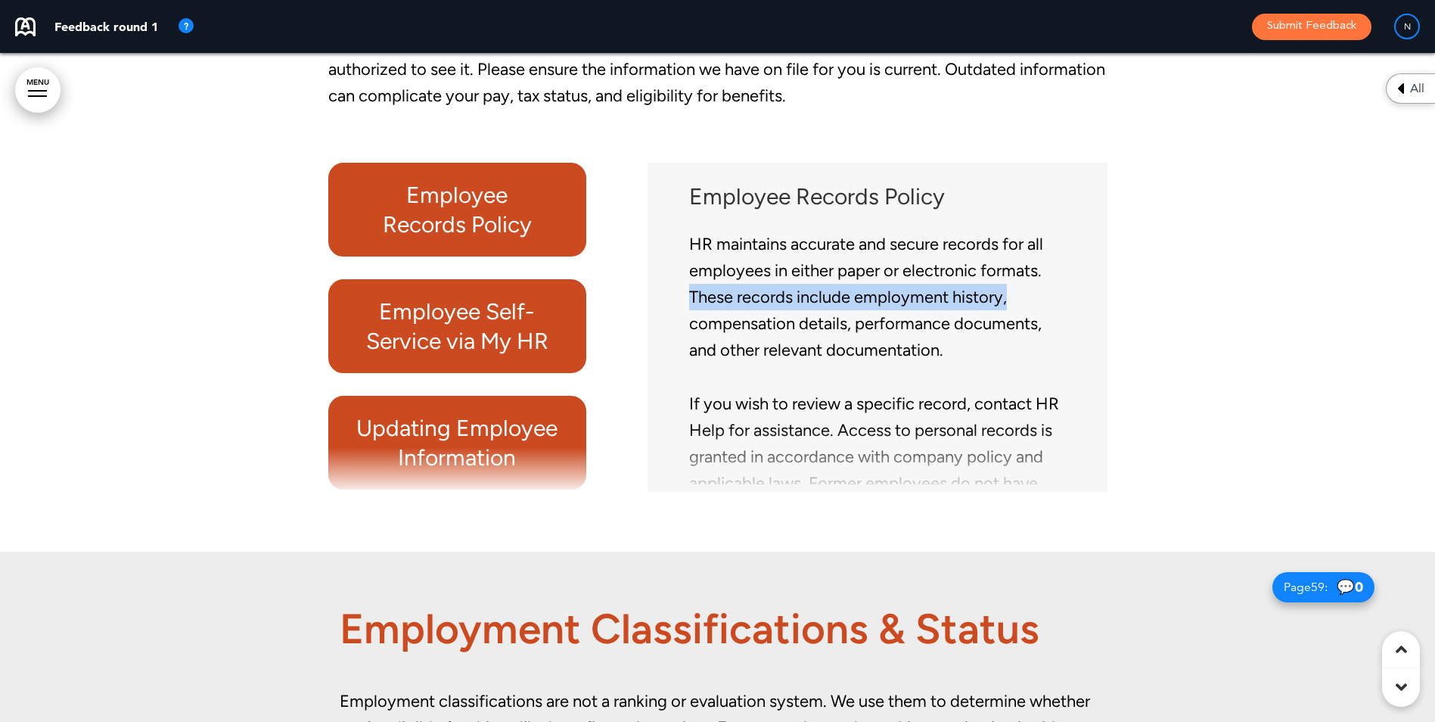
drag, startPoint x: 1082, startPoint y: 285, endPoint x: 1087, endPoint y: 312, distance: 26.9
click at [1087, 312] on div "Employee Records Policy HR maintains accurate and secure records for all employ…" at bounding box center [877, 327] width 437 height 314
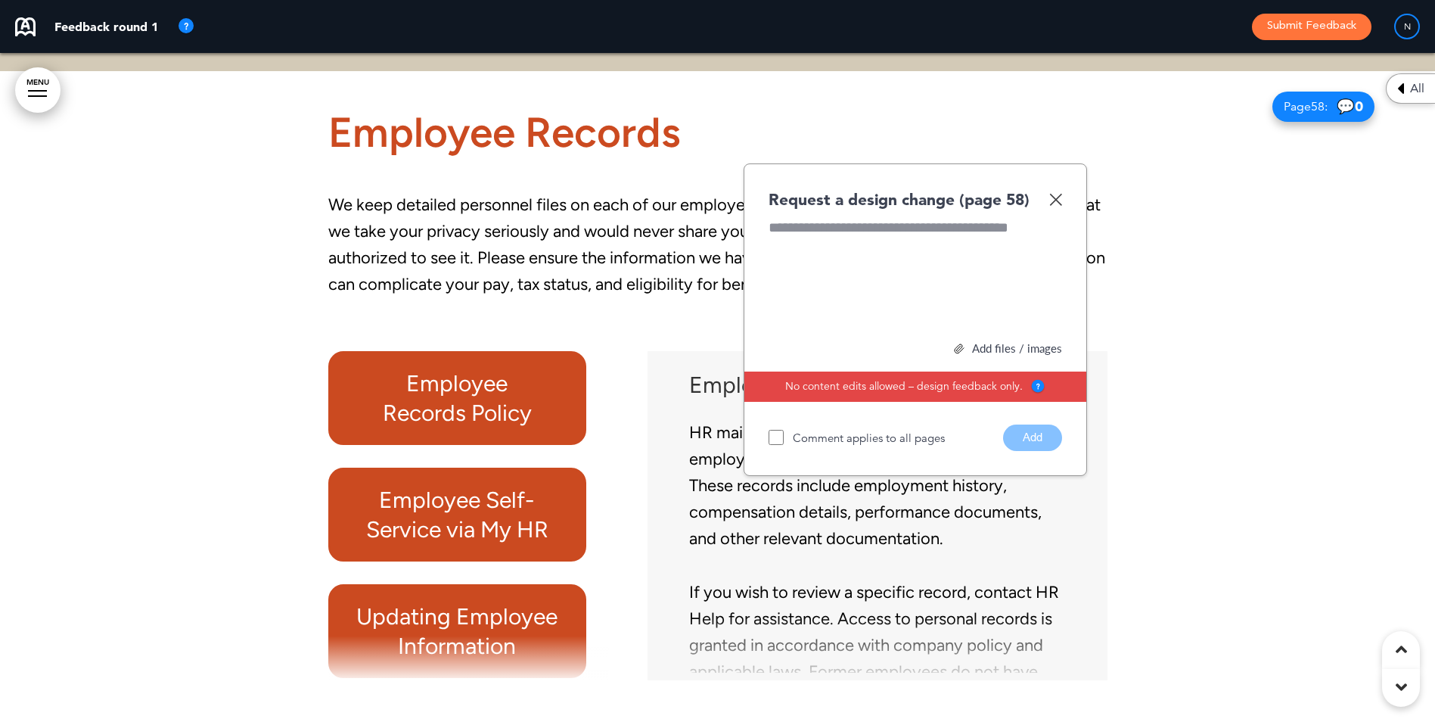
scroll to position [45039, 0]
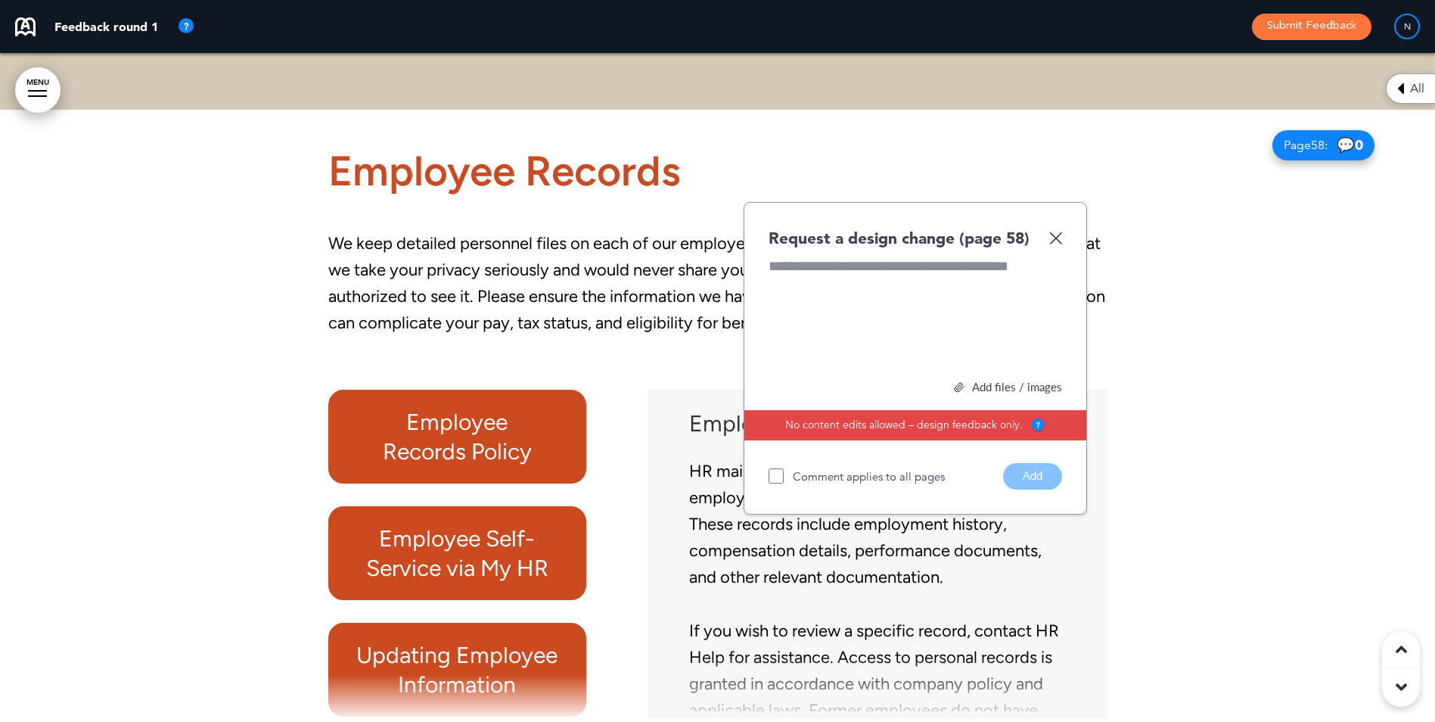
click at [1057, 244] on img at bounding box center [1055, 237] width 13 height 13
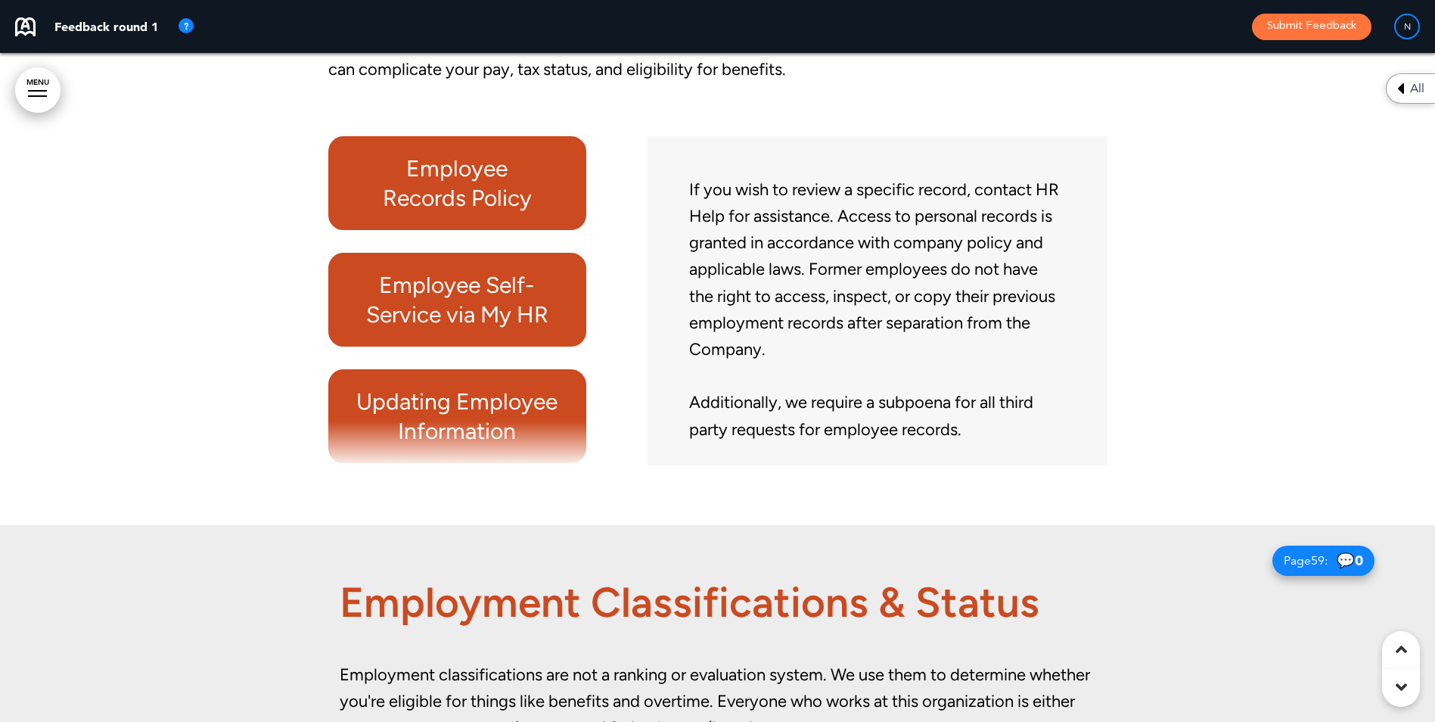
scroll to position [45341, 0]
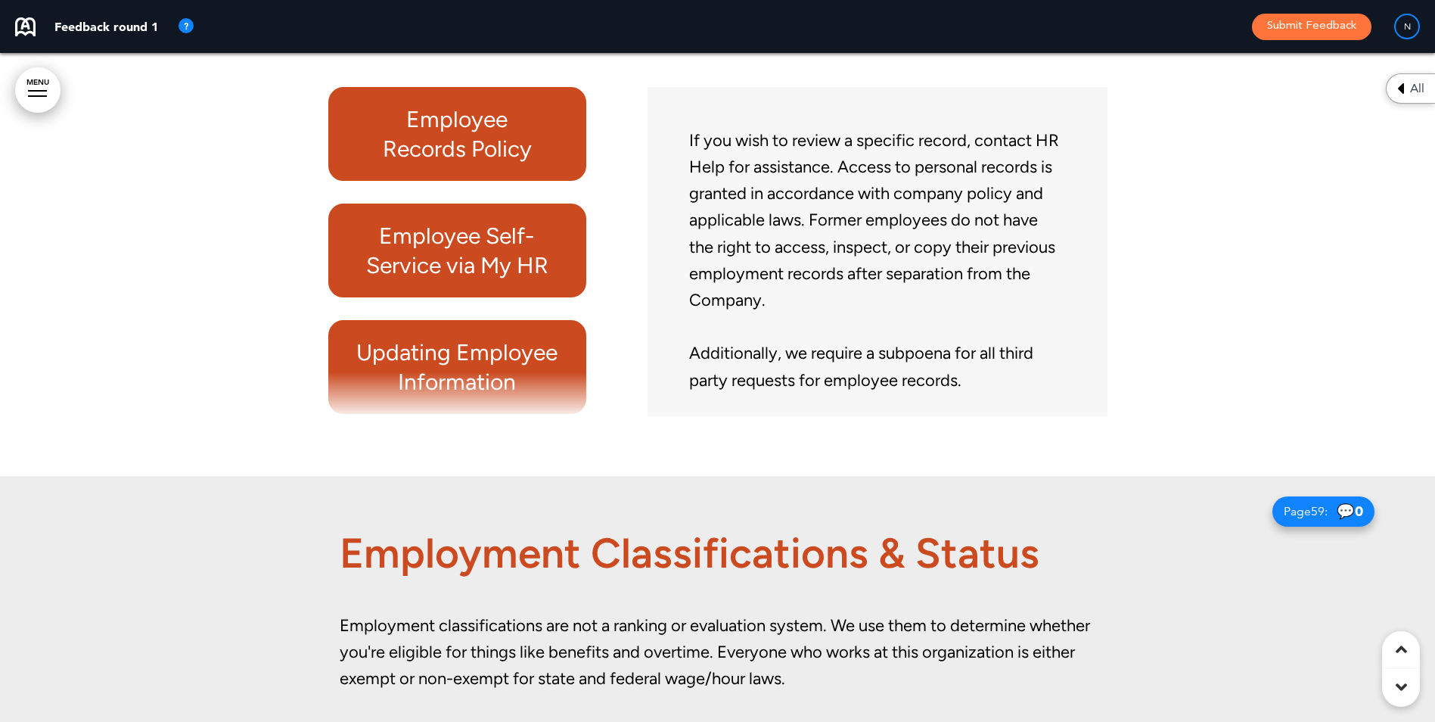
click at [505, 278] on h6 "Employee Self-Service via My HR" at bounding box center [457, 250] width 223 height 59
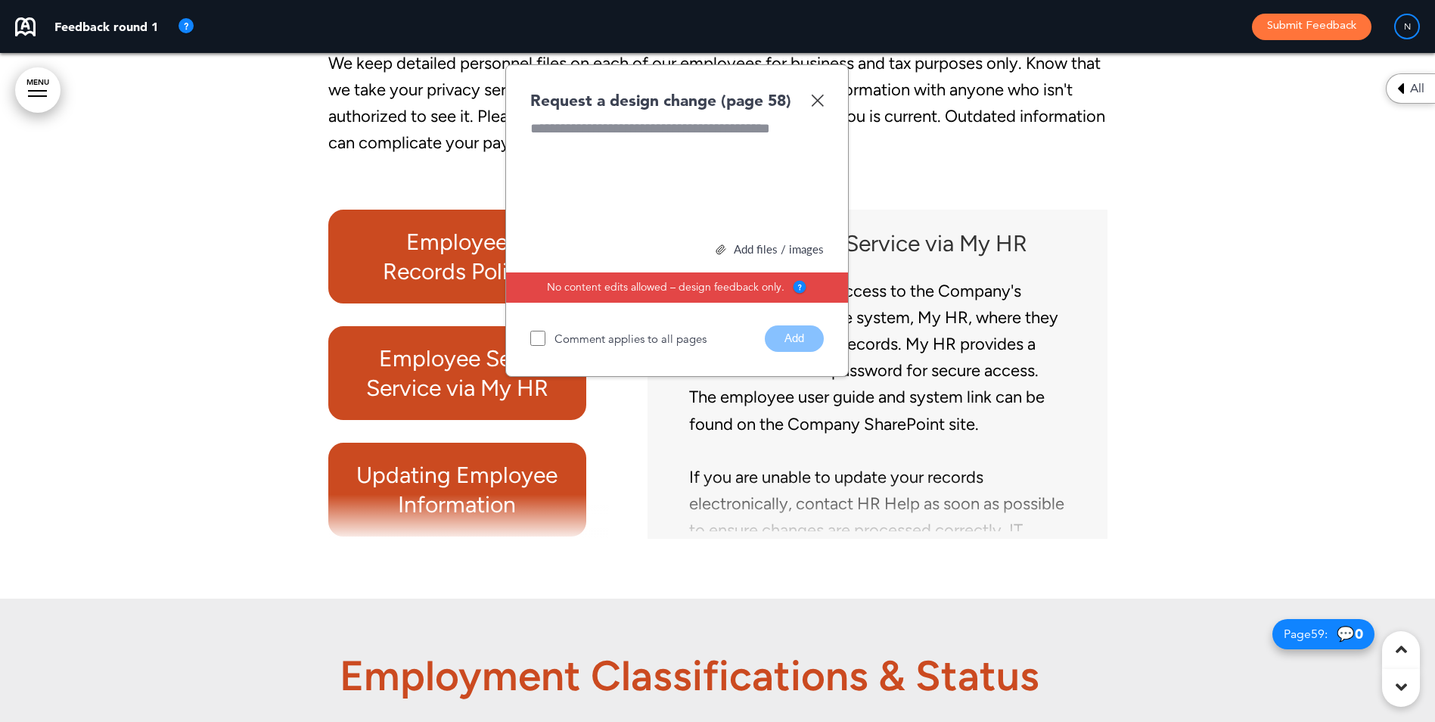
scroll to position [45190, 0]
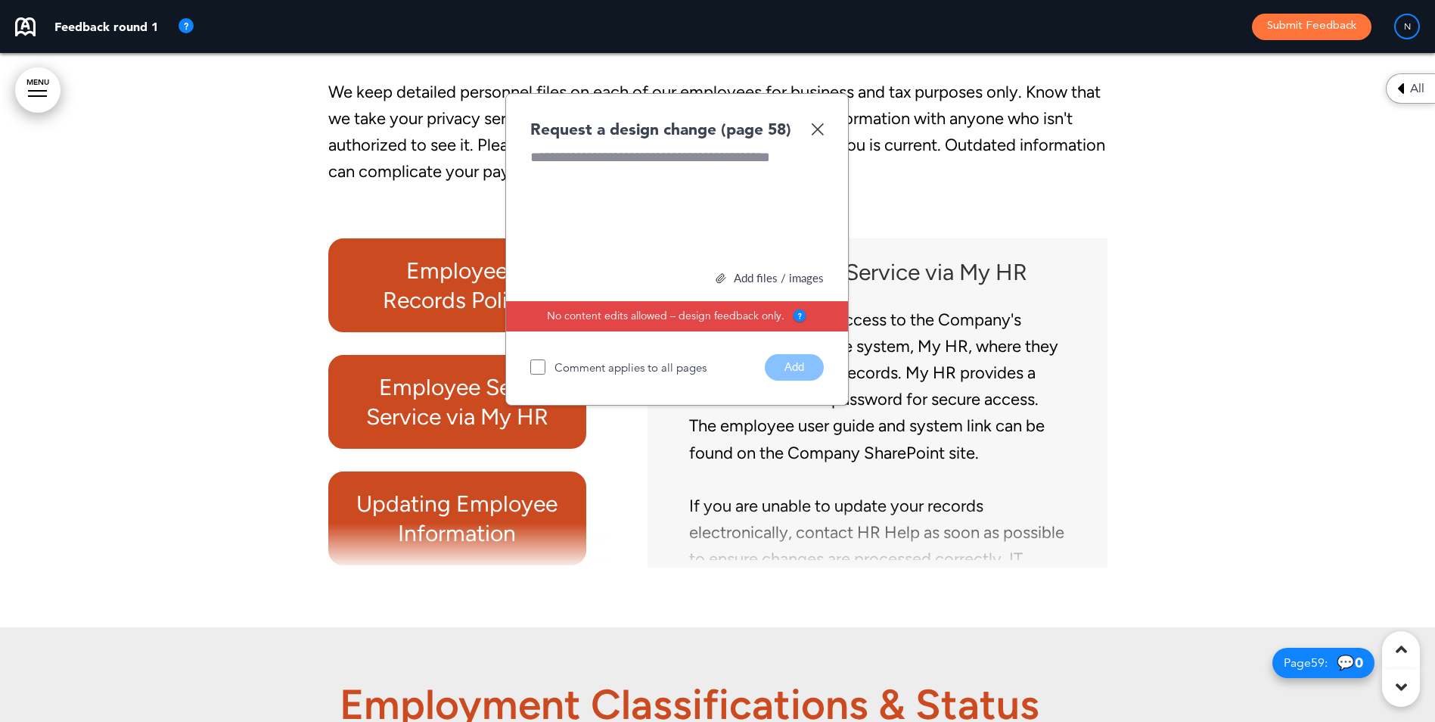
click at [818, 135] on img at bounding box center [817, 129] width 13 height 13
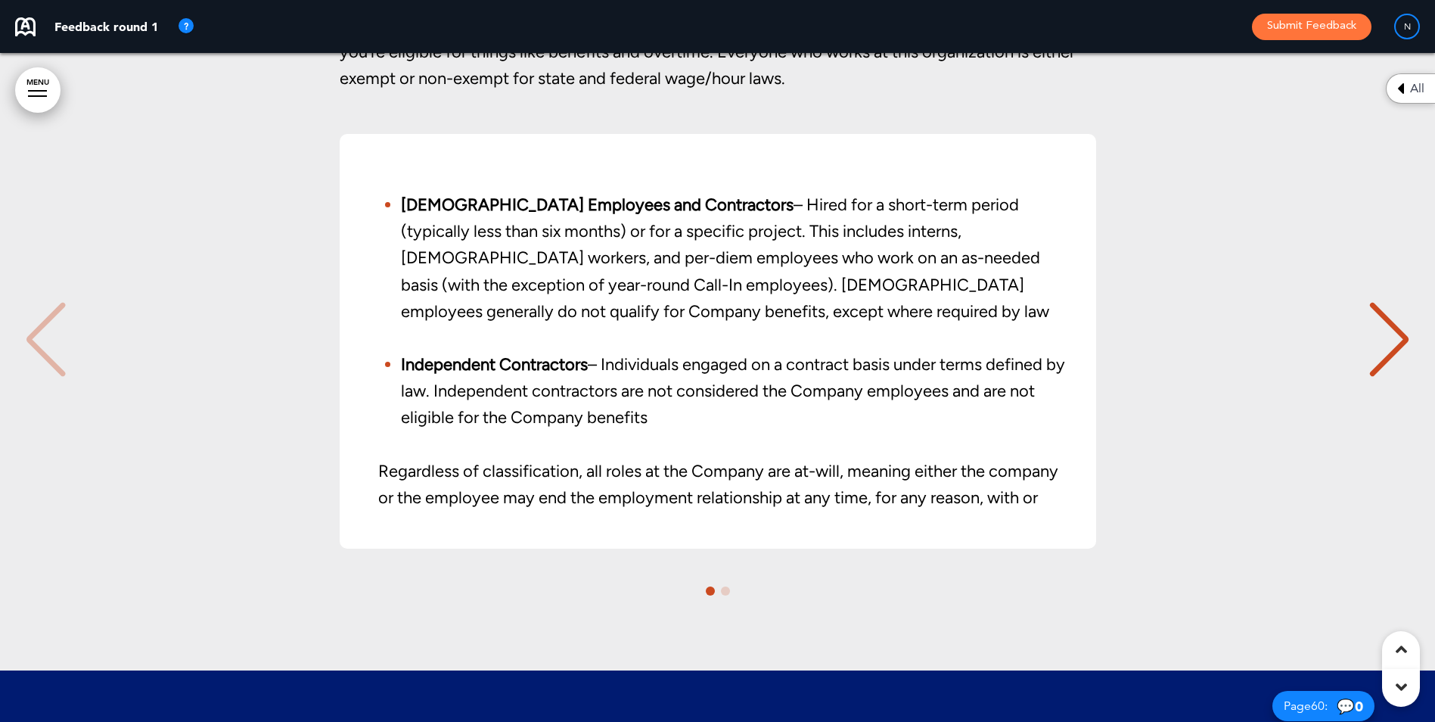
scroll to position [45871, 0]
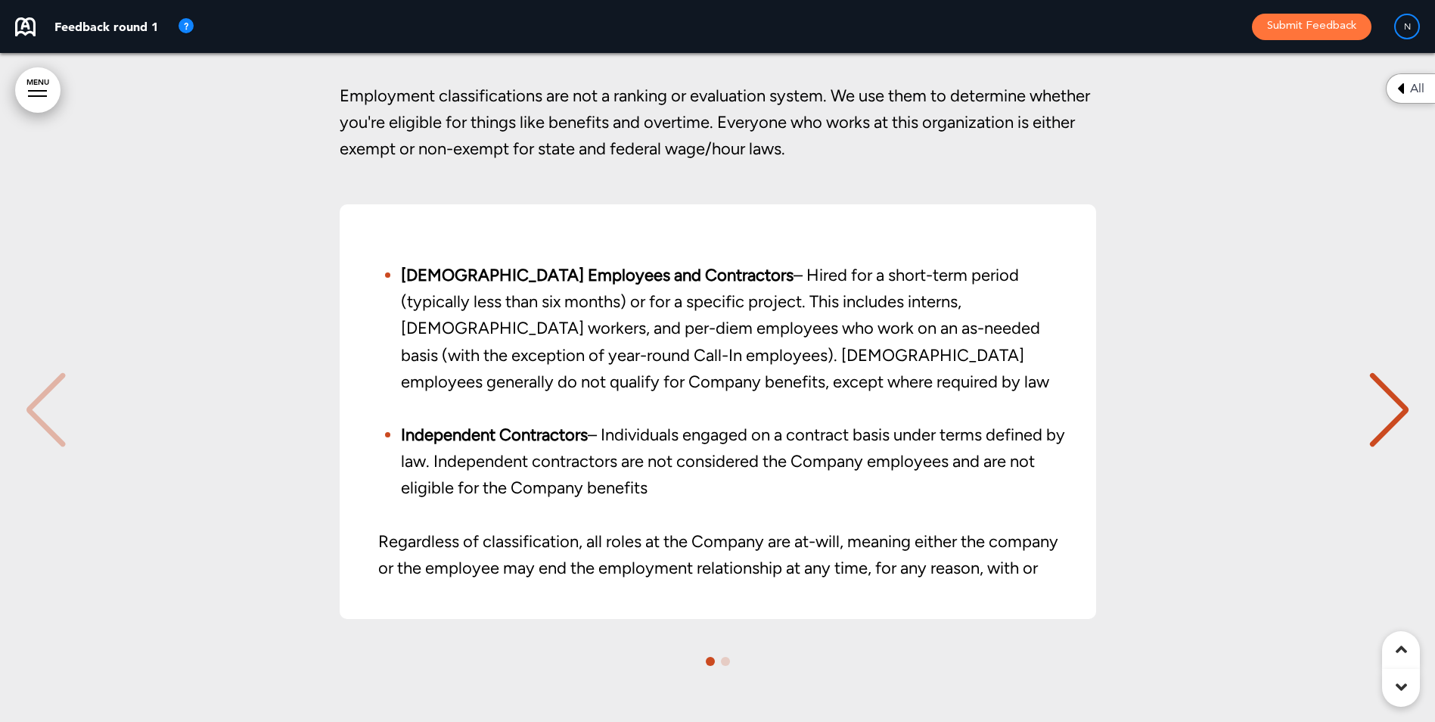
click at [1379, 417] on div "Next slide" at bounding box center [1389, 410] width 46 height 76
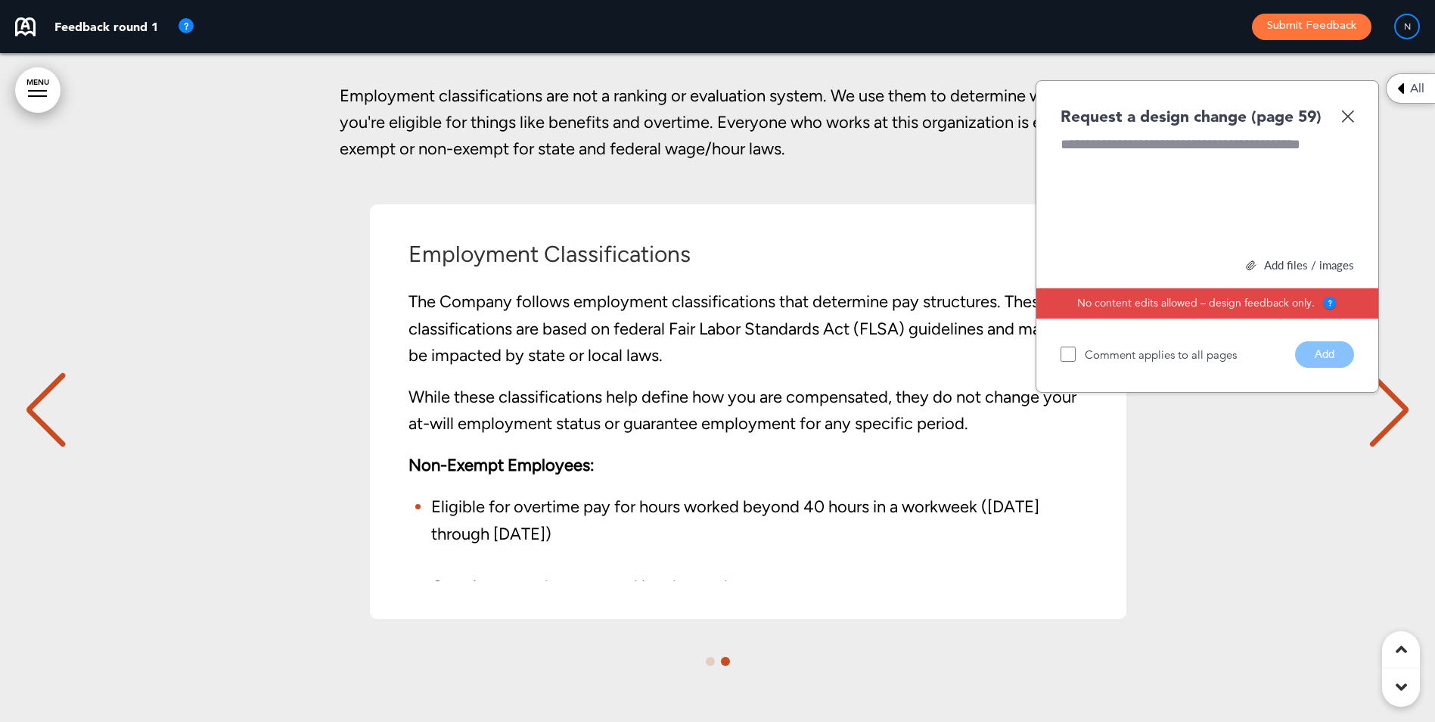
scroll to position [0, 1412]
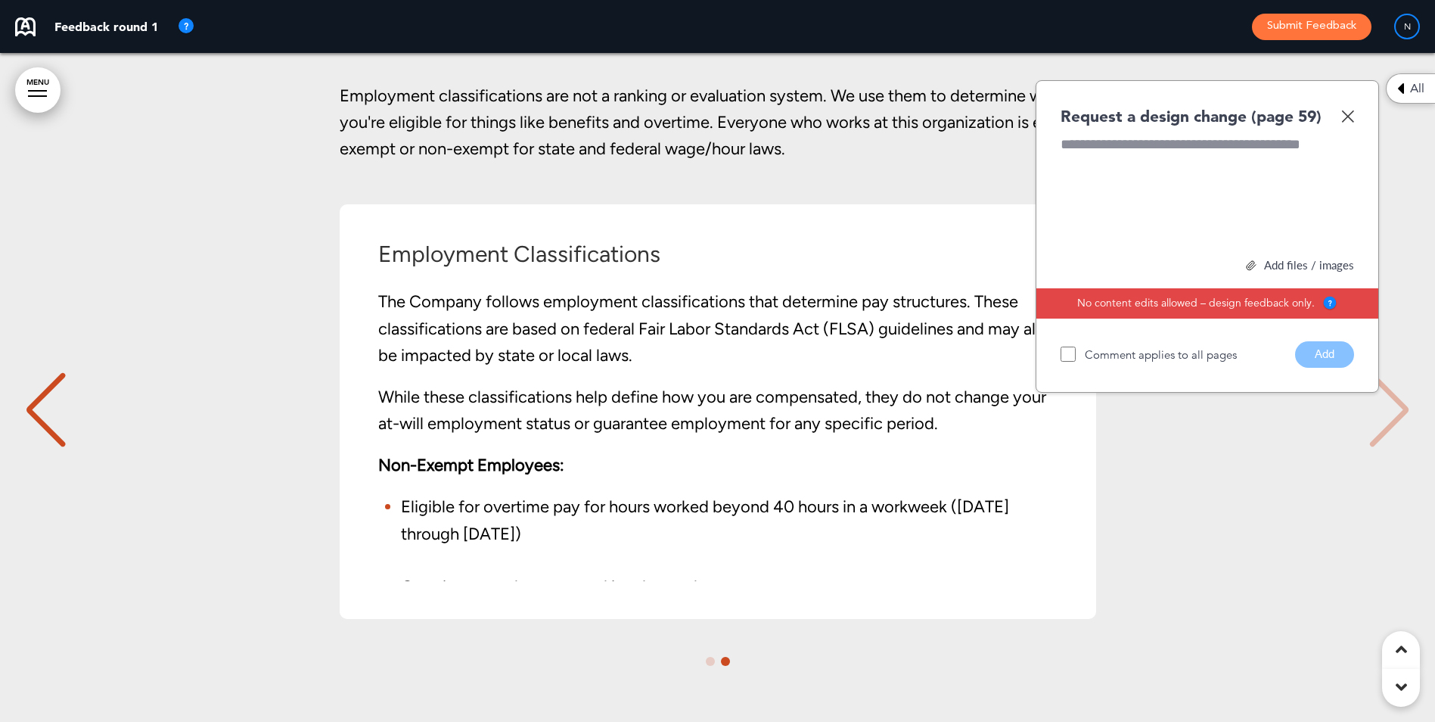
click at [1344, 123] on img at bounding box center [1347, 116] width 13 height 13
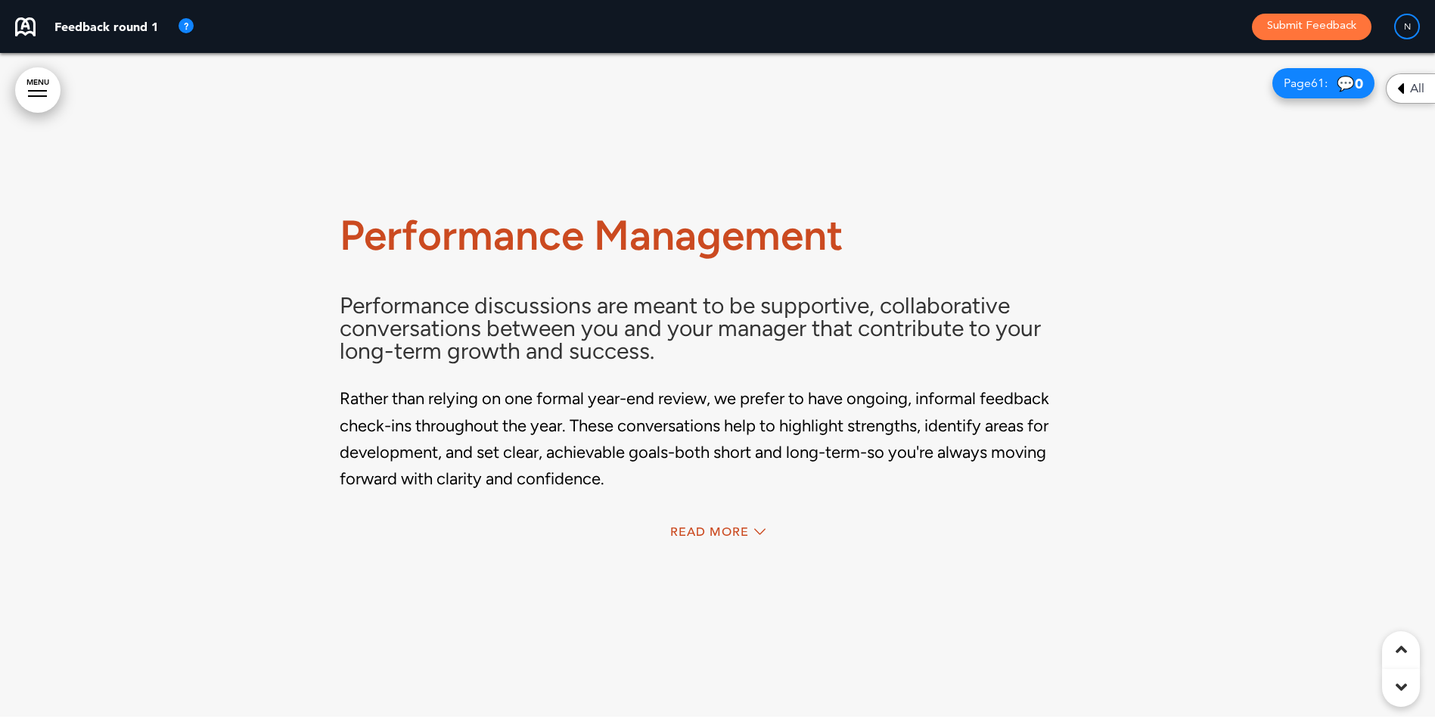
scroll to position [47308, 0]
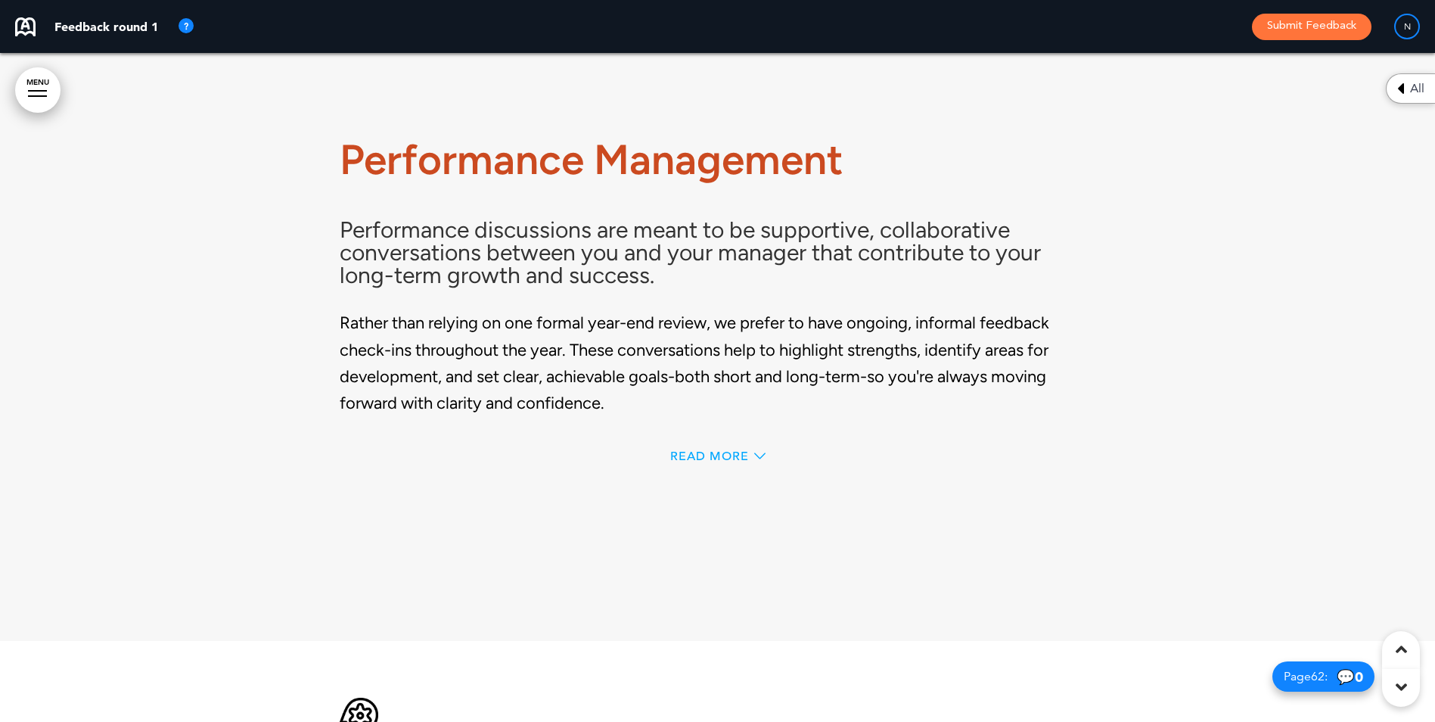
click at [702, 462] on span "Read More" at bounding box center [709, 456] width 79 height 12
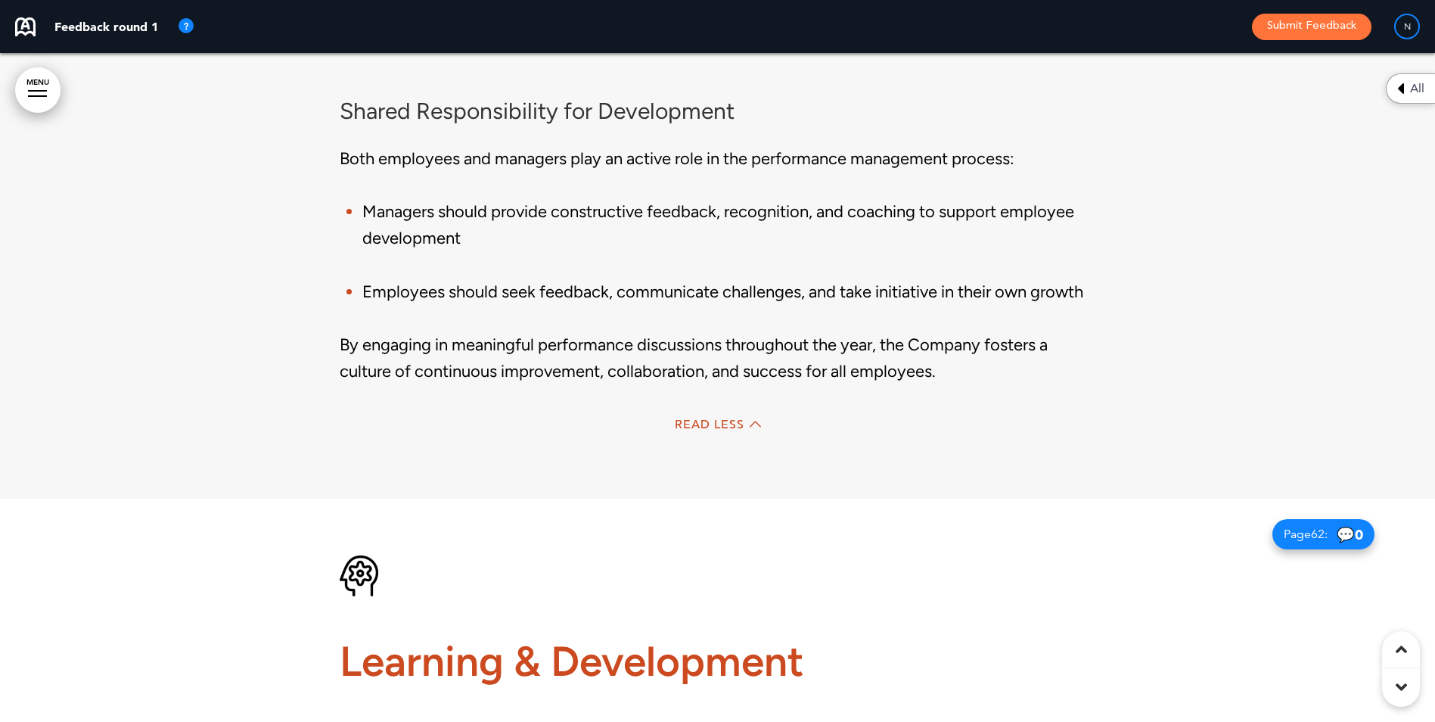
scroll to position [48030, 0]
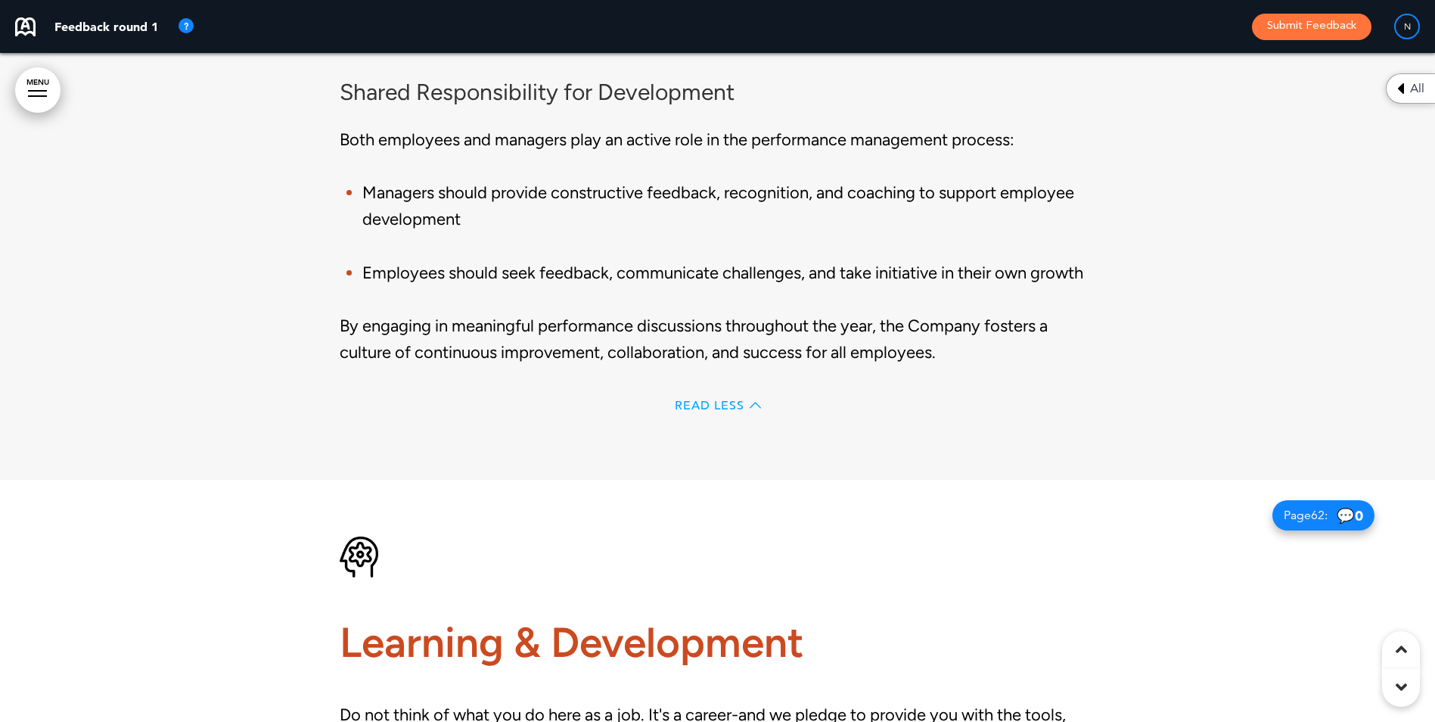
click at [725, 411] on span "Read Less" at bounding box center [710, 405] width 70 height 12
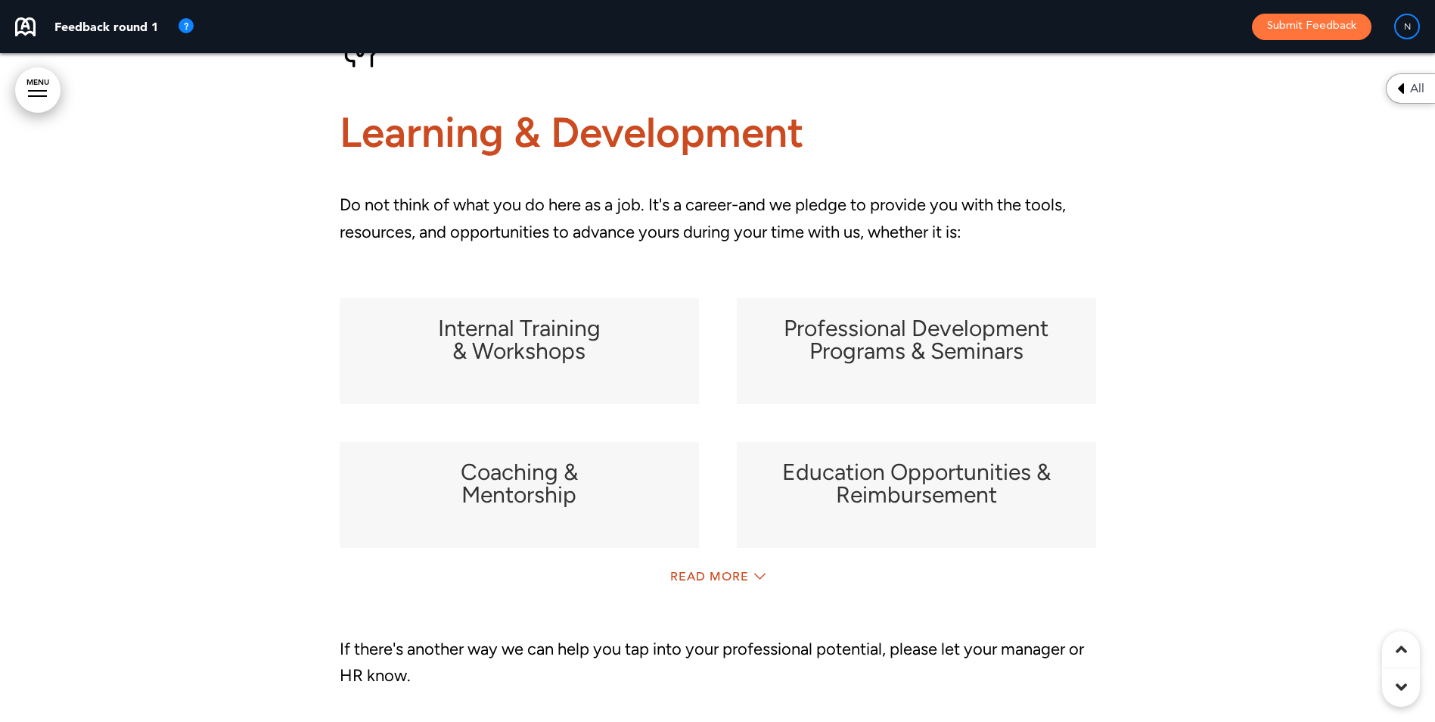
scroll to position [48008, 0]
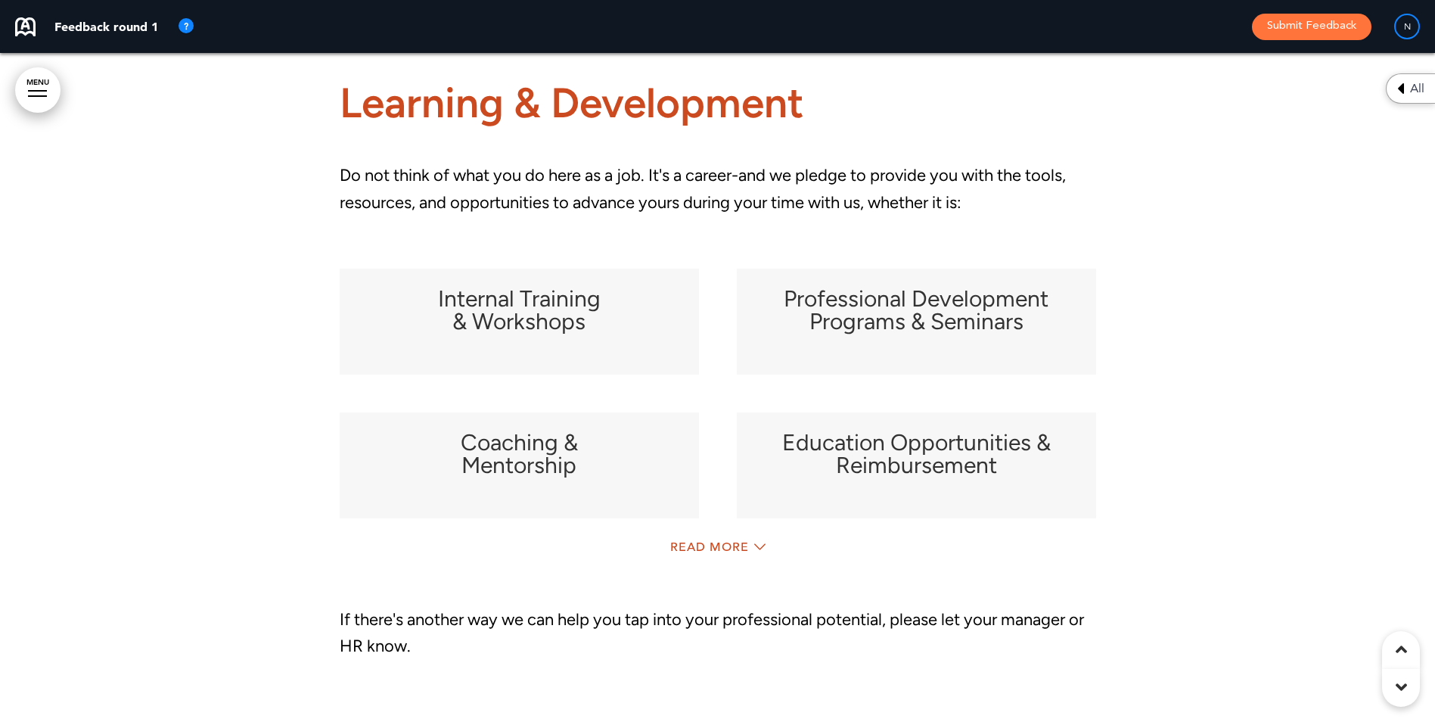
click at [717, 562] on div "Read More" at bounding box center [718, 548] width 756 height 31
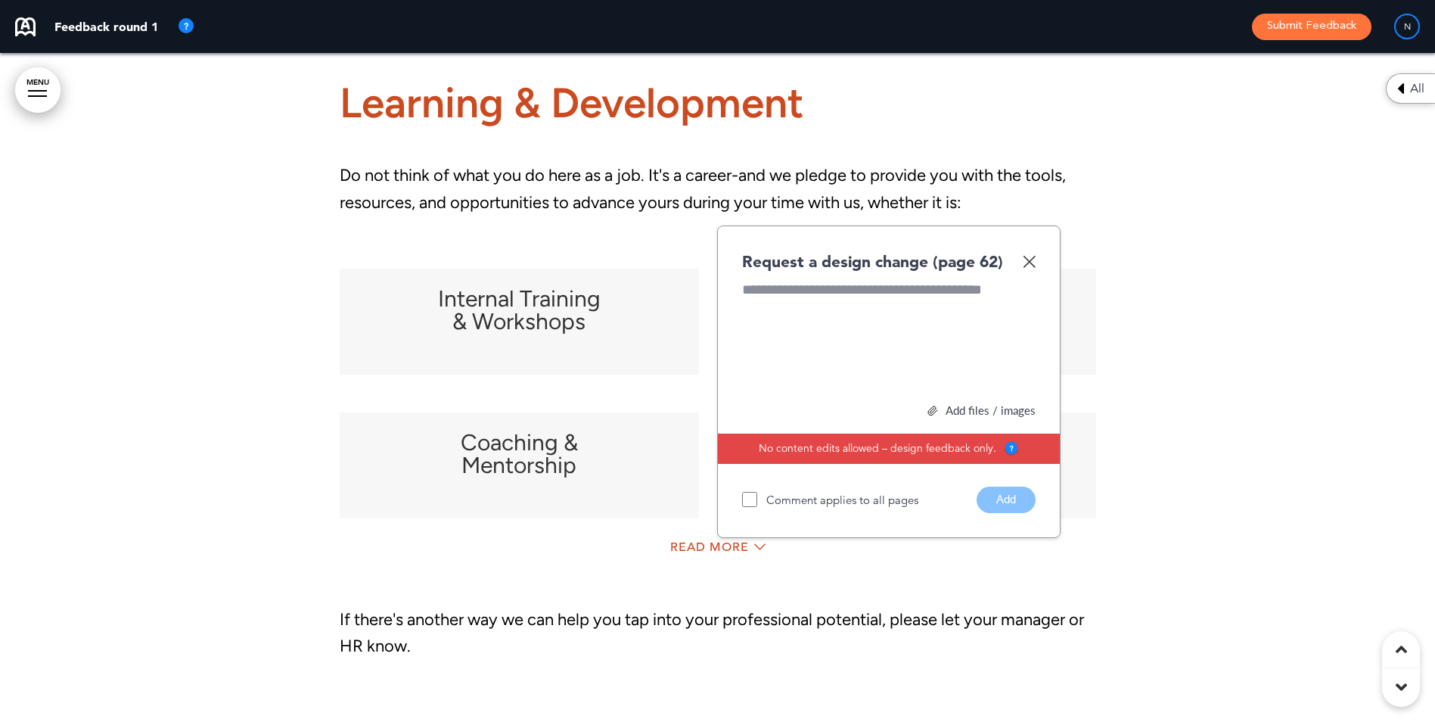
click at [1027, 268] on img at bounding box center [1029, 261] width 13 height 13
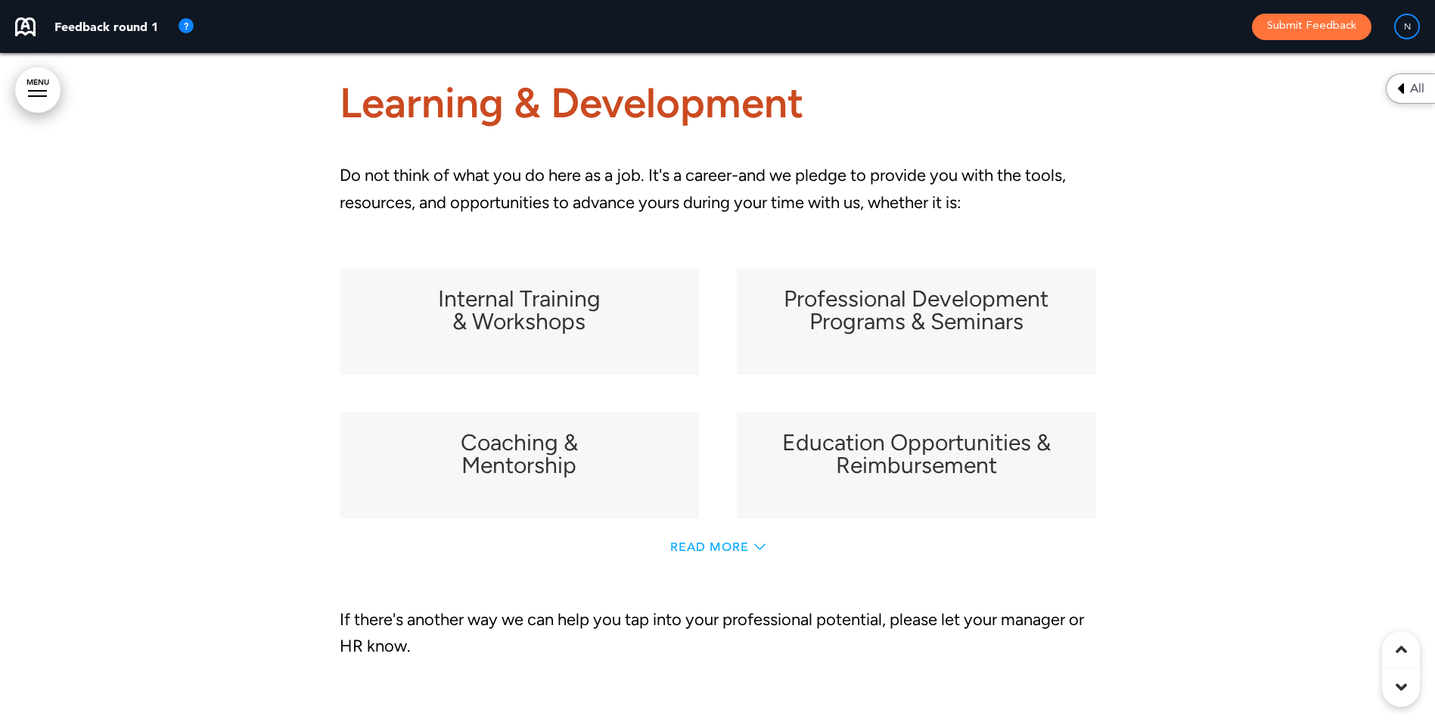
click at [697, 553] on span "Read More" at bounding box center [709, 547] width 79 height 12
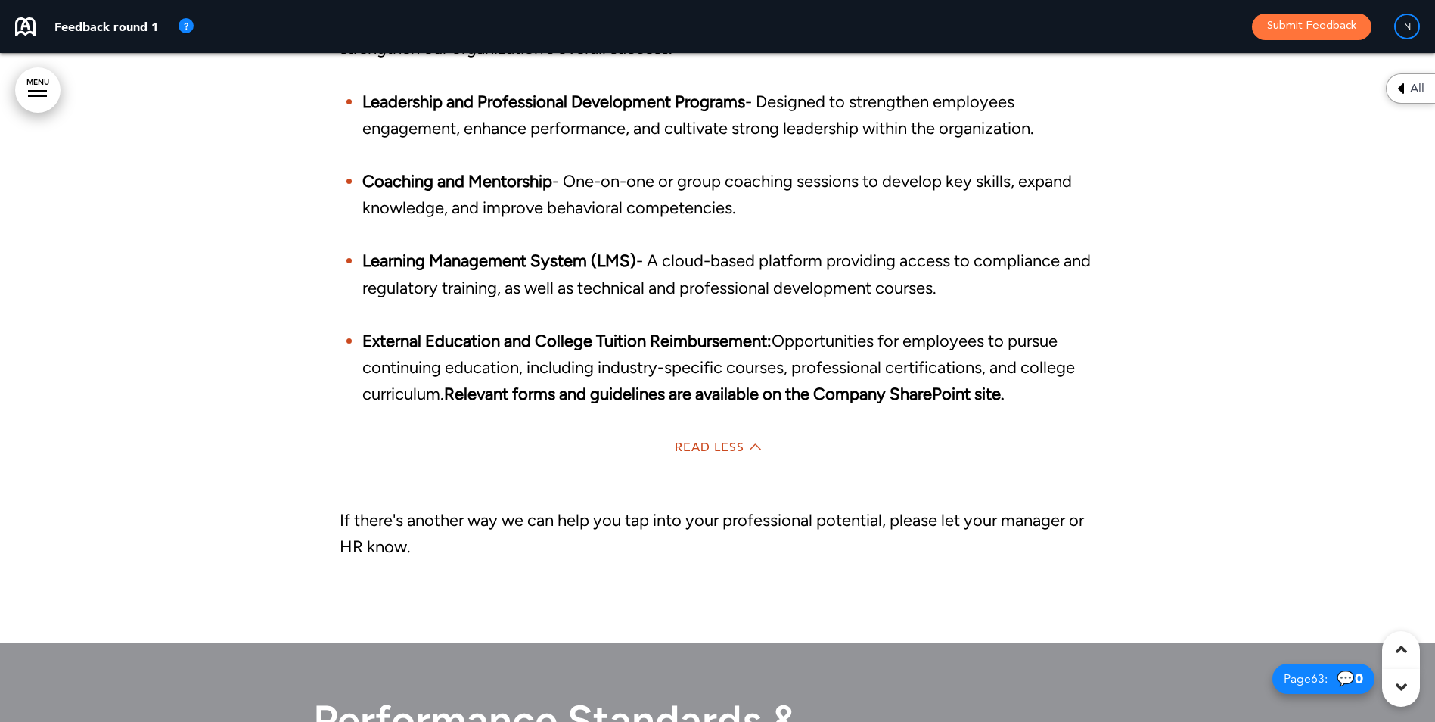
scroll to position [48614, 0]
click at [705, 452] on span "Read Less" at bounding box center [710, 446] width 70 height 12
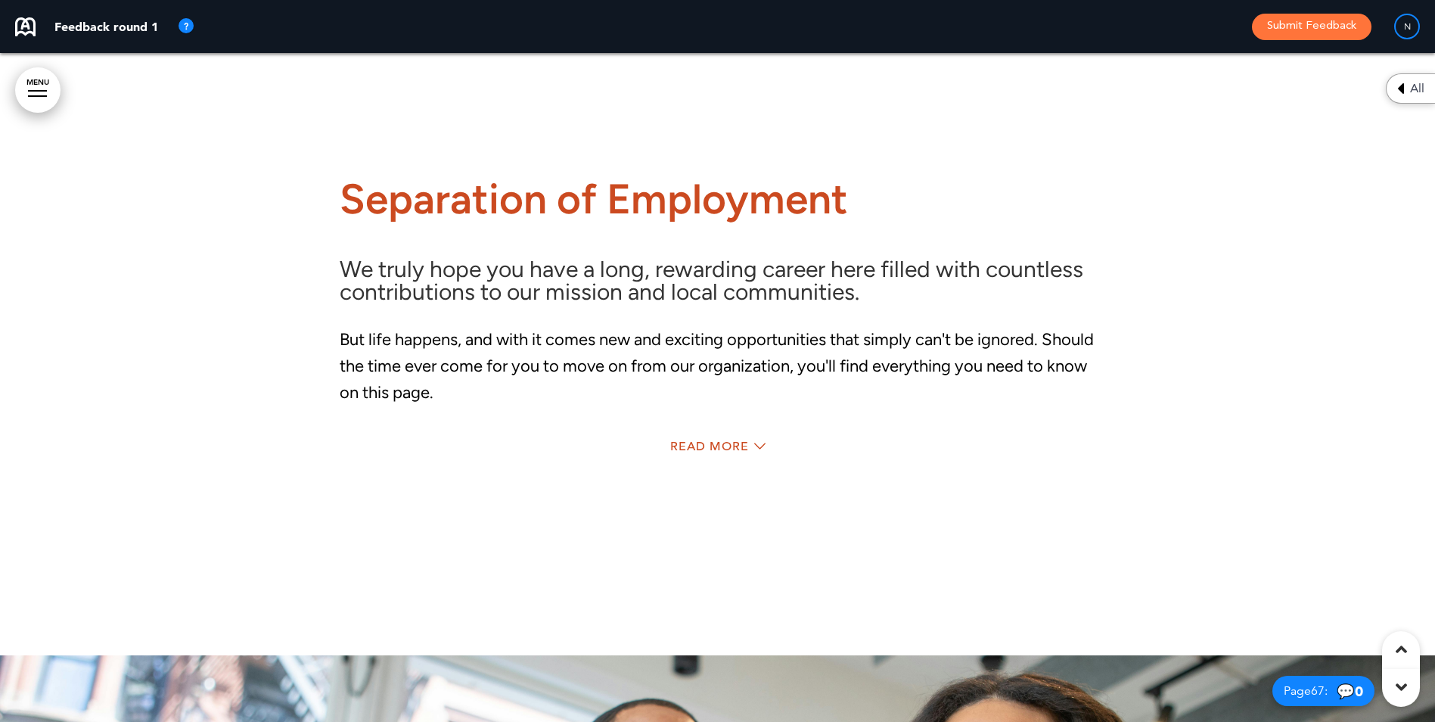
scroll to position [51004, 0]
click at [690, 452] on span "Read More" at bounding box center [709, 445] width 79 height 12
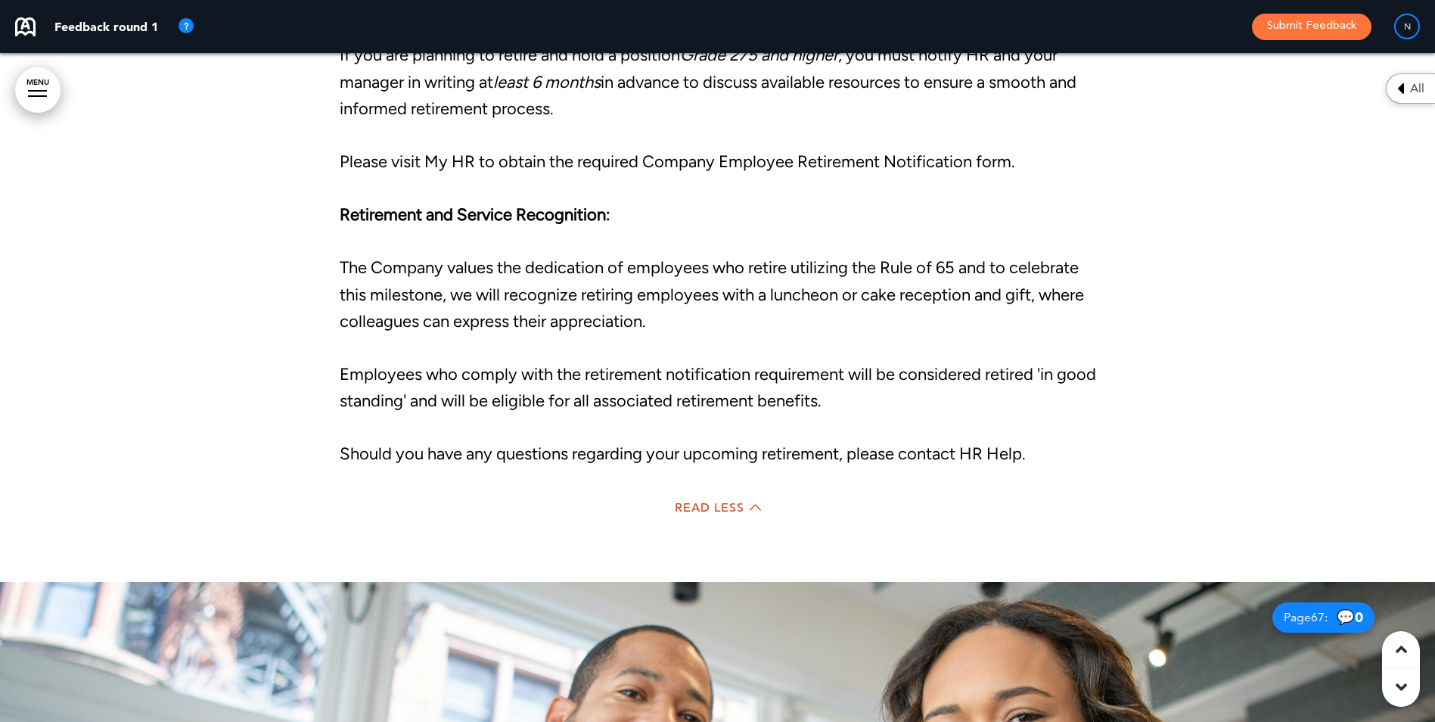
scroll to position [52744, 0]
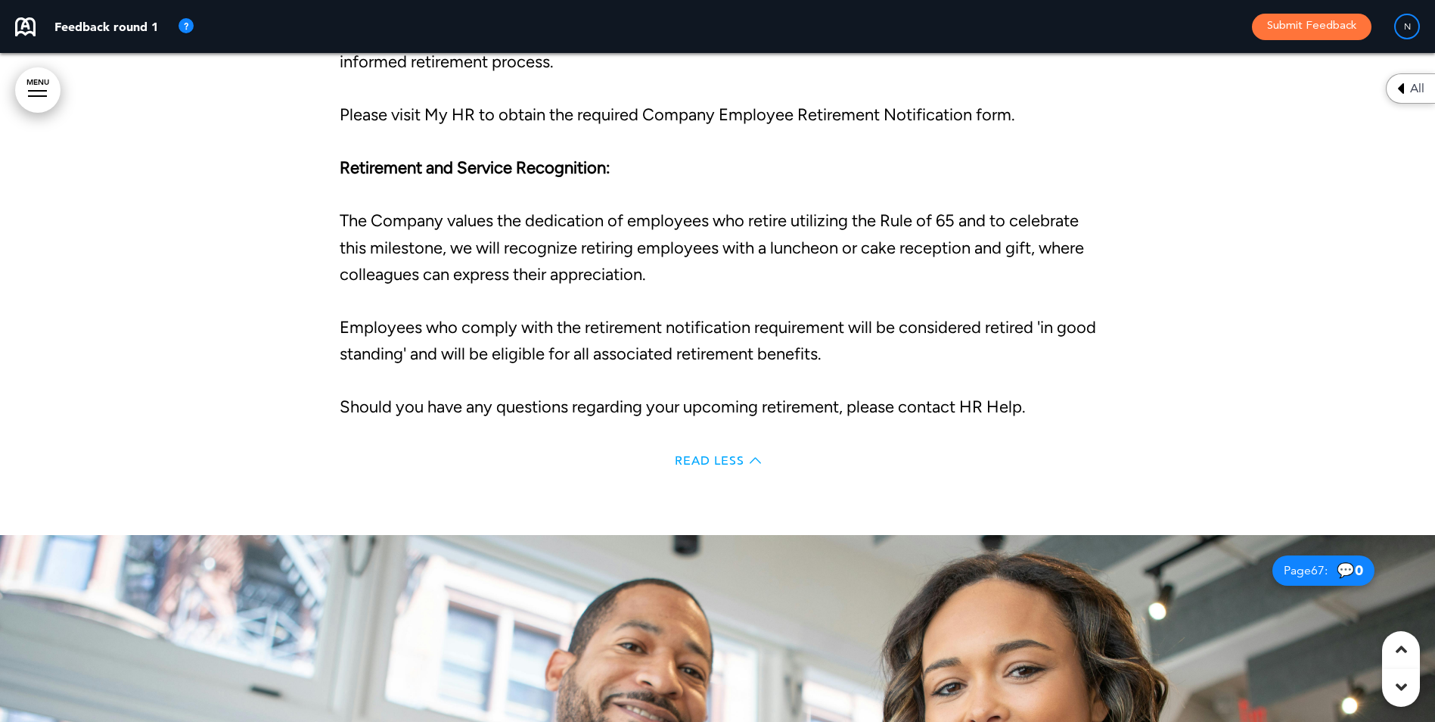
click at [726, 467] on span "Read Less" at bounding box center [710, 461] width 70 height 12
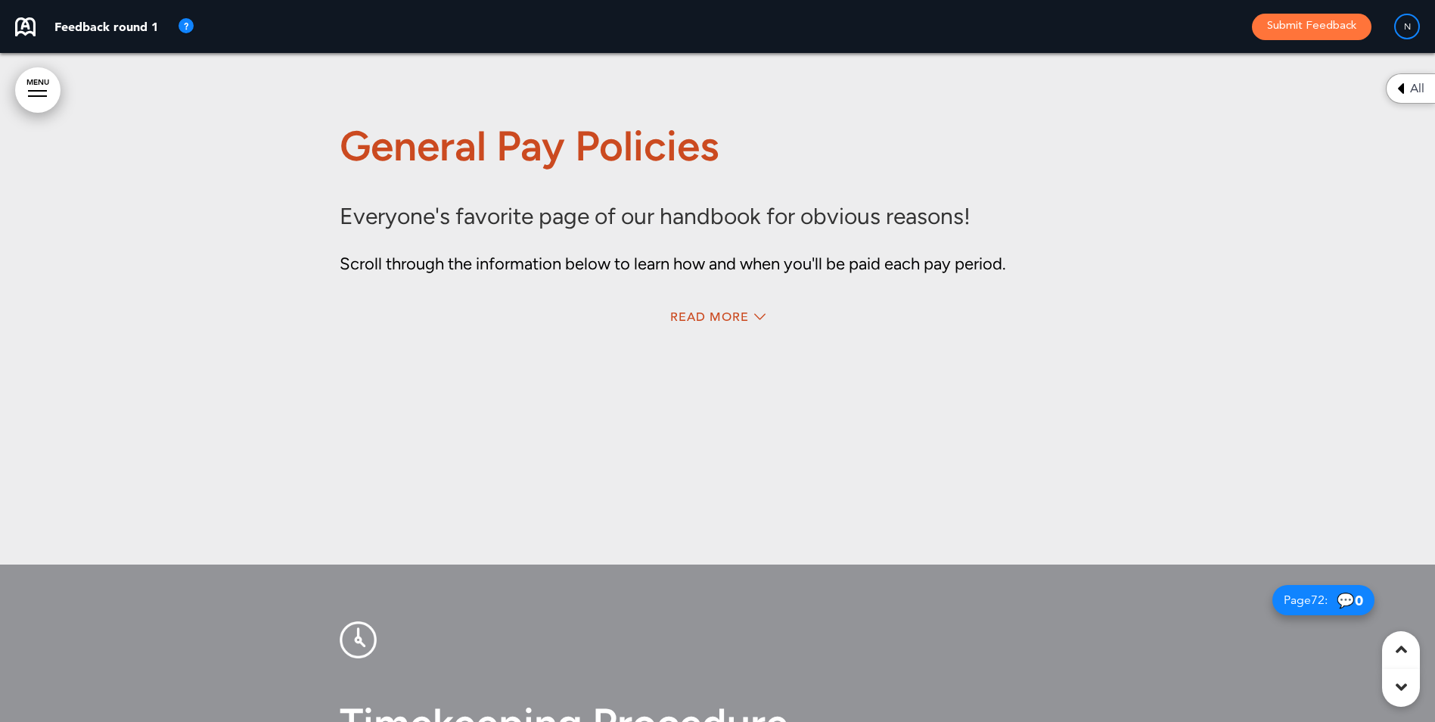
scroll to position [54441, 0]
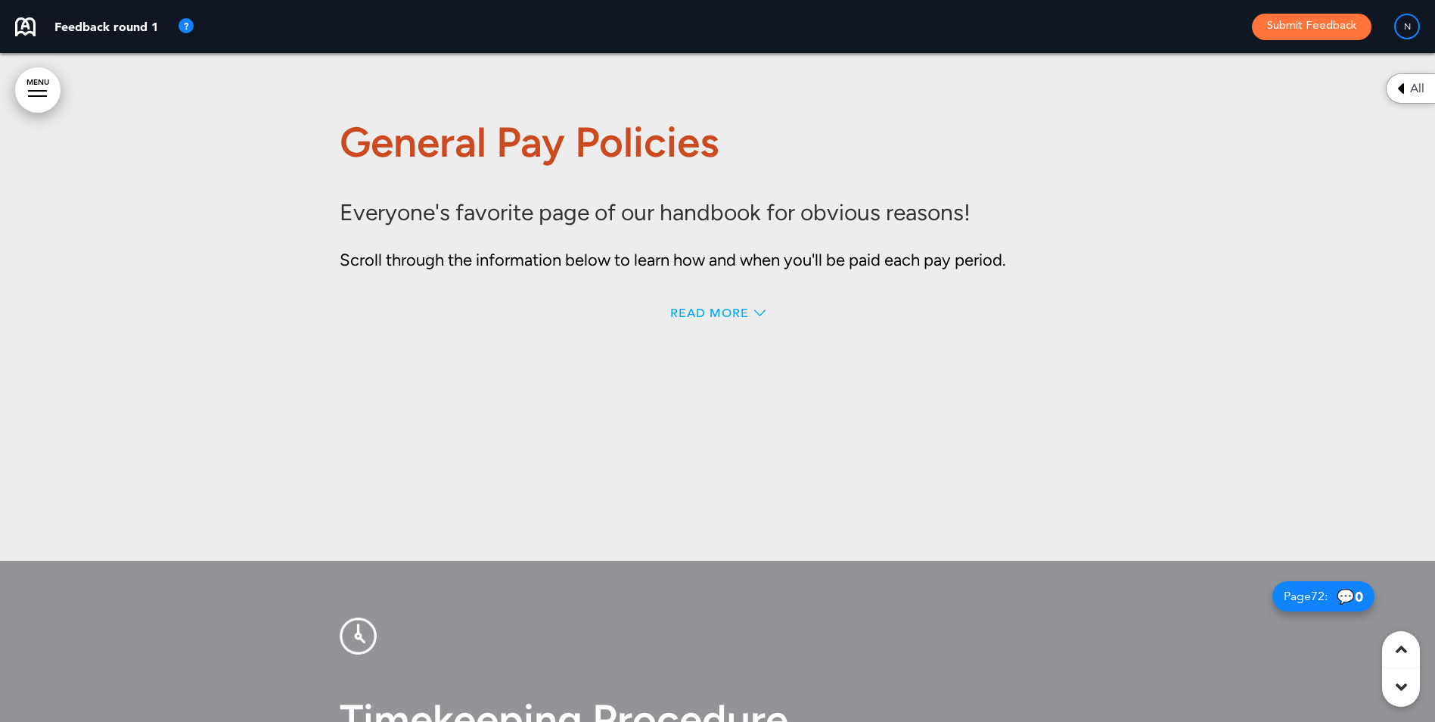
click at [706, 319] on span "Read More" at bounding box center [709, 313] width 79 height 12
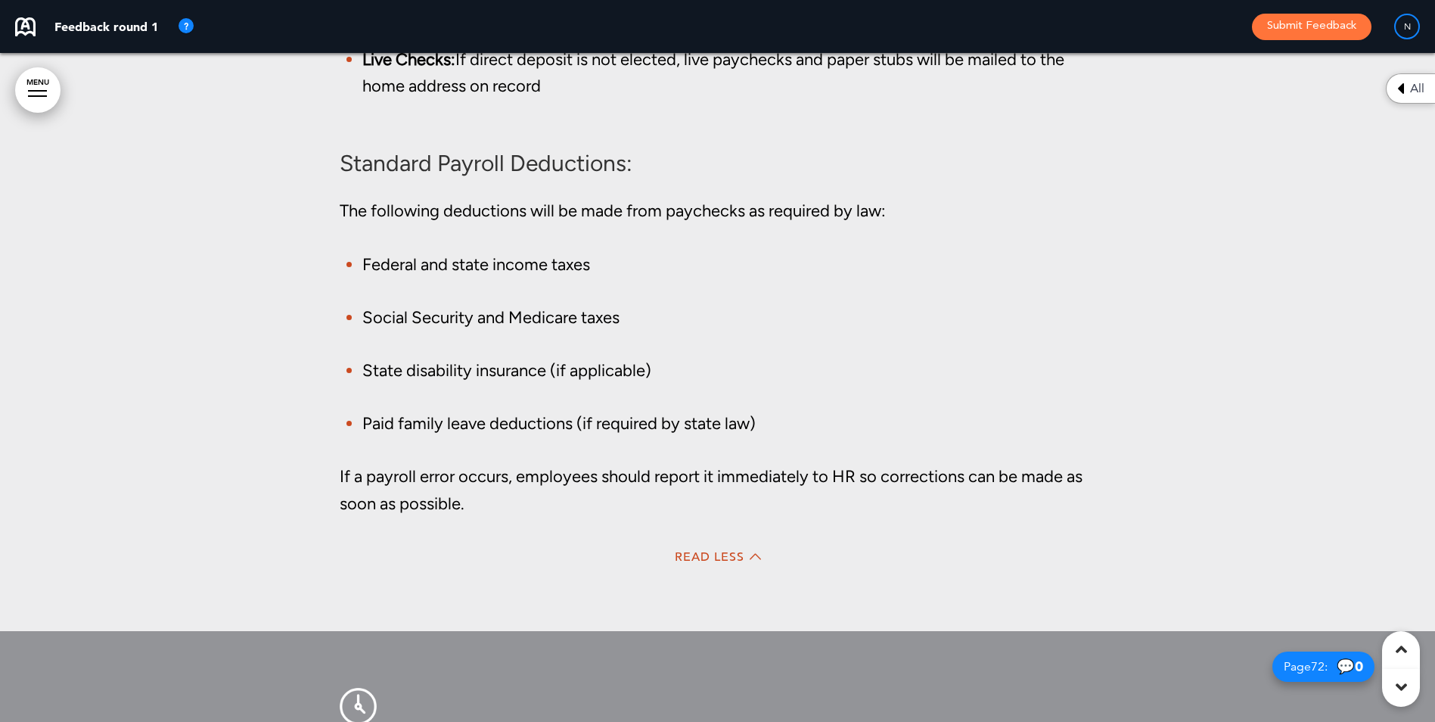
scroll to position [54798, 0]
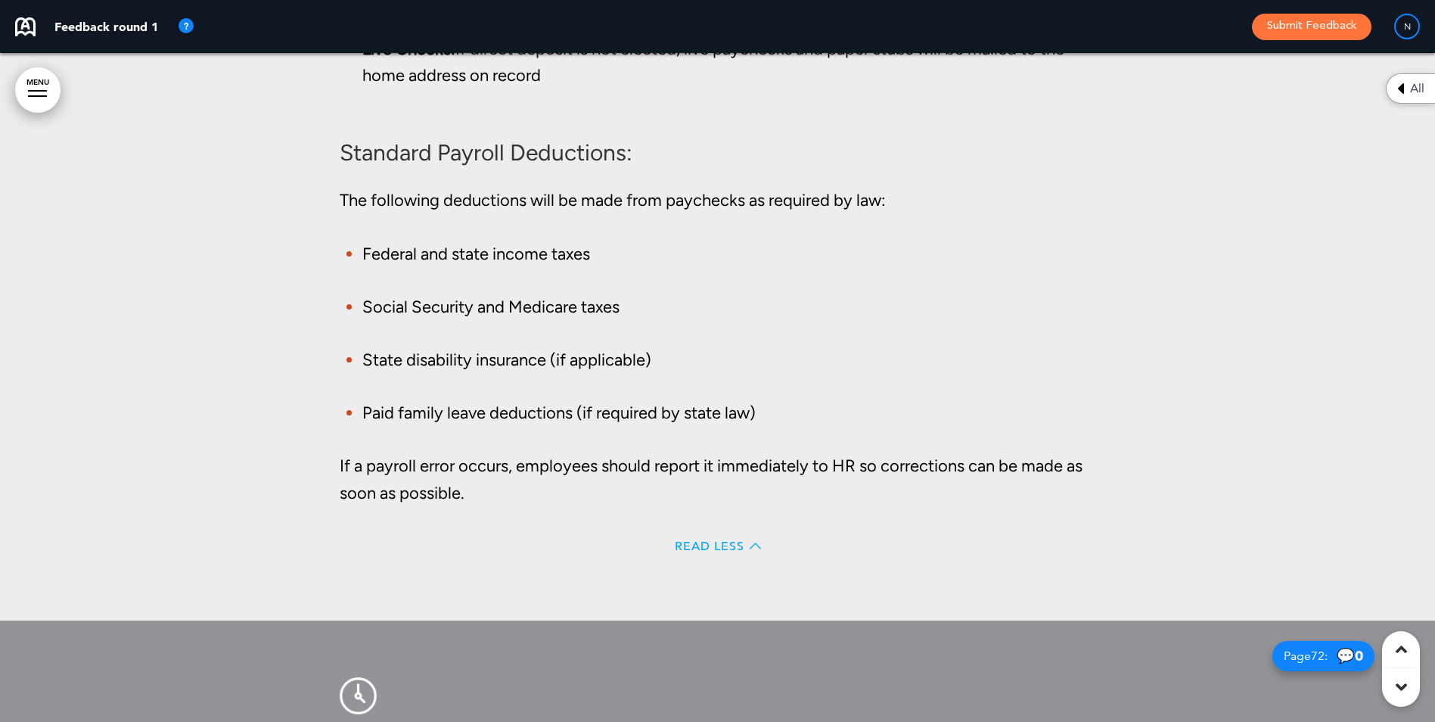
click at [734, 552] on span "Read Less" at bounding box center [710, 546] width 70 height 12
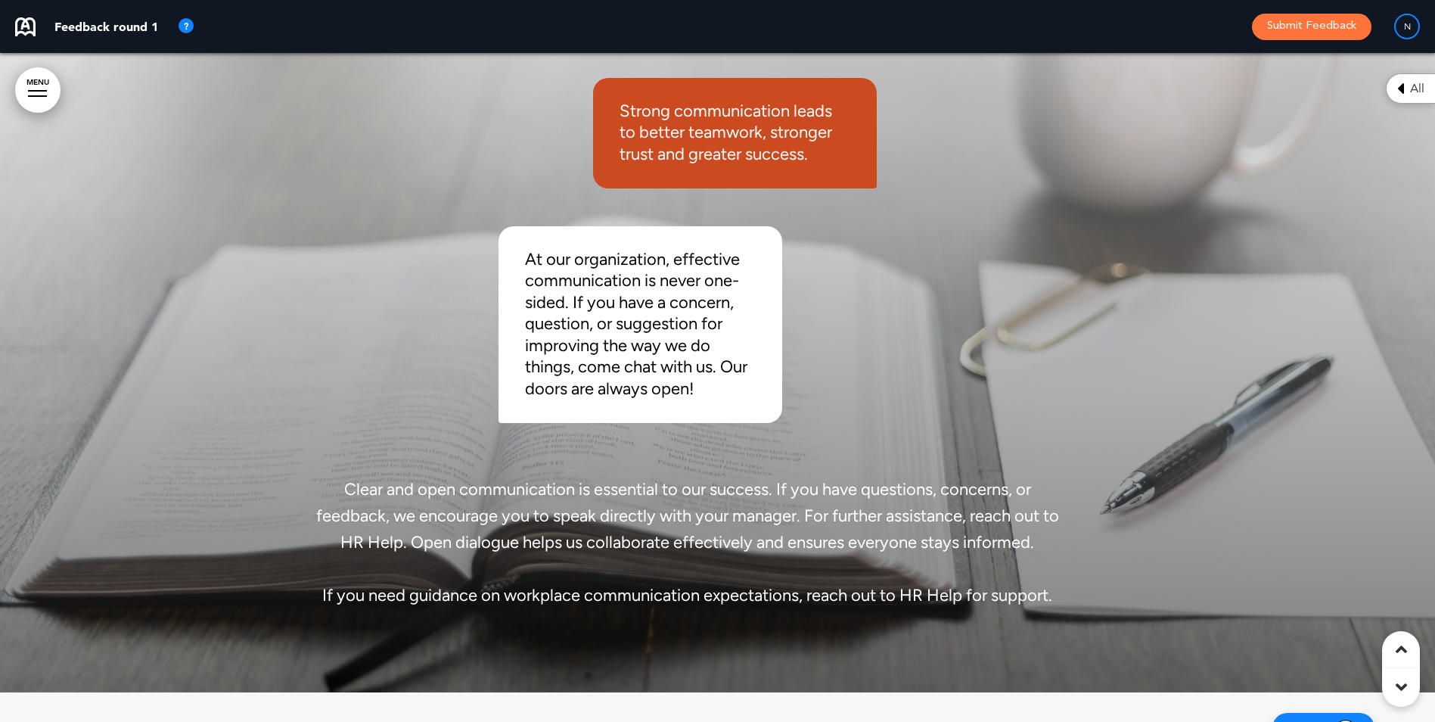
scroll to position [59373, 0]
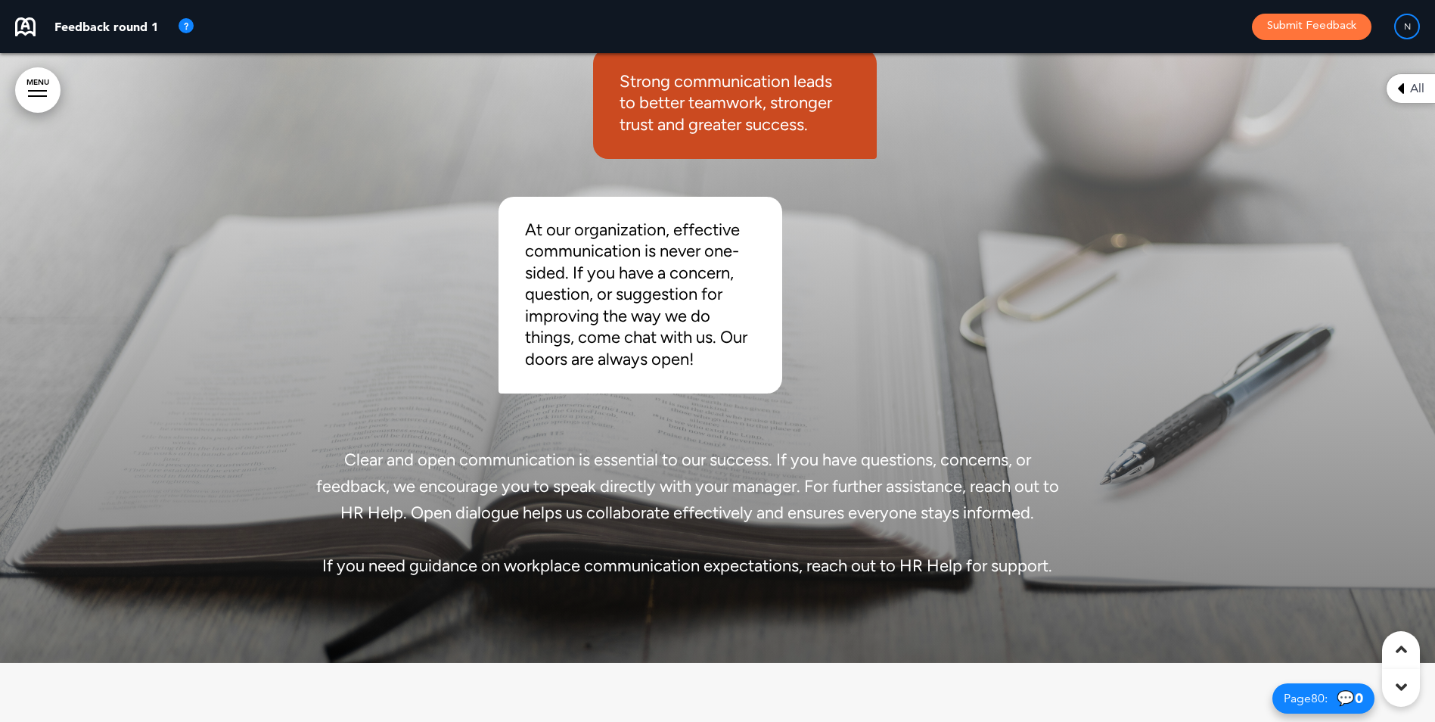
click at [890, 411] on div "Communication Strong communication leads to better teamwork, stronger trust and…" at bounding box center [687, 287] width 756 height 750
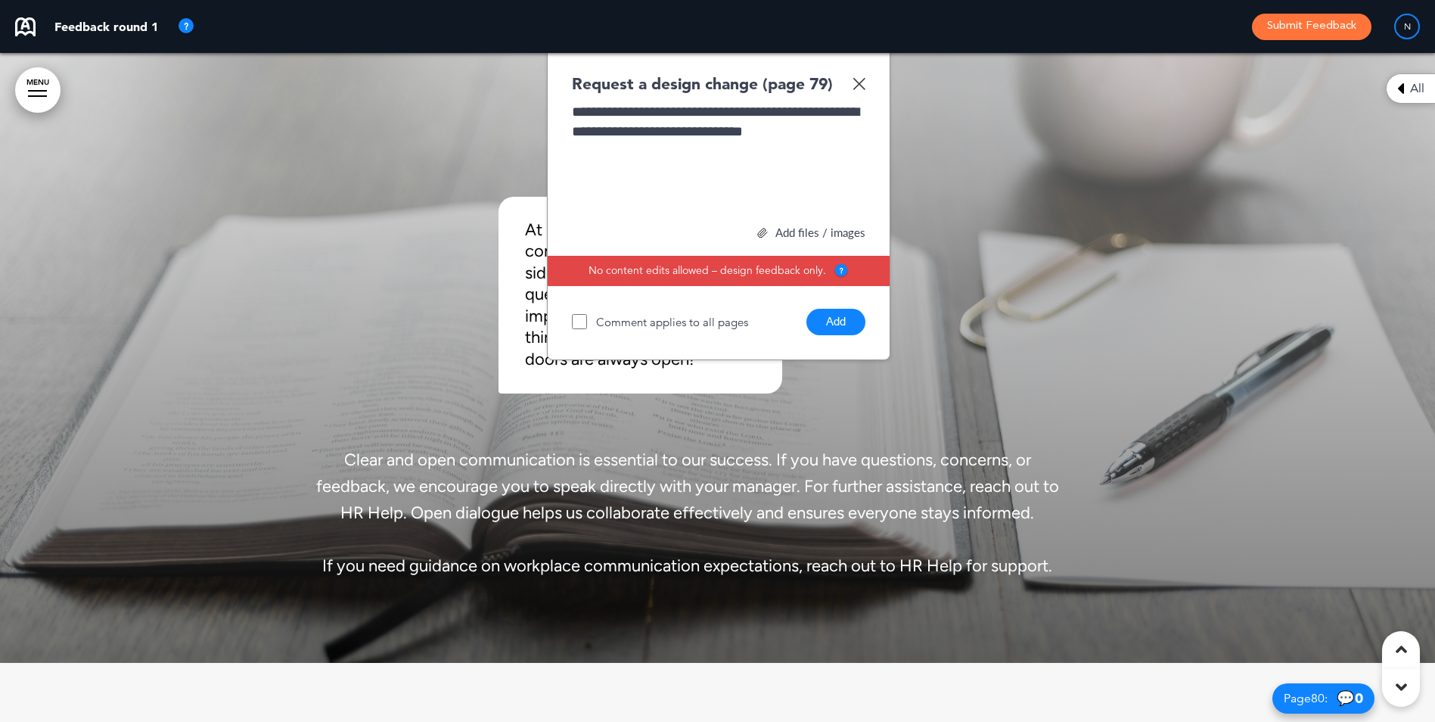
click at [832, 335] on button "Add" at bounding box center [835, 322] width 59 height 26
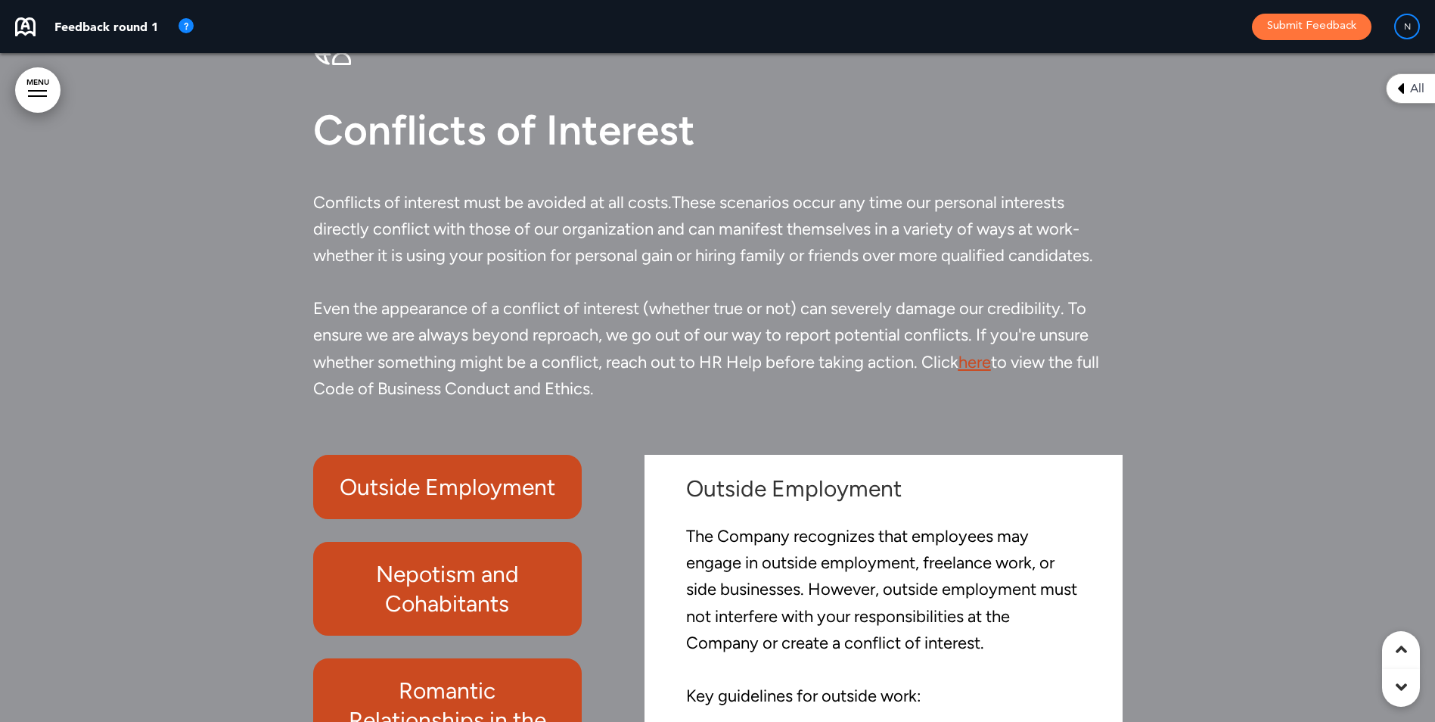
scroll to position [60734, 0]
click at [980, 371] on link "here" at bounding box center [974, 361] width 33 height 20
click at [1157, 477] on div at bounding box center [717, 415] width 1435 height 890
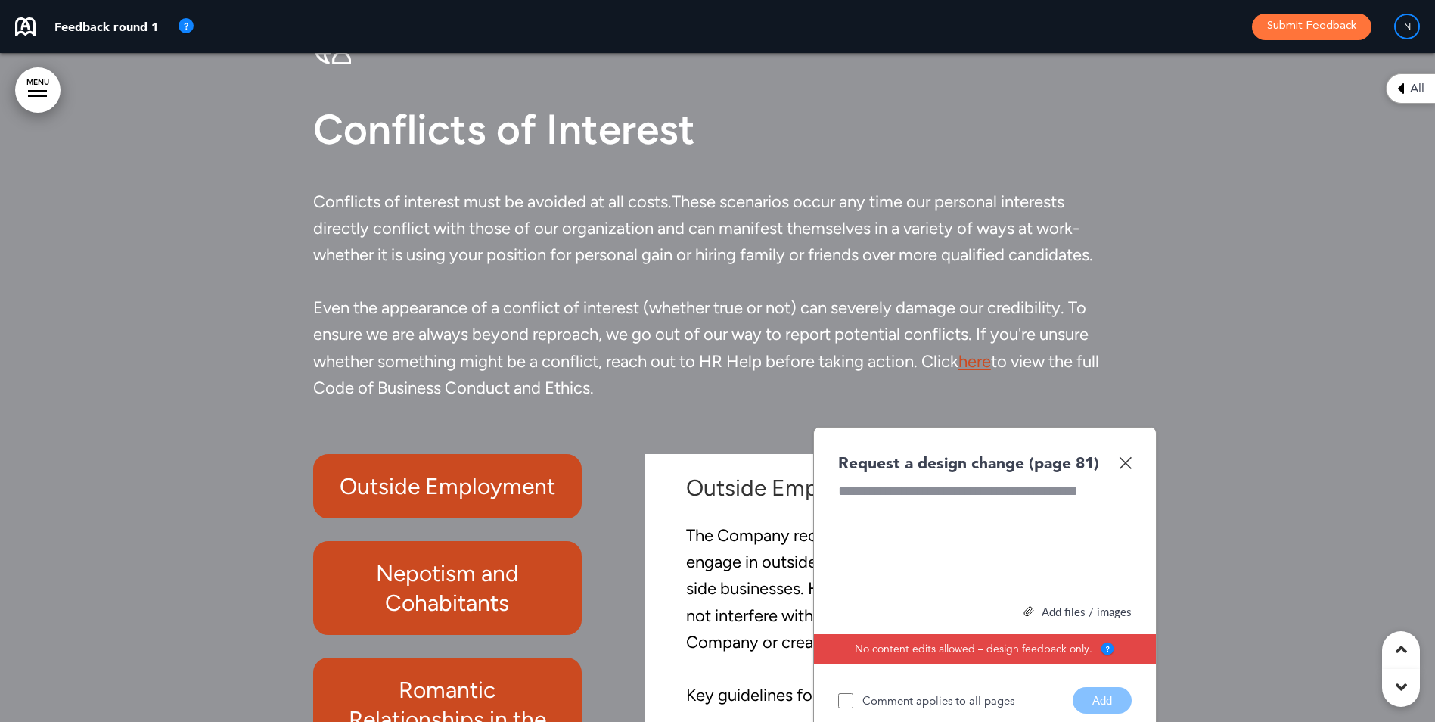
scroll to position [61112, 0]
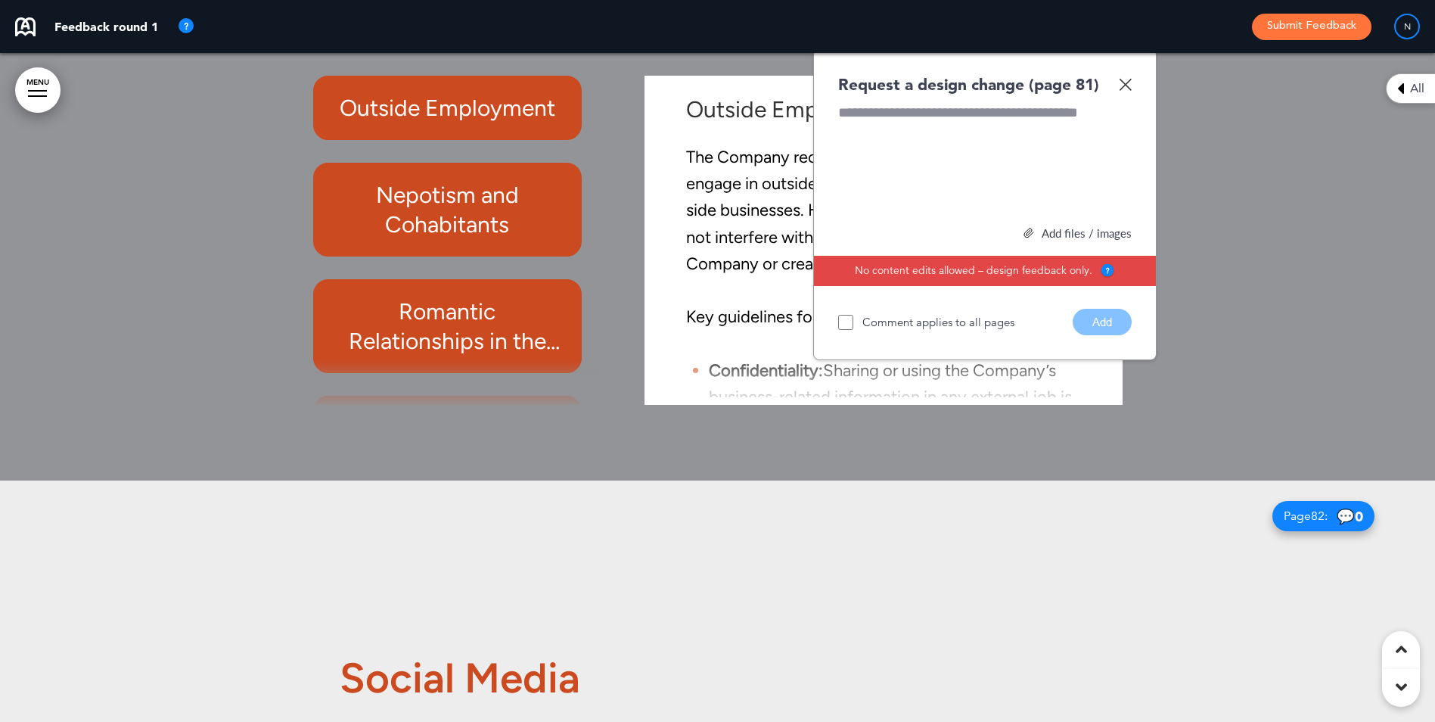
click at [1124, 91] on img at bounding box center [1125, 84] width 13 height 13
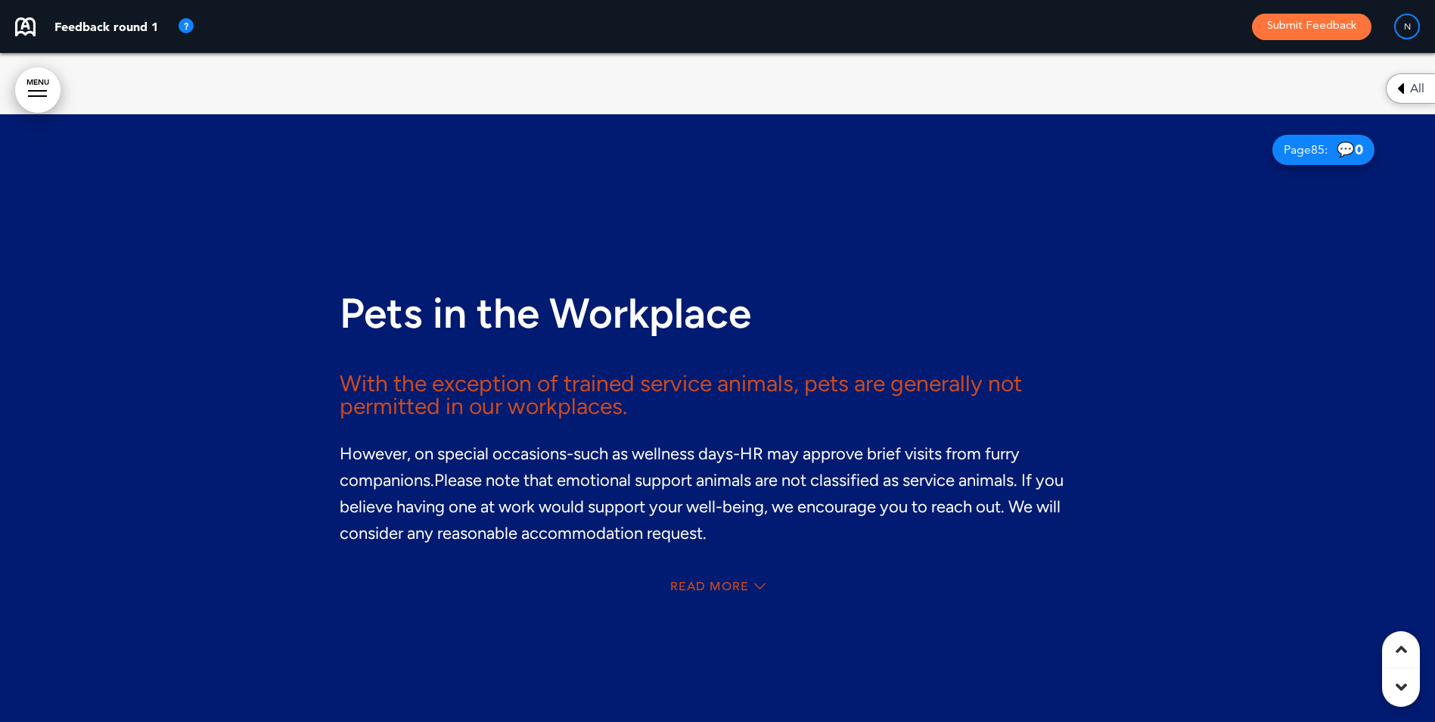
scroll to position [63836, 0]
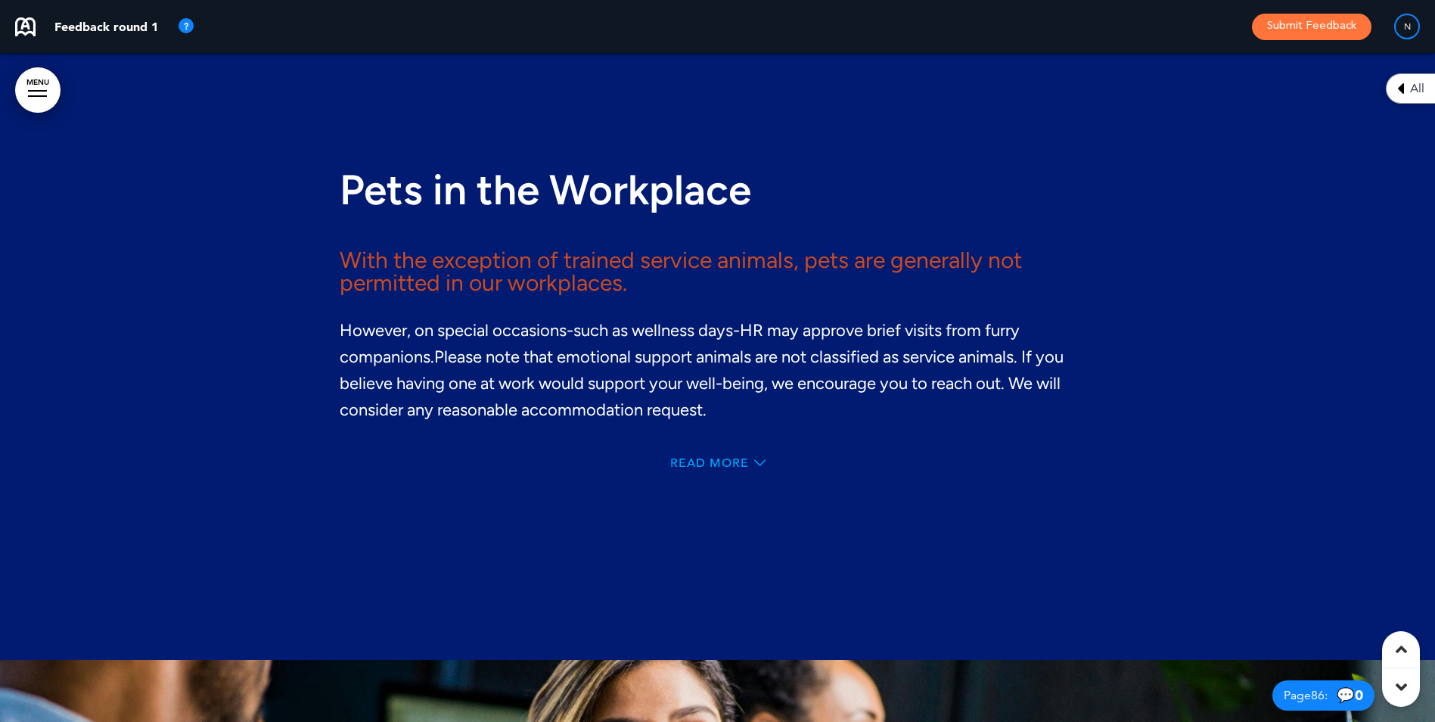
click at [720, 469] on span "Read More" at bounding box center [709, 463] width 79 height 12
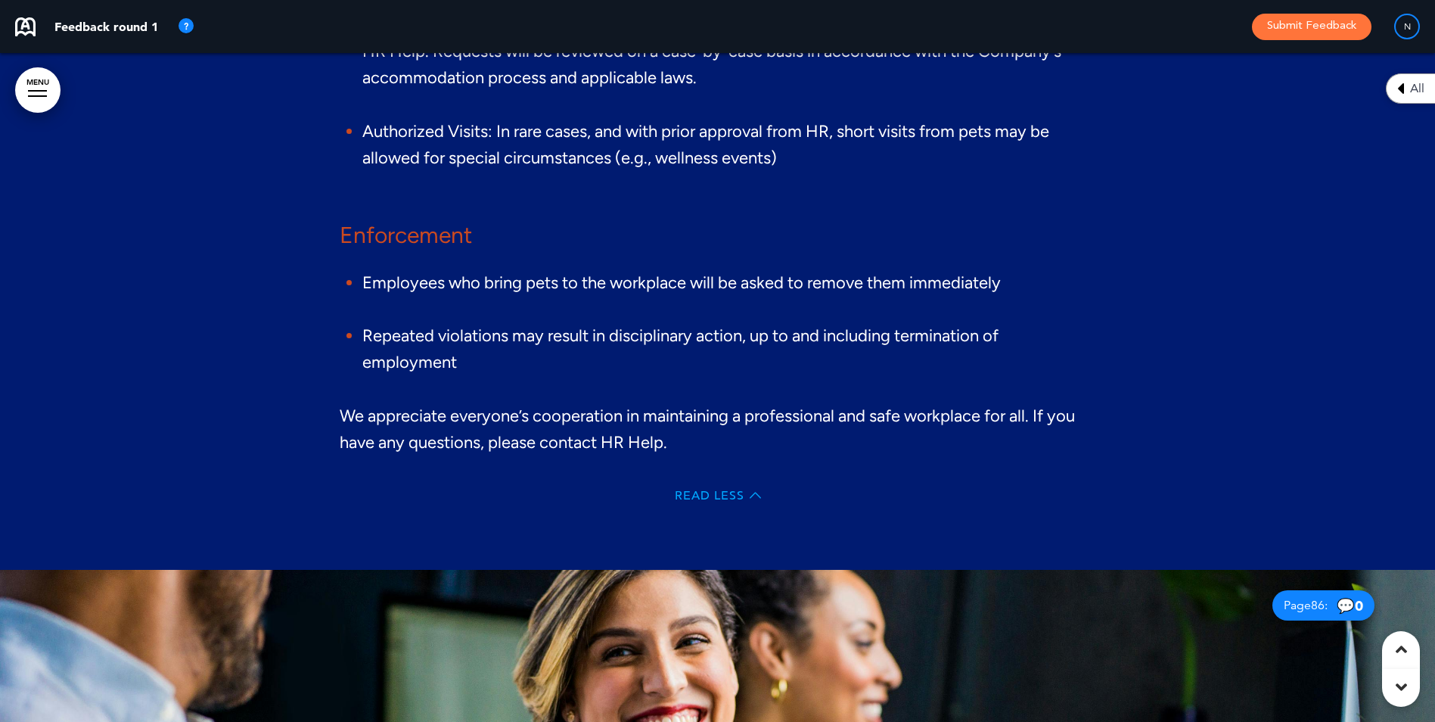
scroll to position [64592, 0]
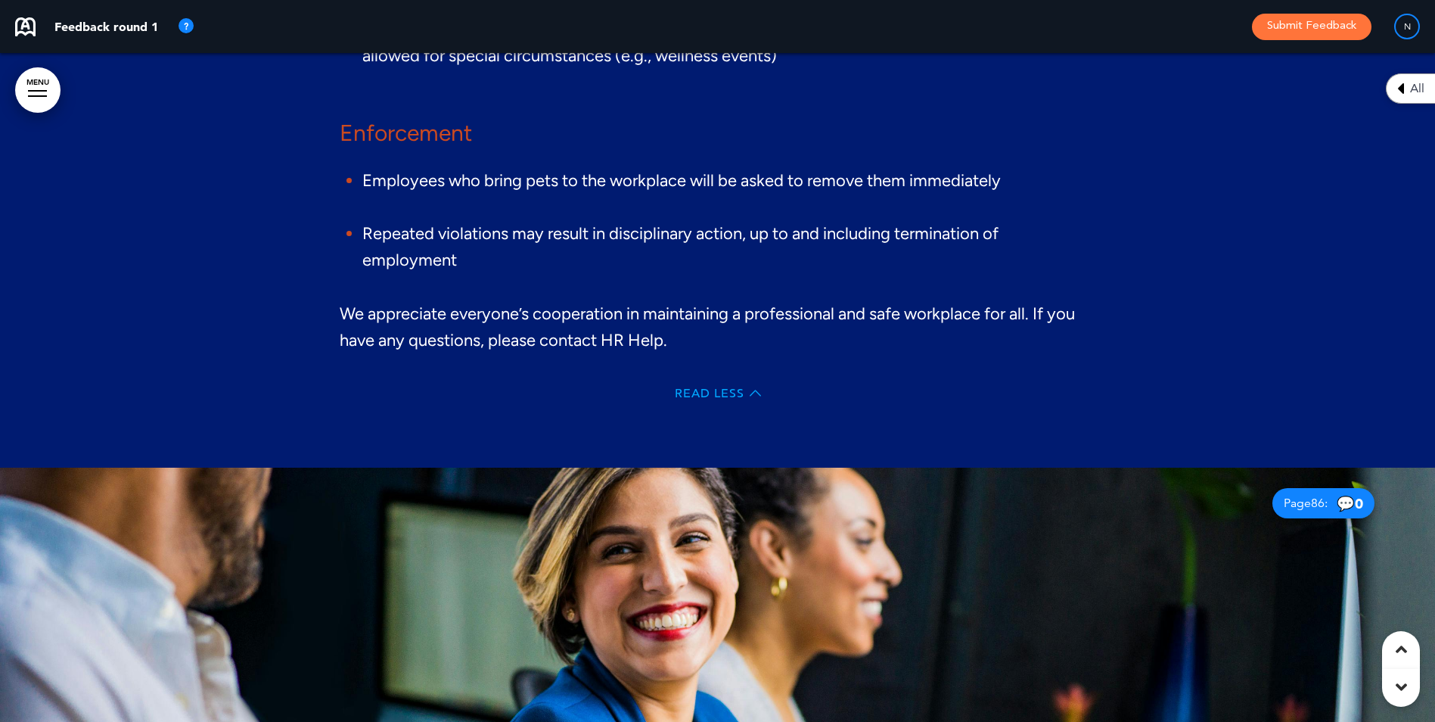
click at [717, 399] on span "Read Less" at bounding box center [710, 393] width 70 height 12
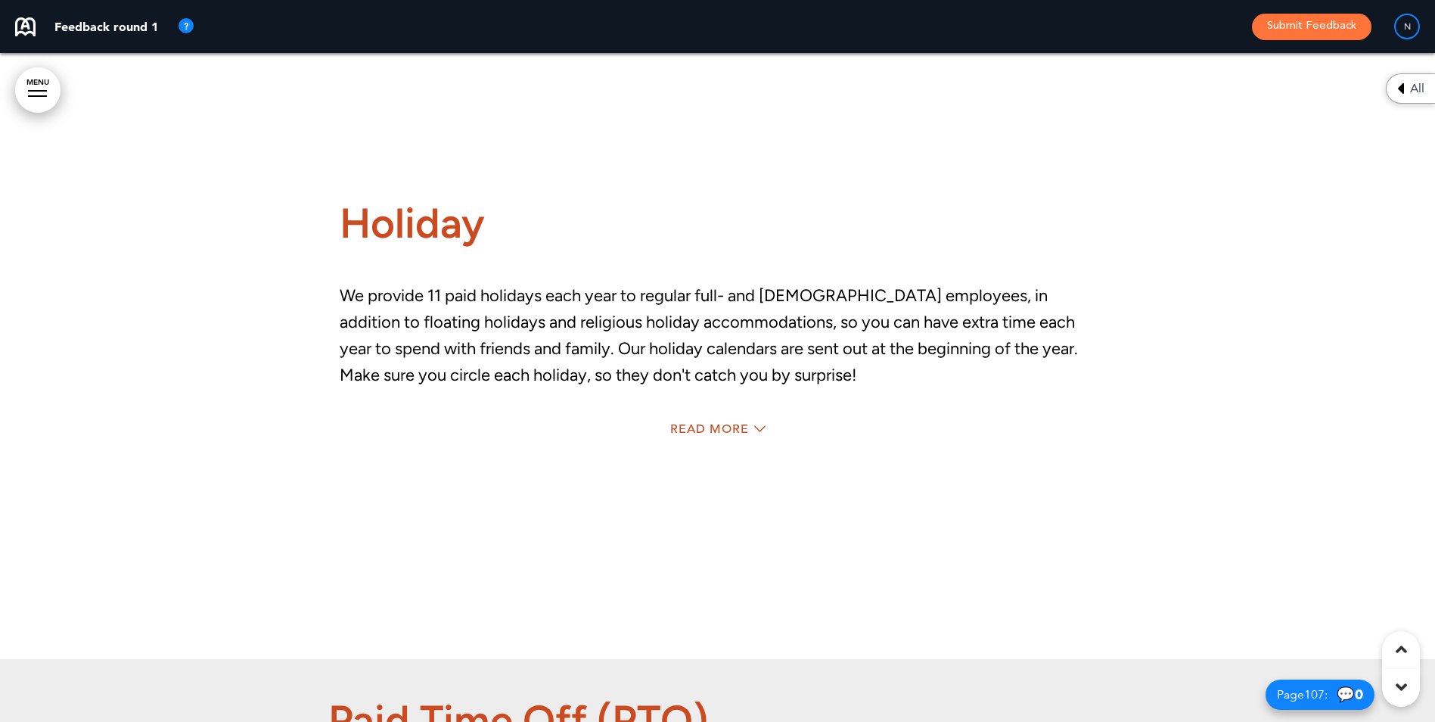
scroll to position [78347, 0]
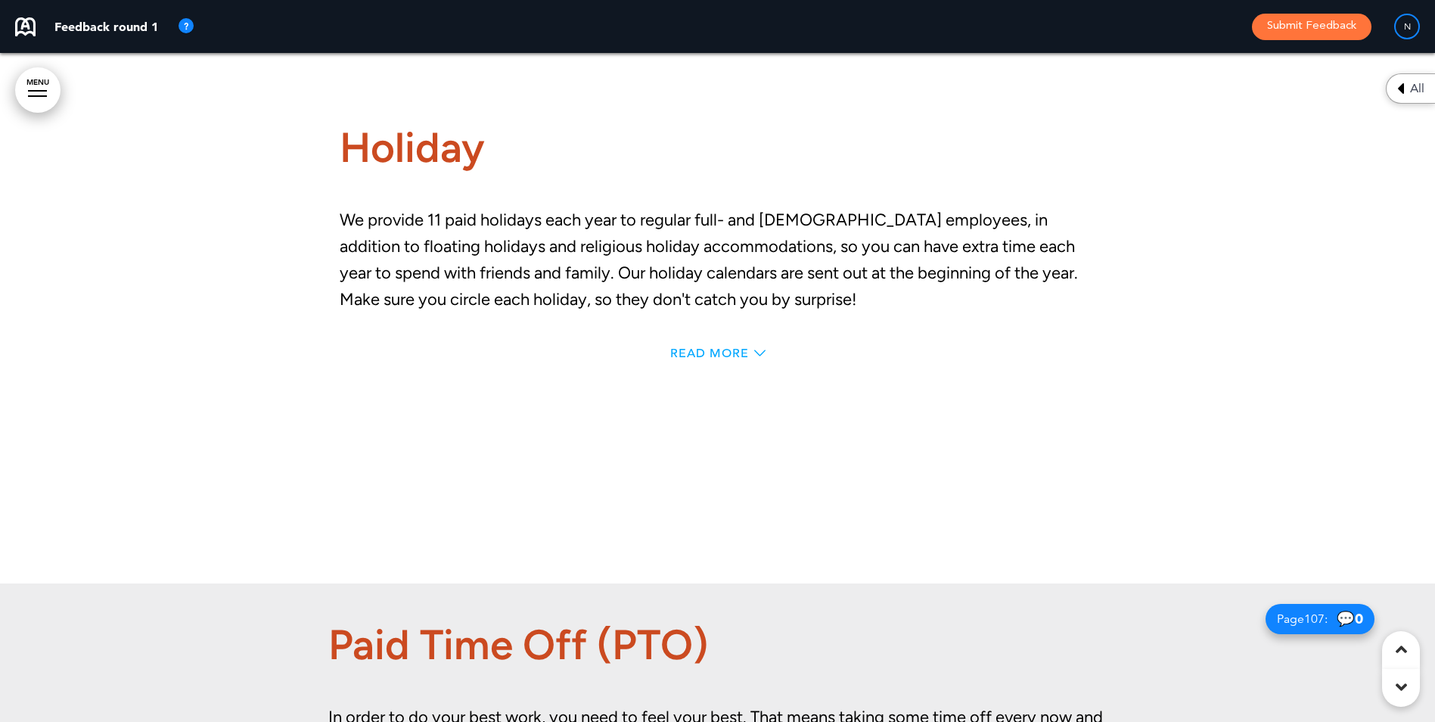
click at [712, 359] on span "Read More" at bounding box center [709, 353] width 79 height 12
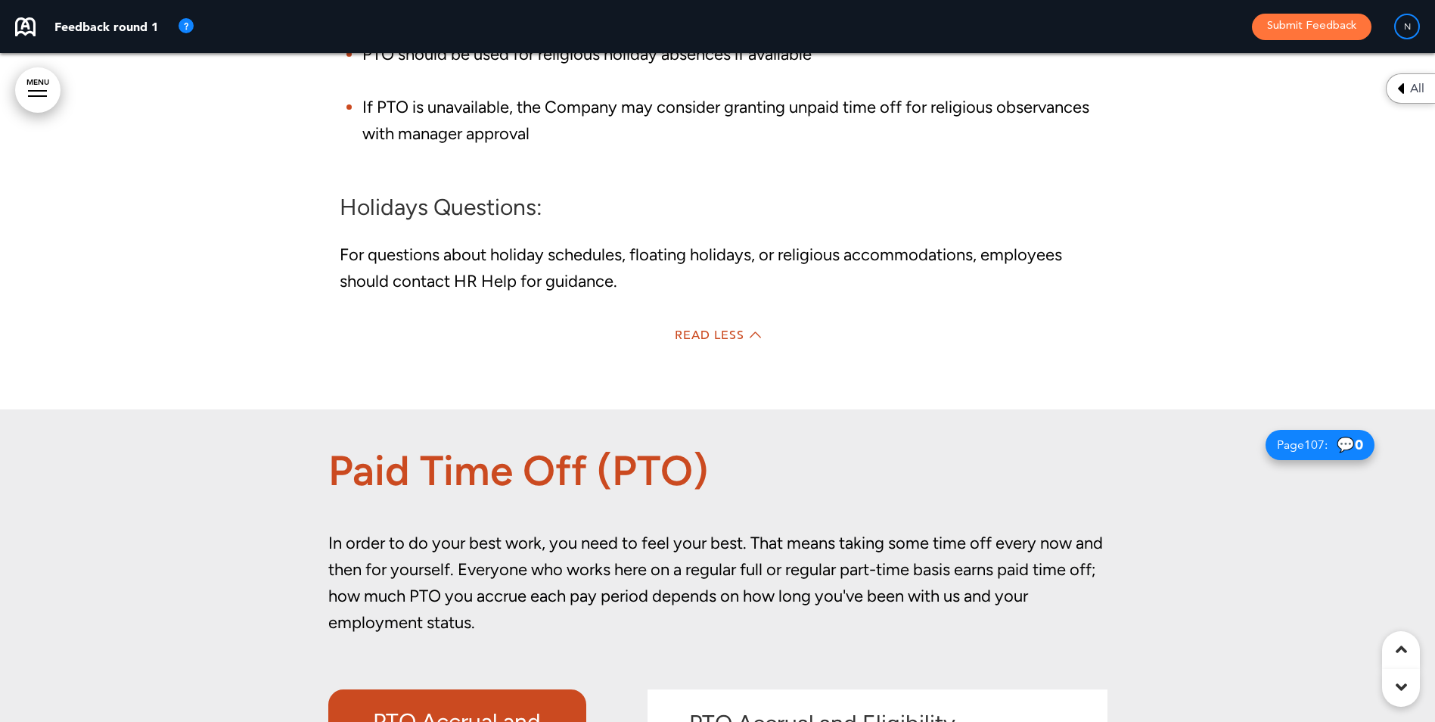
scroll to position [79175, 0]
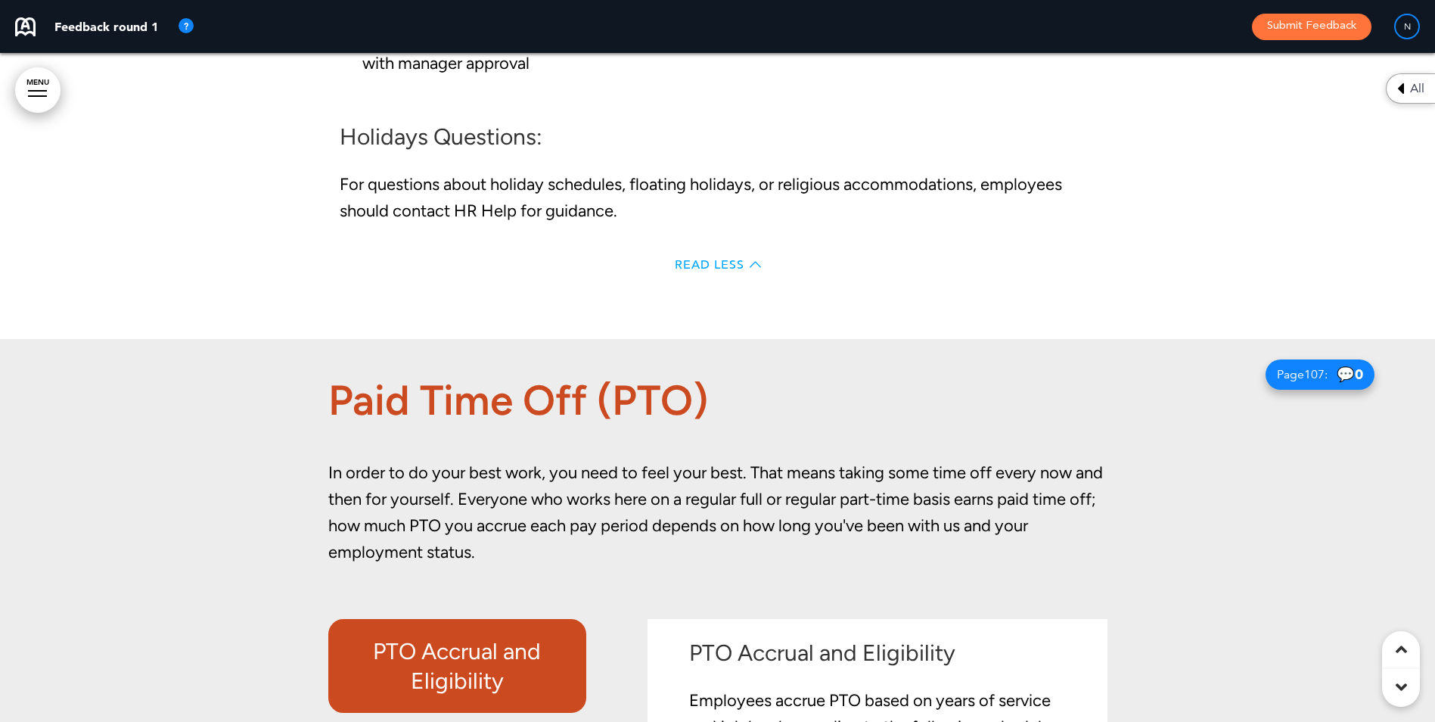
click at [706, 271] on span "Read Less" at bounding box center [710, 265] width 70 height 12
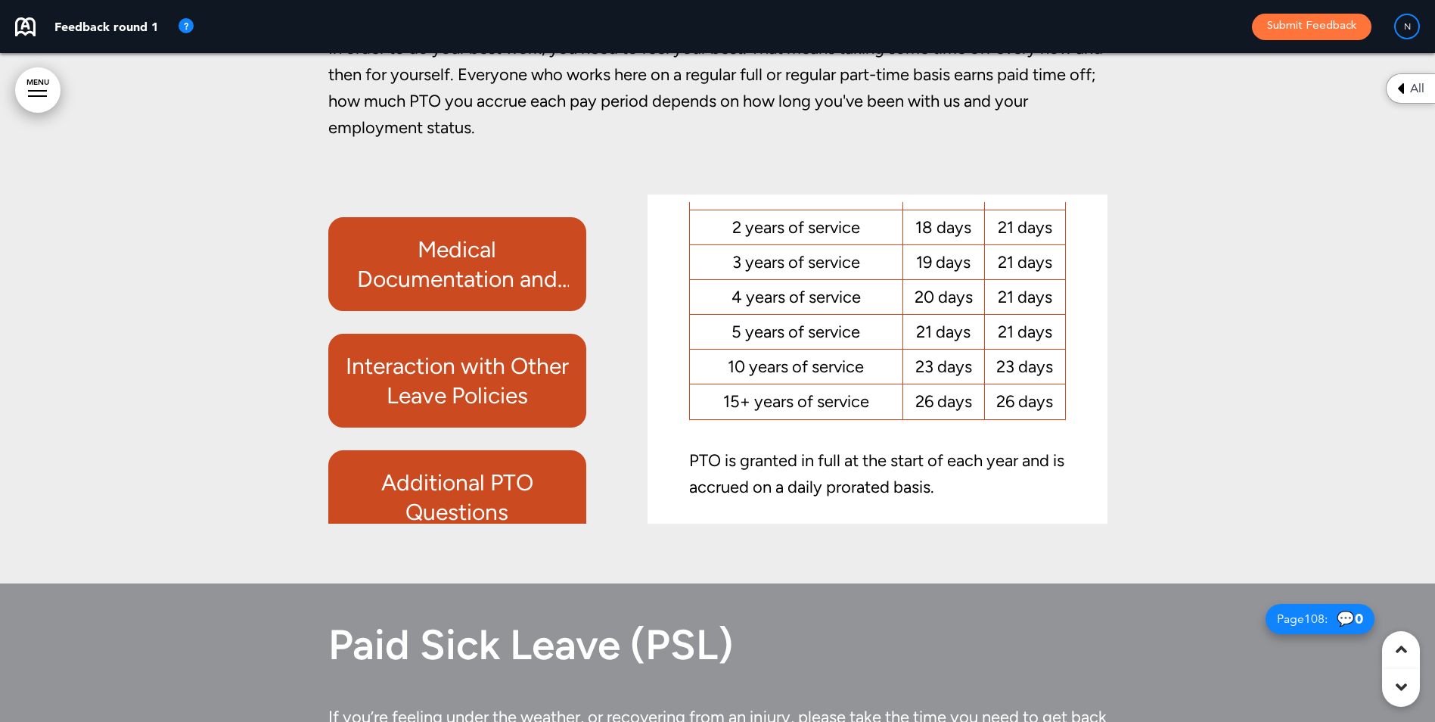
scroll to position [667, 0]
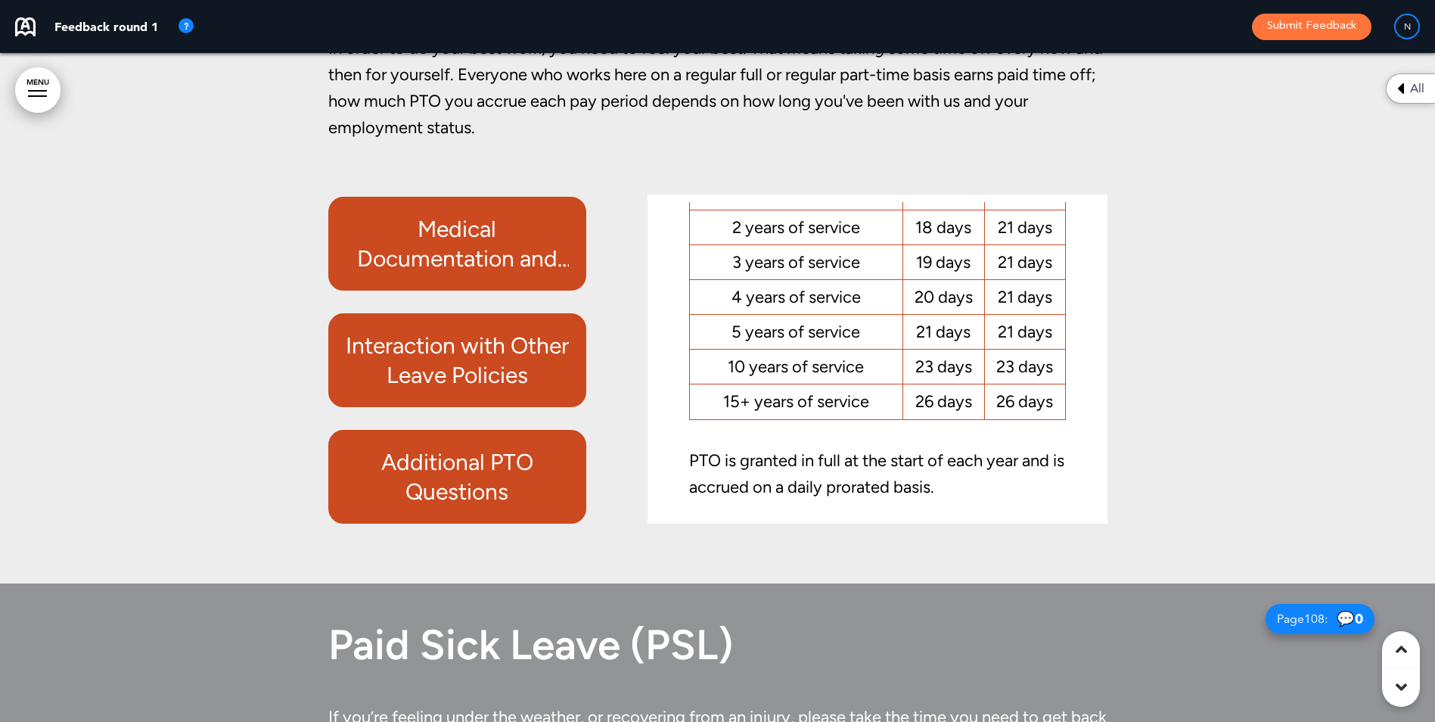
drag, startPoint x: 601, startPoint y: 497, endPoint x: 602, endPoint y: 468, distance: 28.8
click at [602, 468] on div "PTO Accrual and Eligibility PTO for Newly Hired Regular Full-Time and Part-Time…" at bounding box center [472, 358] width 288 height 329
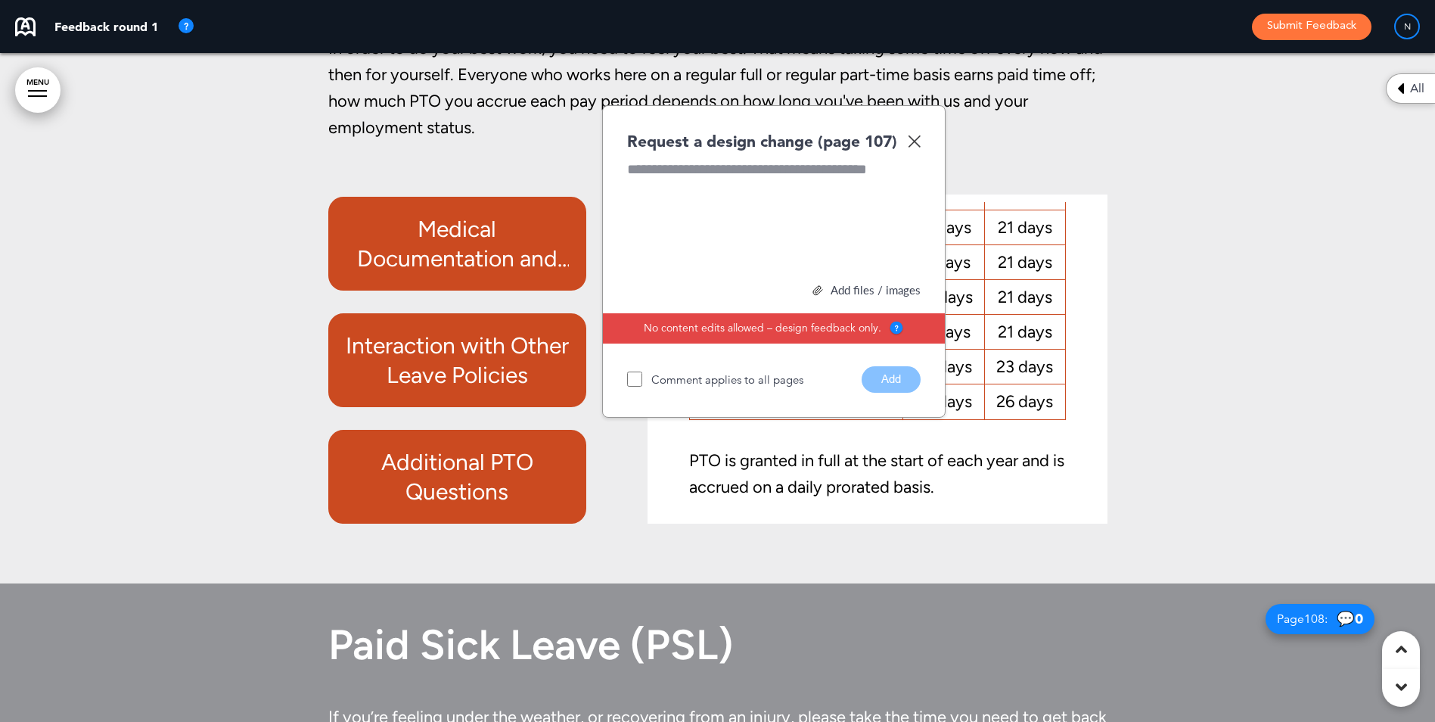
click at [911, 147] on img at bounding box center [914, 141] width 13 height 13
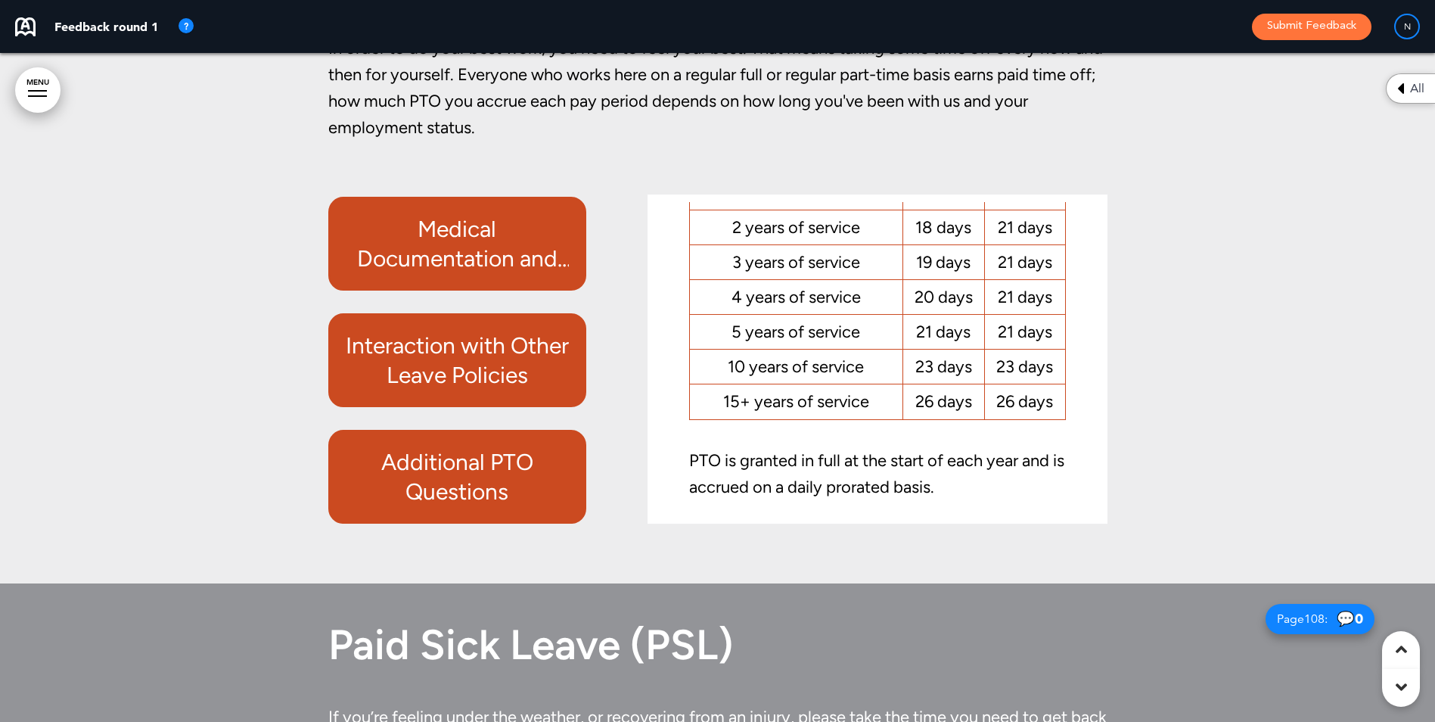
click at [499, 390] on h6 "Interaction with Other Leave Policies" at bounding box center [457, 360] width 223 height 59
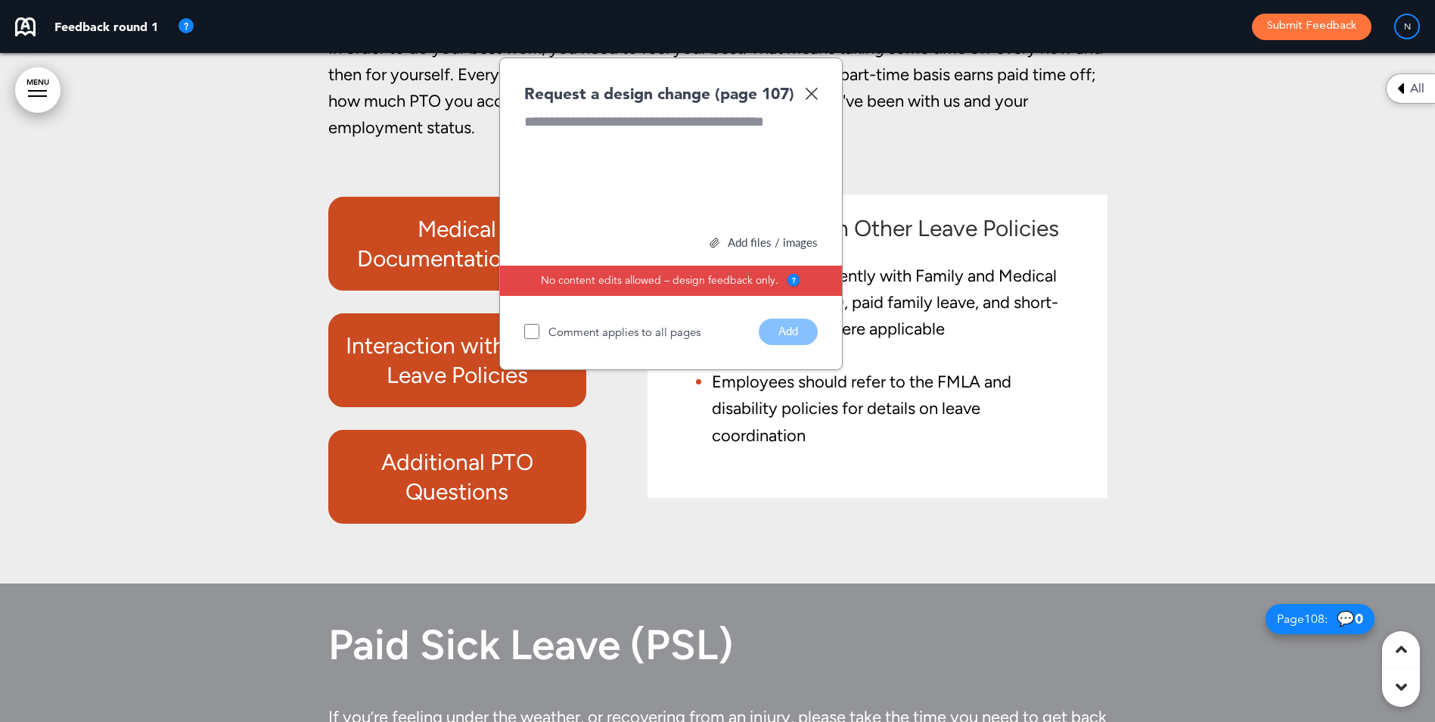
click at [427, 390] on h6 "Interaction with Other Leave Policies" at bounding box center [457, 360] width 223 height 59
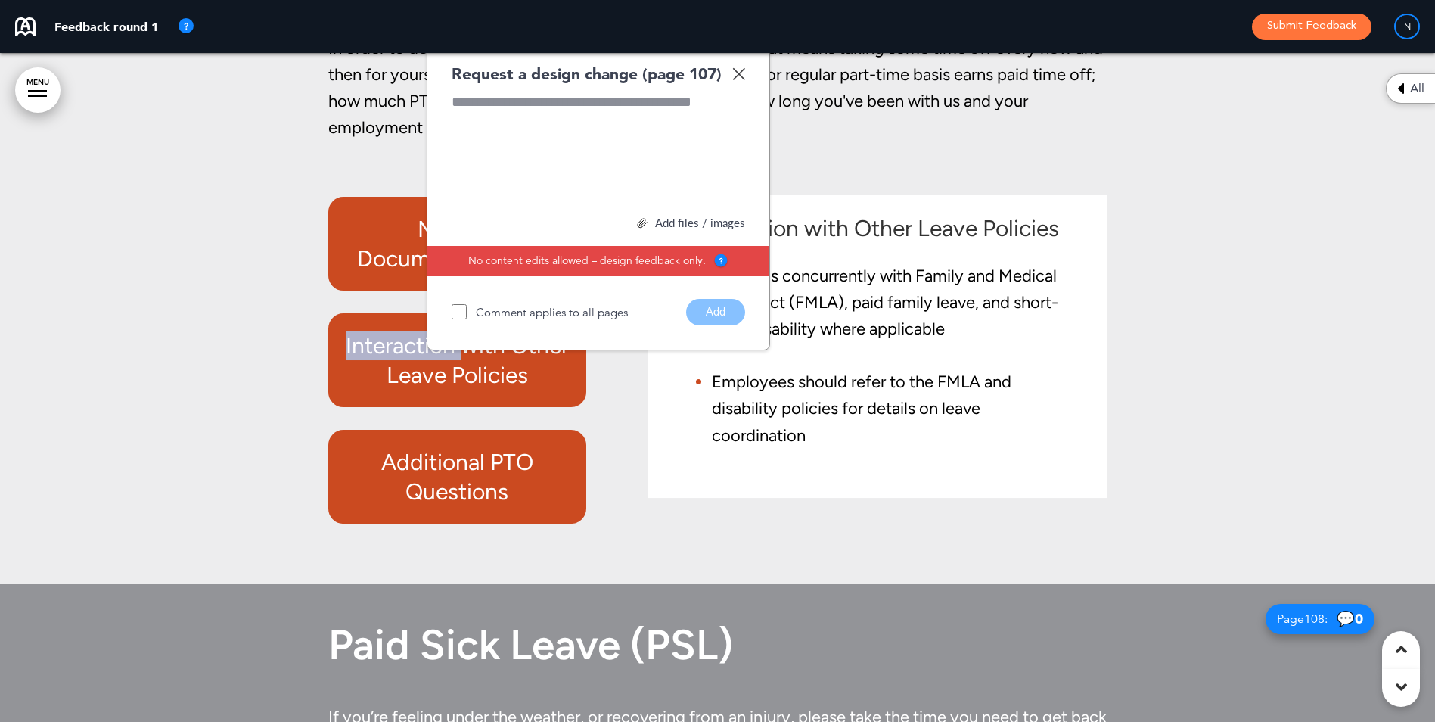
click at [427, 390] on h6 "Interaction with Other Leave Policies" at bounding box center [457, 360] width 223 height 59
click at [742, 80] on img at bounding box center [738, 73] width 13 height 13
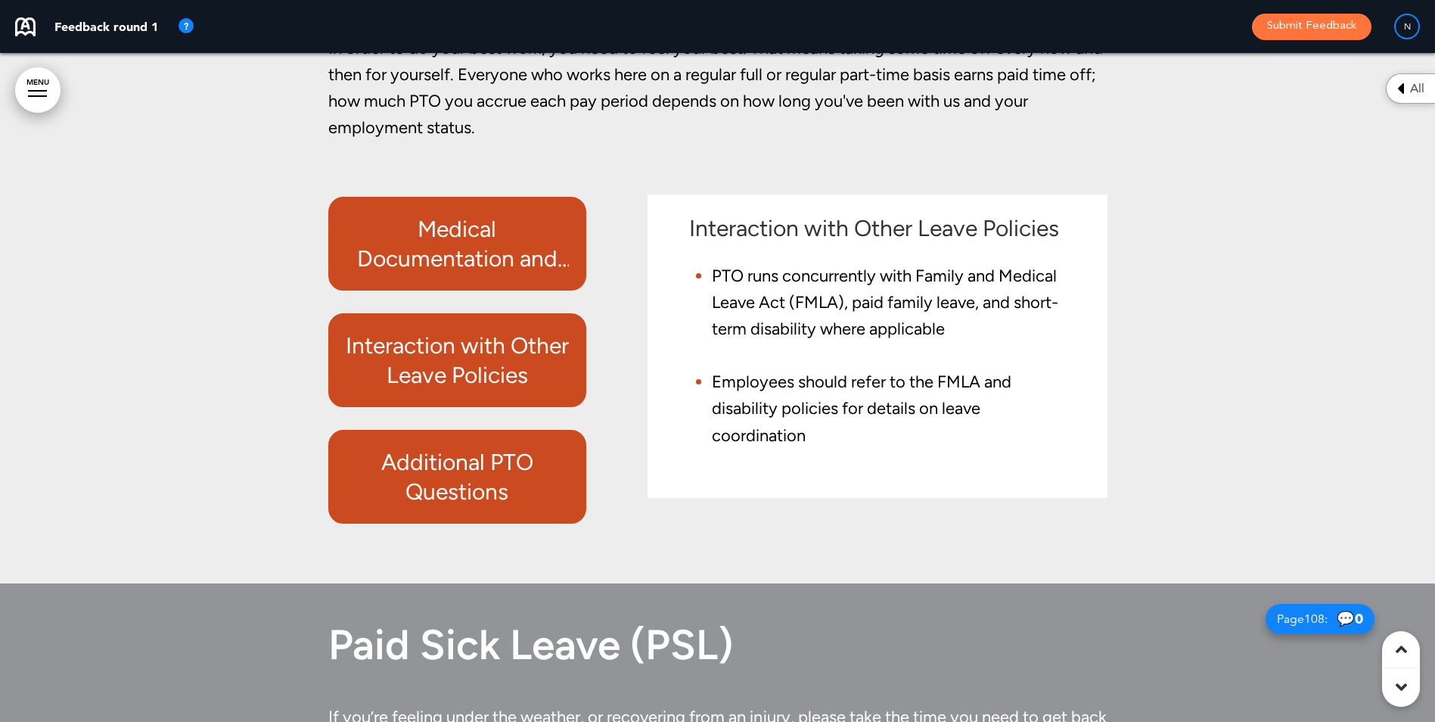
click at [433, 273] on h6 "Medical Documentation and Return to Work" at bounding box center [457, 243] width 223 height 59
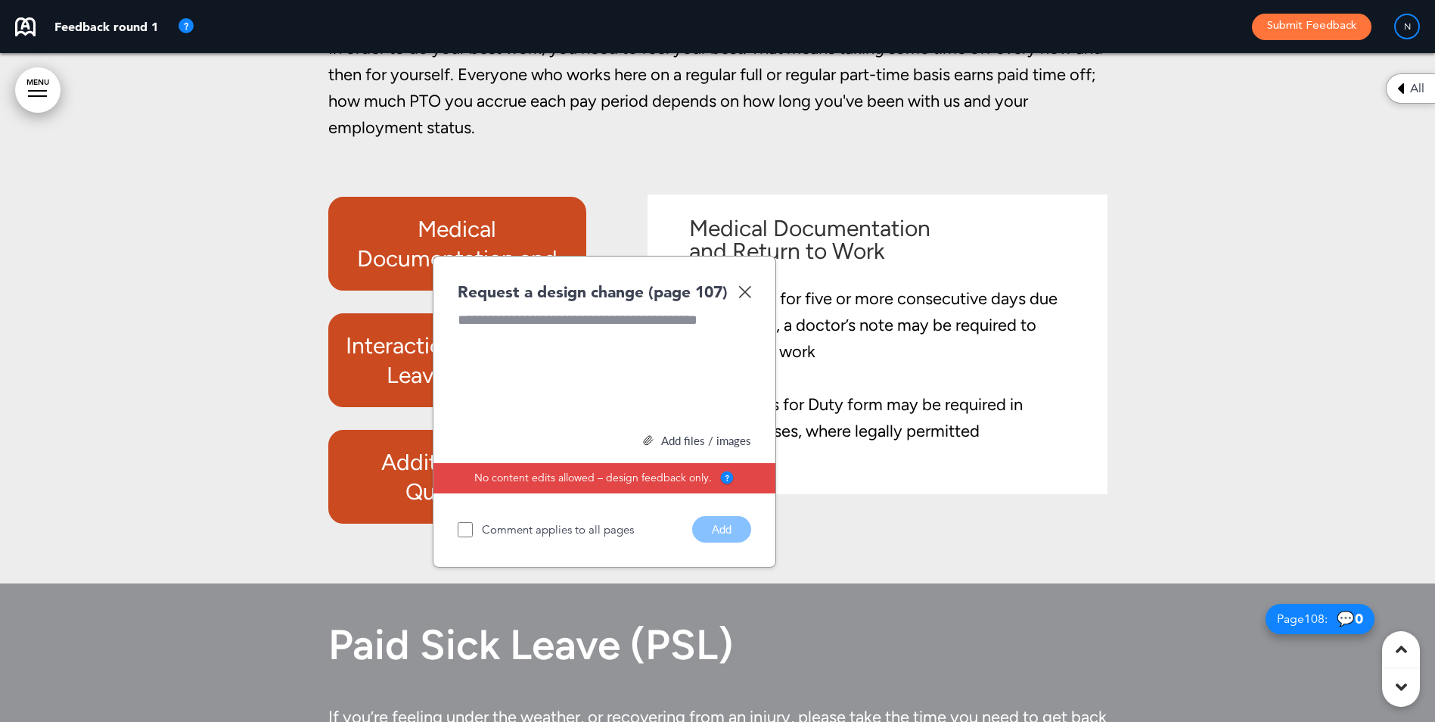
click at [433, 273] on h6 "Medical Documentation and Return to Work" at bounding box center [457, 243] width 223 height 59
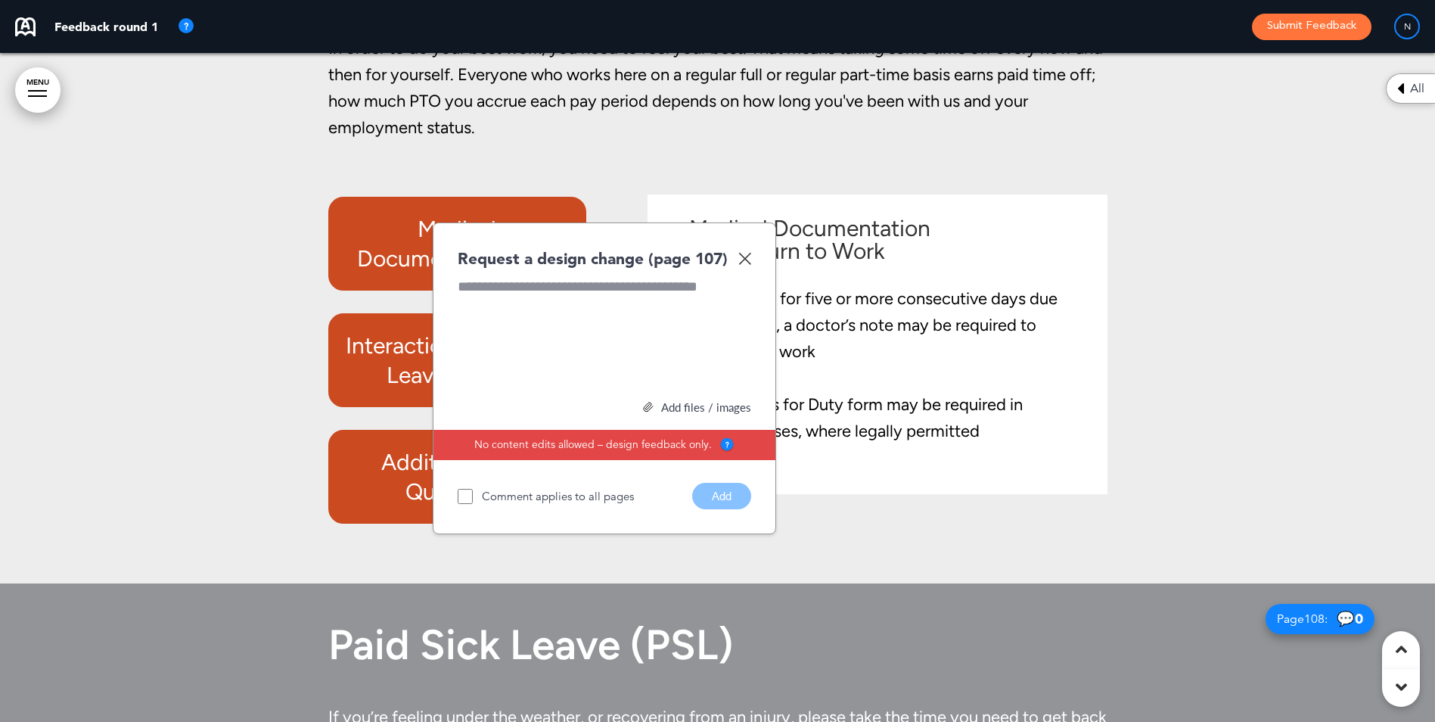
click at [748, 265] on img at bounding box center [744, 258] width 13 height 13
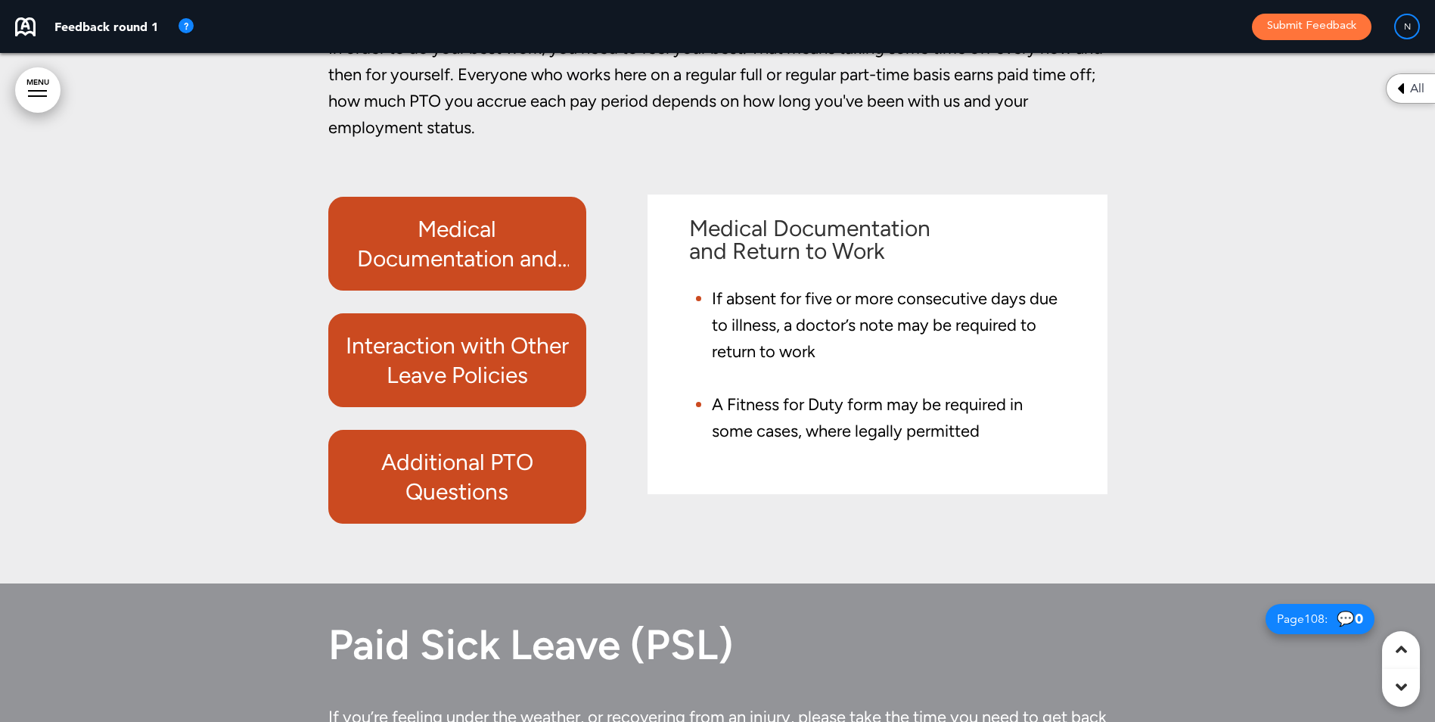
click at [354, 262] on div "Medical Documentation and Return to Work" at bounding box center [457, 244] width 258 height 94
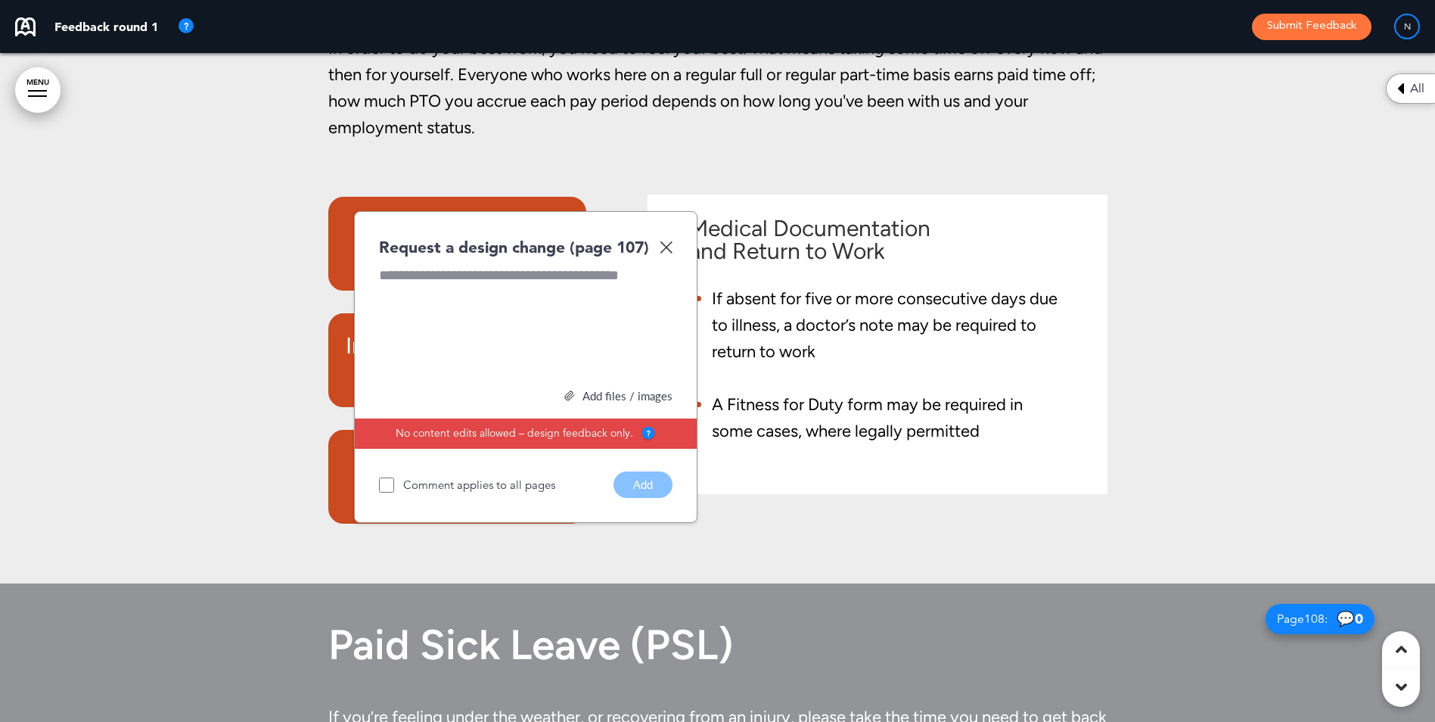
click at [667, 253] on img at bounding box center [666, 247] width 13 height 13
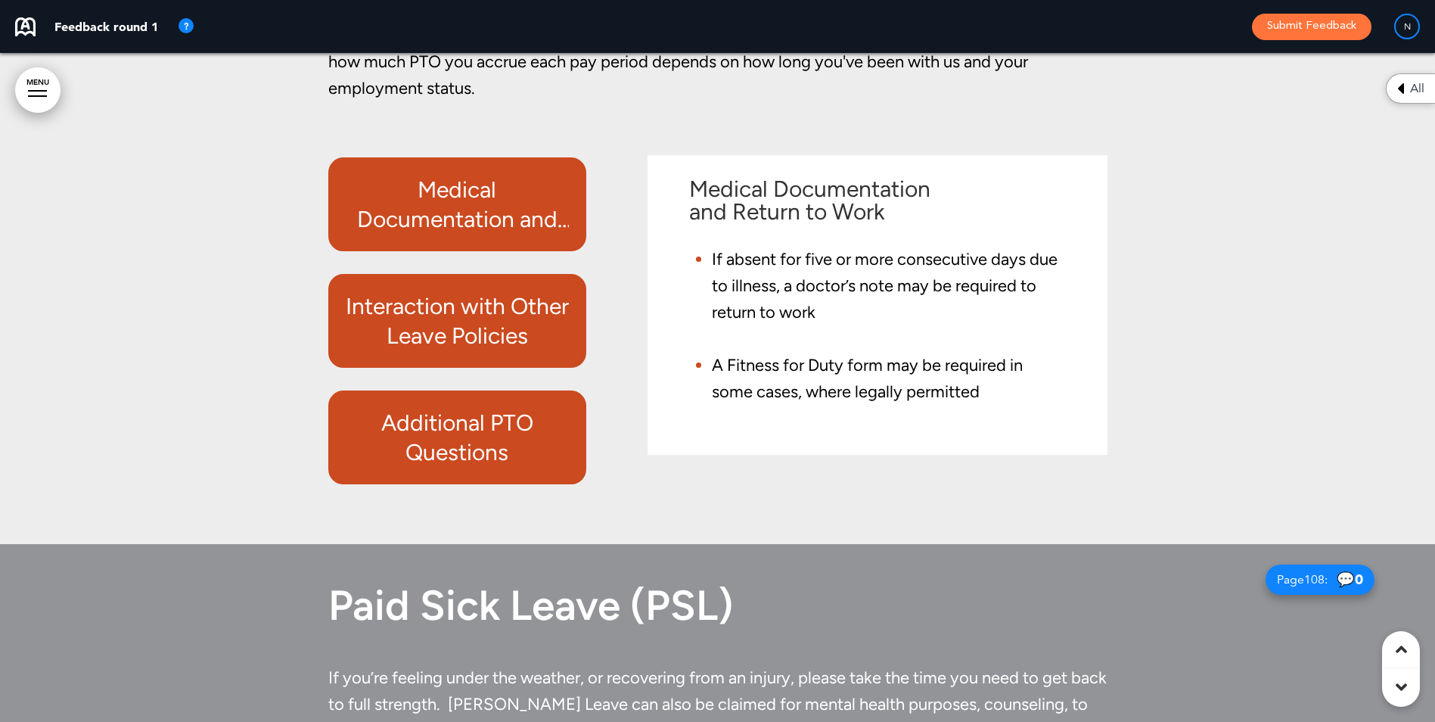
scroll to position [79016, 0]
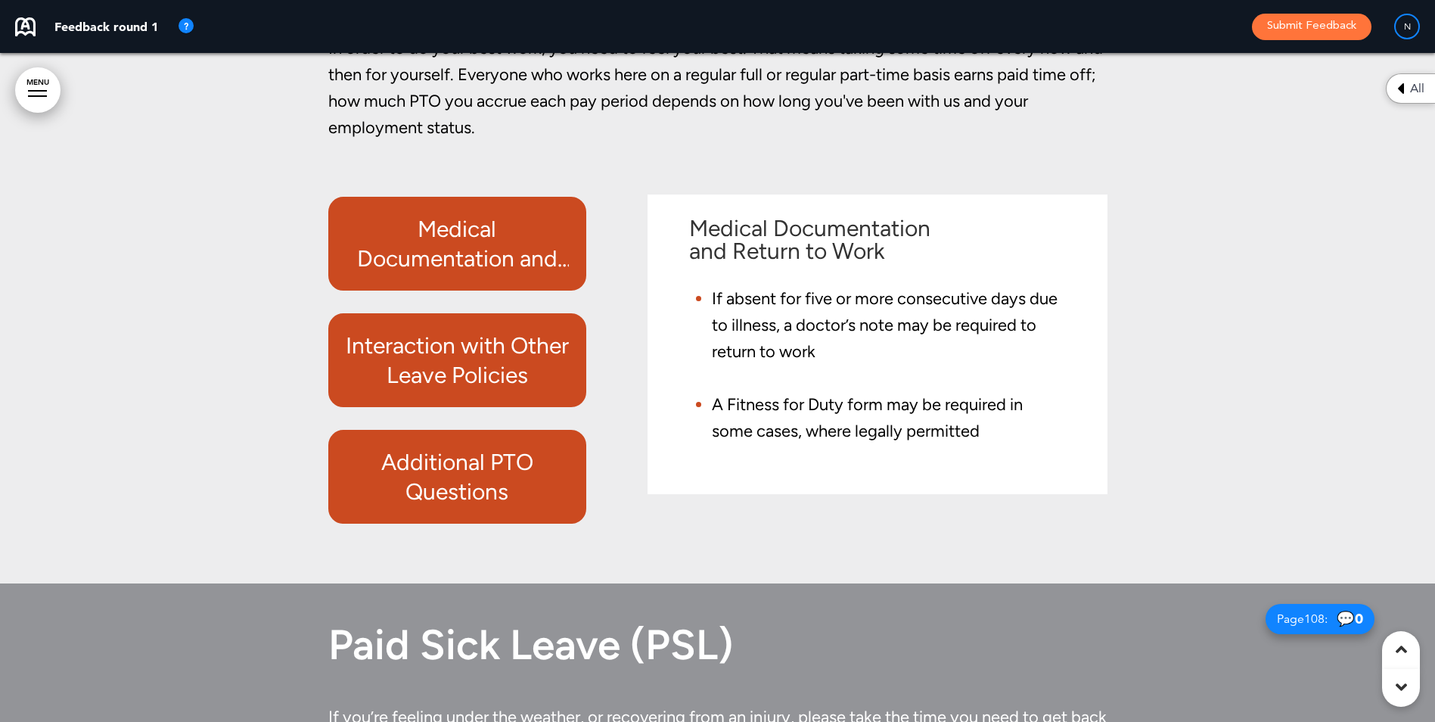
click at [416, 390] on h6 "Interaction with Other Leave Policies" at bounding box center [457, 360] width 223 height 59
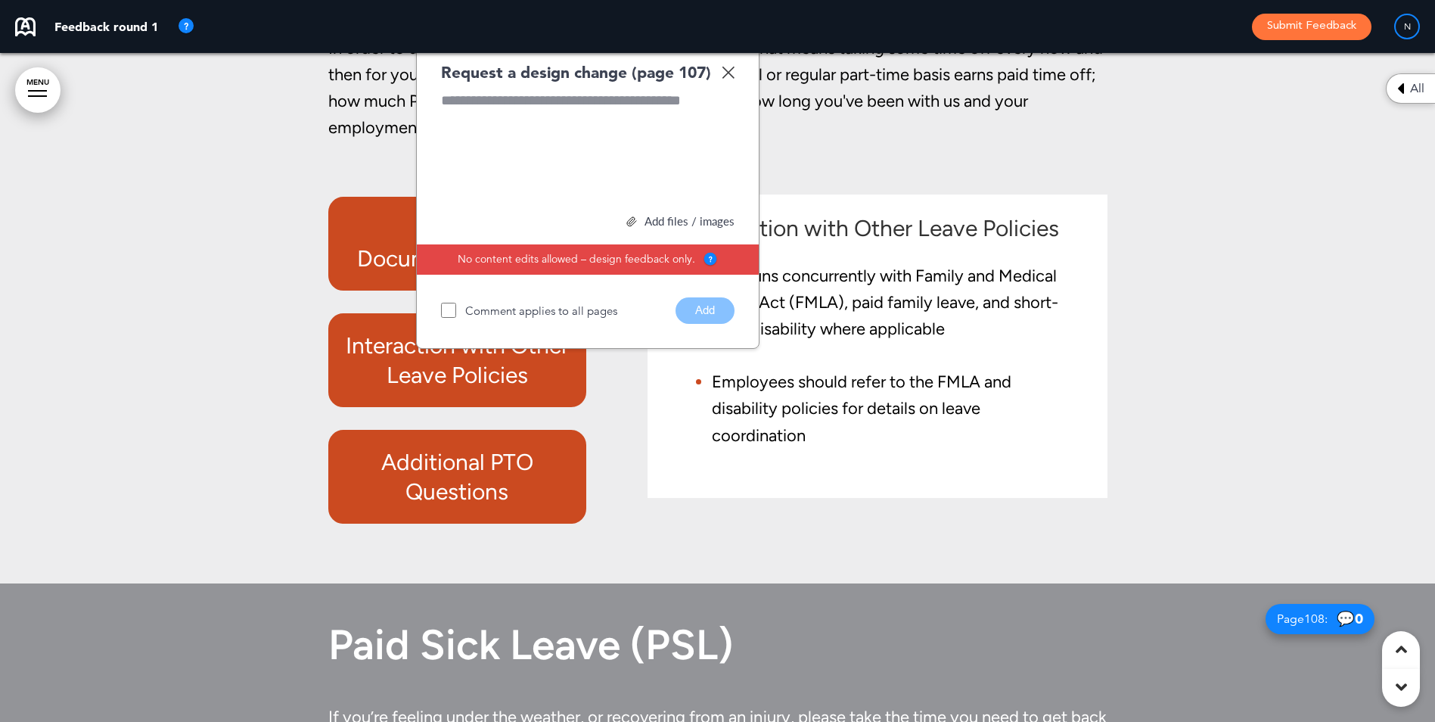
click at [731, 79] on img at bounding box center [728, 72] width 13 height 13
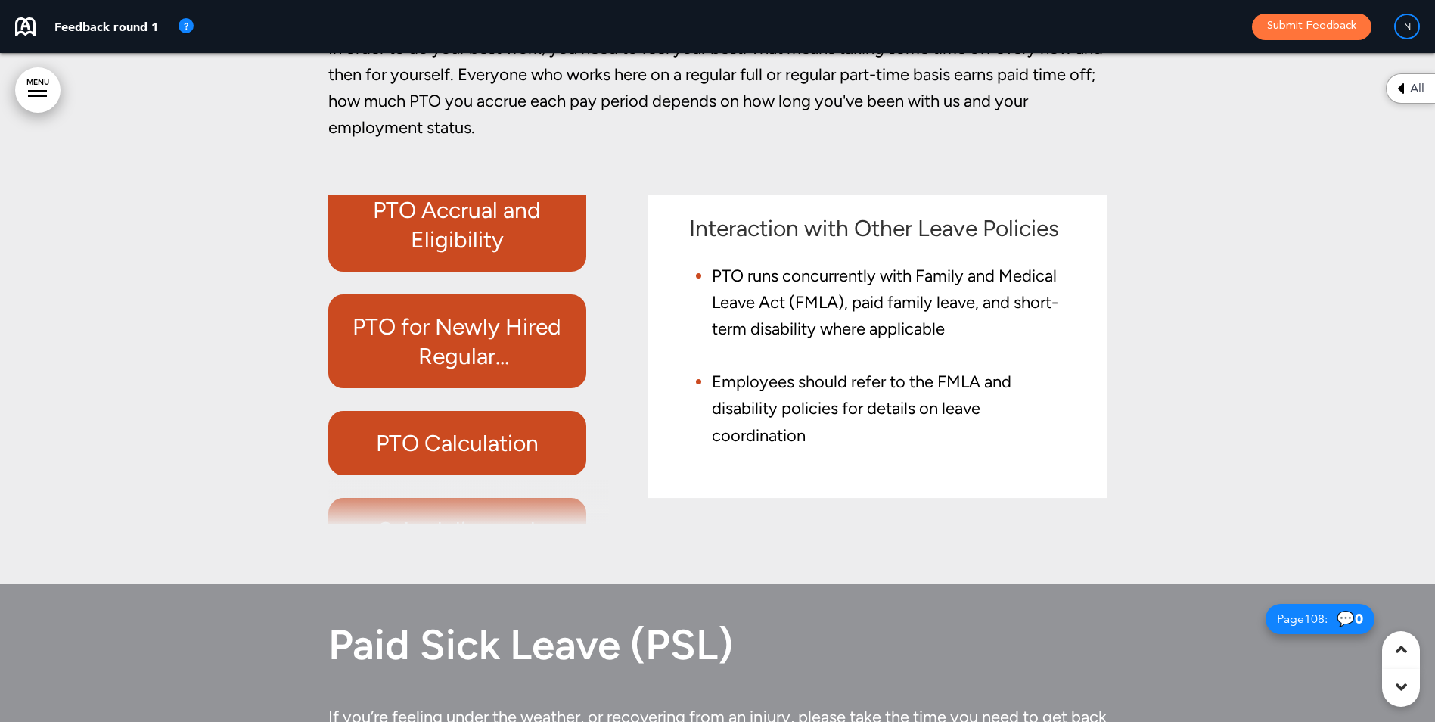
scroll to position [0, 0]
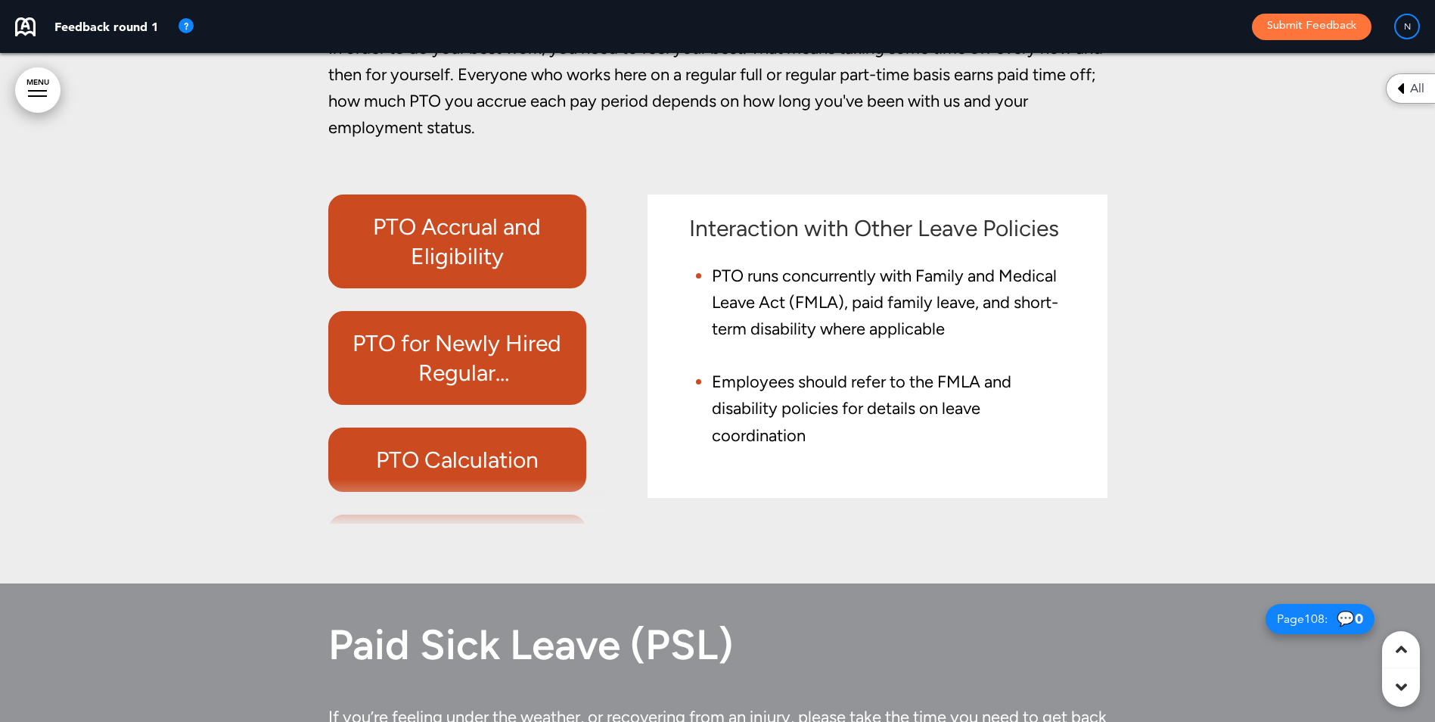
click at [469, 387] on h6 "PTO for Newly Hired Regular [DEMOGRAPHIC_DATA] and [DEMOGRAPHIC_DATA] Employees" at bounding box center [457, 357] width 223 height 59
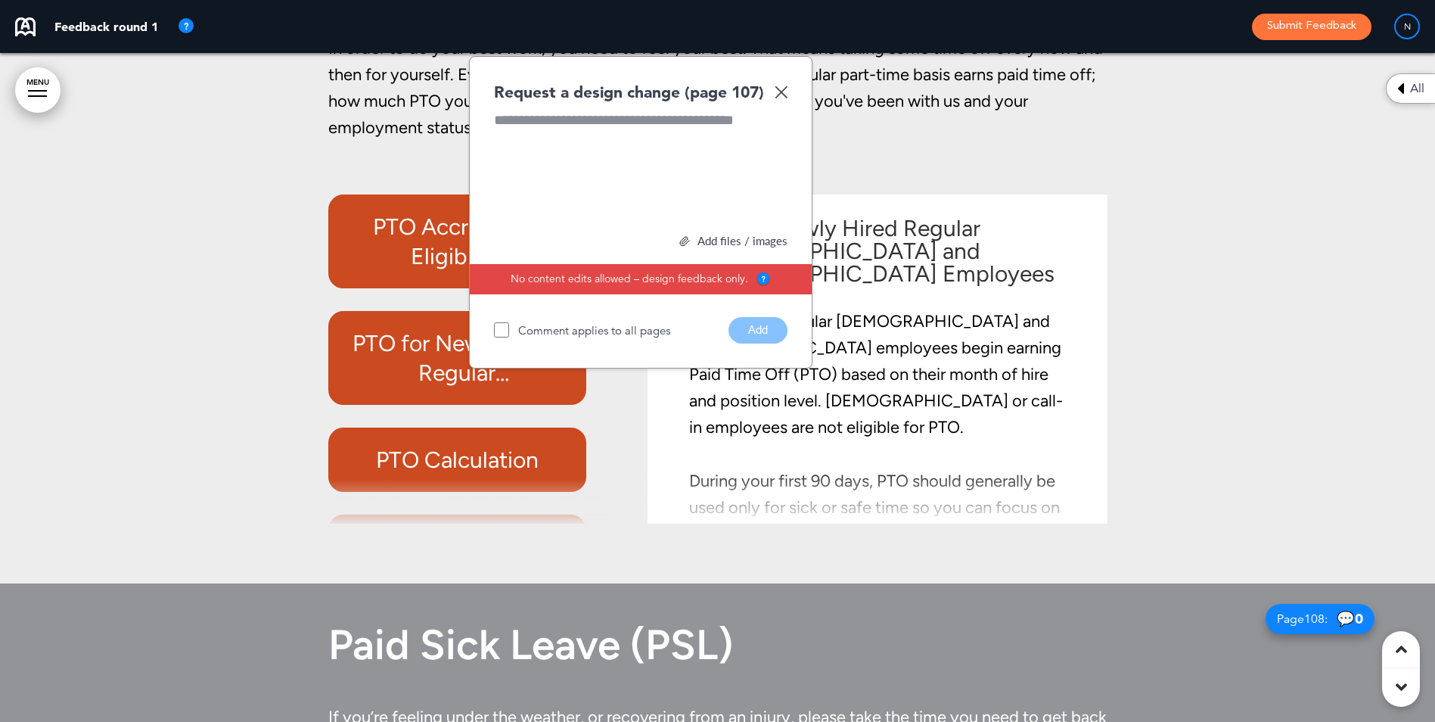
click at [781, 98] on img at bounding box center [781, 91] width 13 height 13
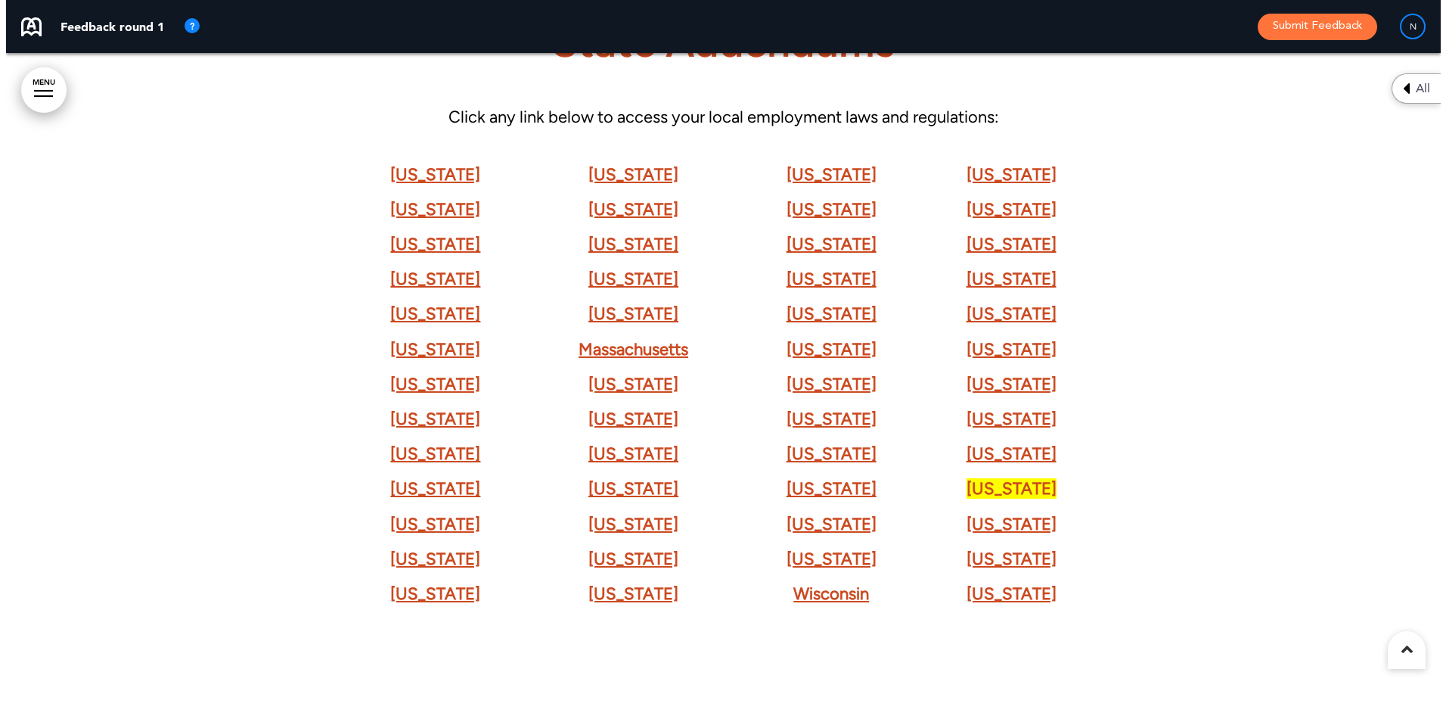
scroll to position [91198, 0]
click at [24, 79] on link "MENU" at bounding box center [37, 89] width 45 height 45
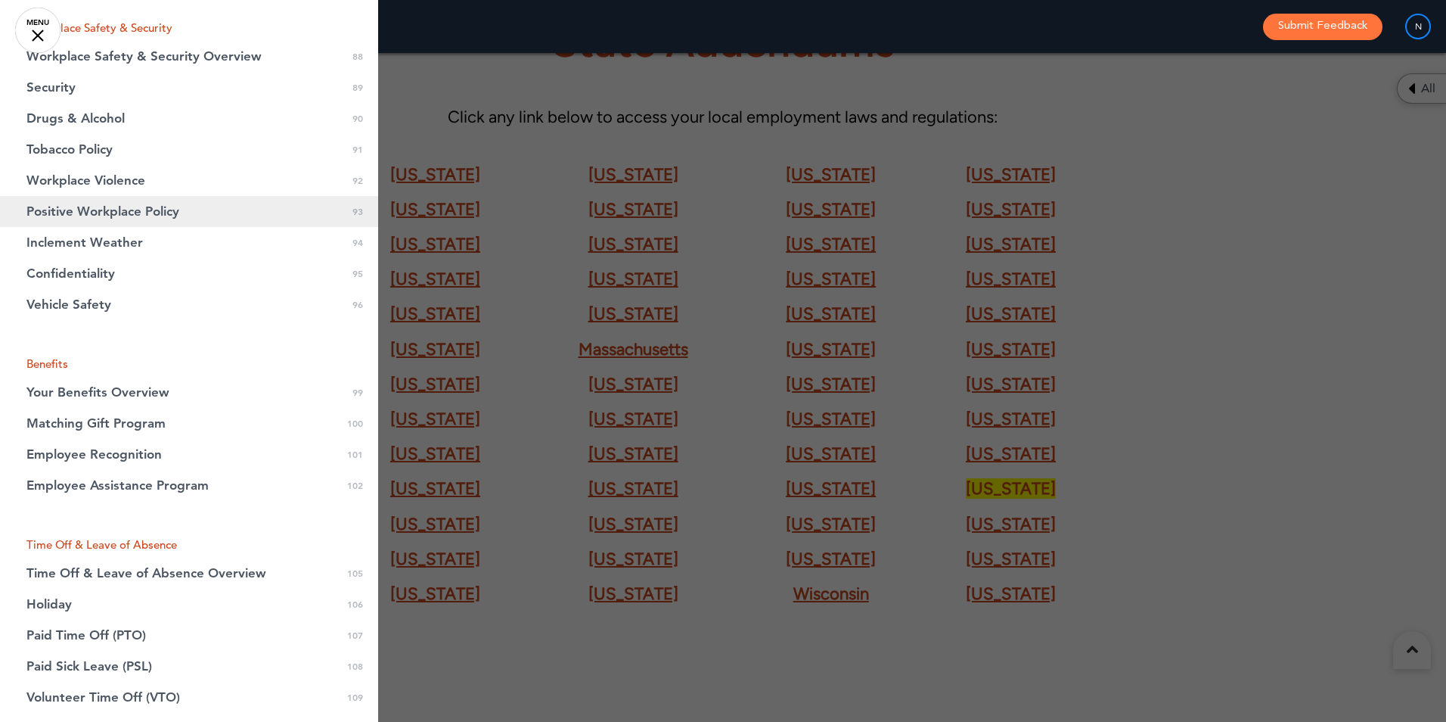
scroll to position [2758, 0]
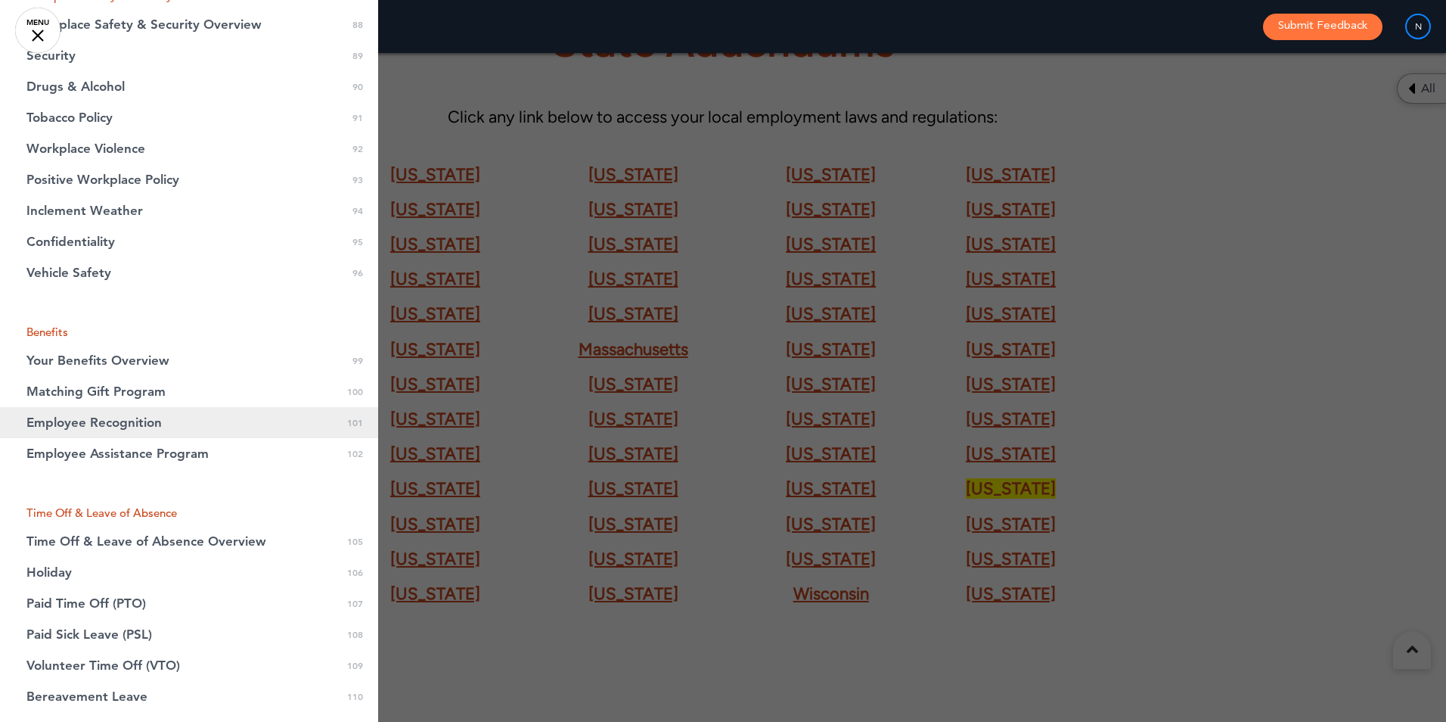
click at [151, 423] on span "Employee Recognition" at bounding box center [93, 422] width 135 height 13
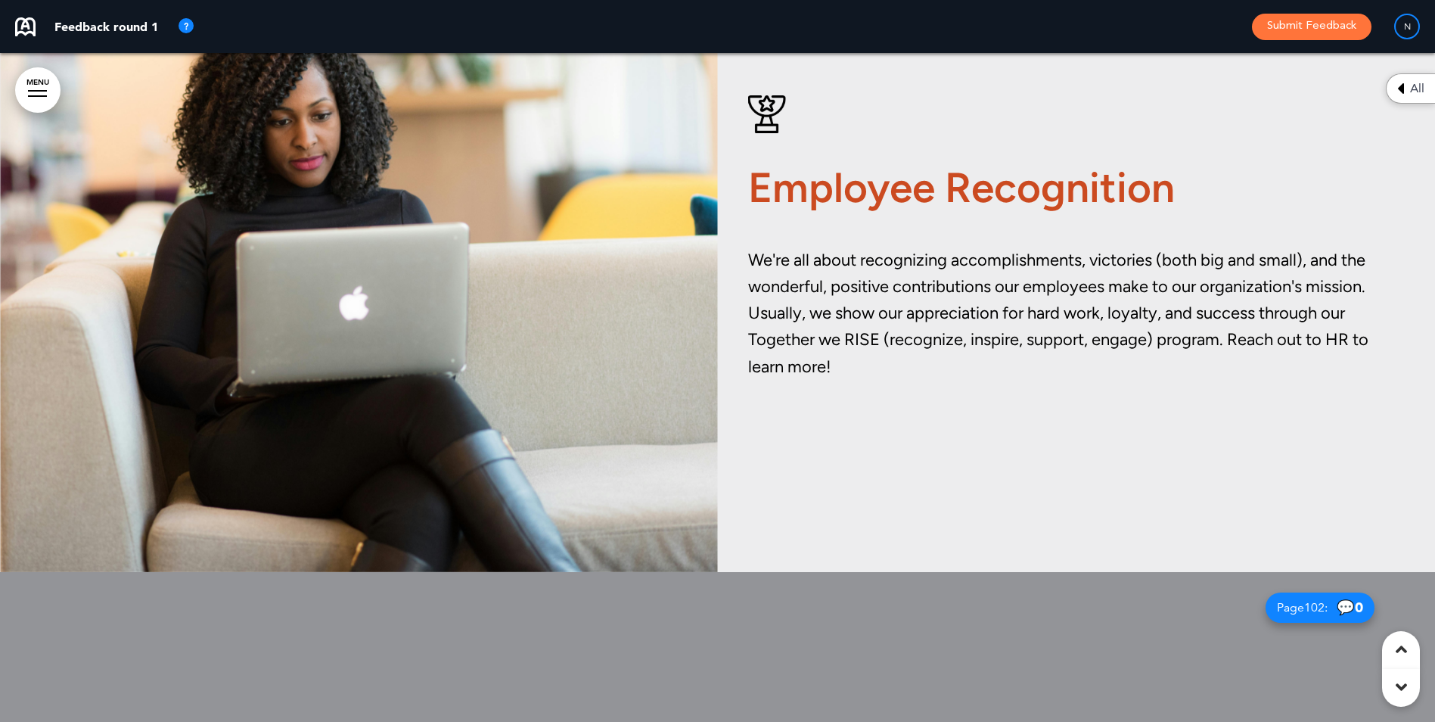
scroll to position [74916, 0]
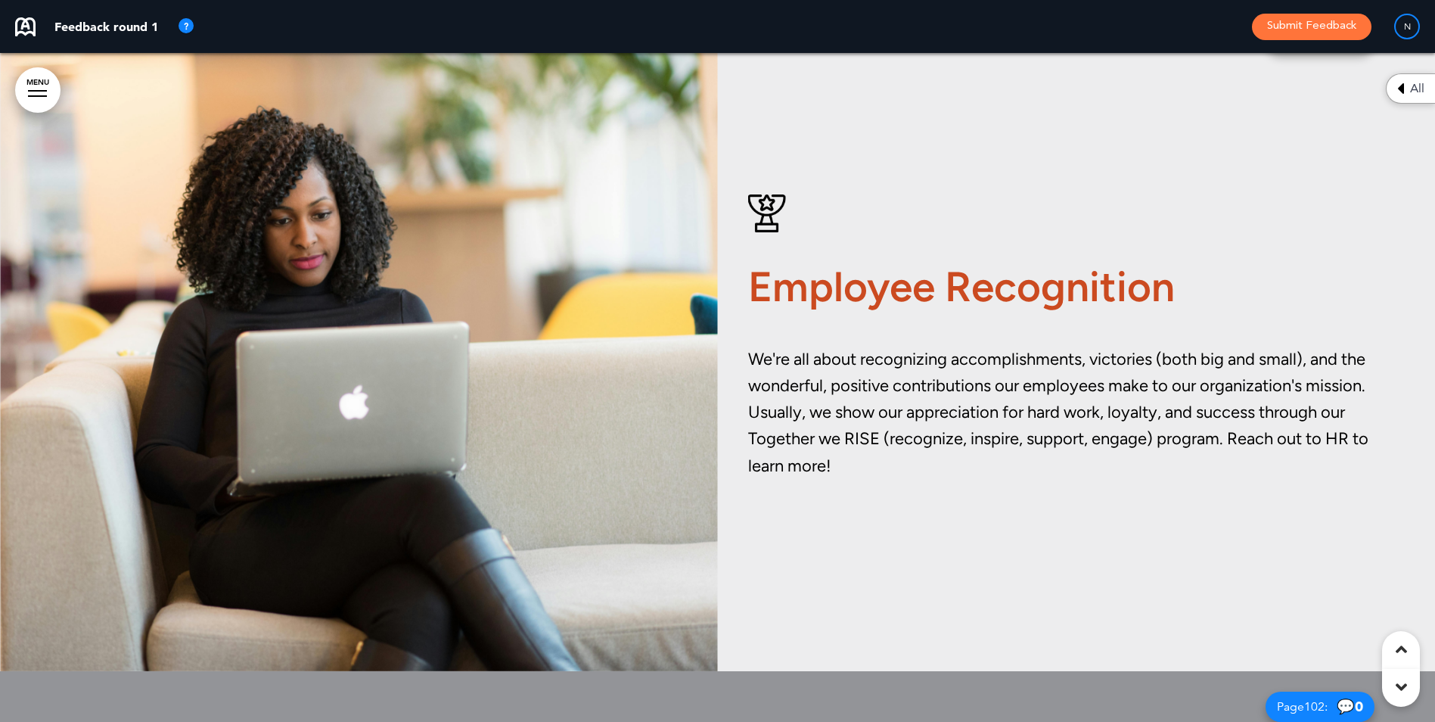
click at [904, 536] on div "Employee Recognition We're all about recognizing accomplishments, victories (bo…" at bounding box center [1077, 337] width 718 height 398
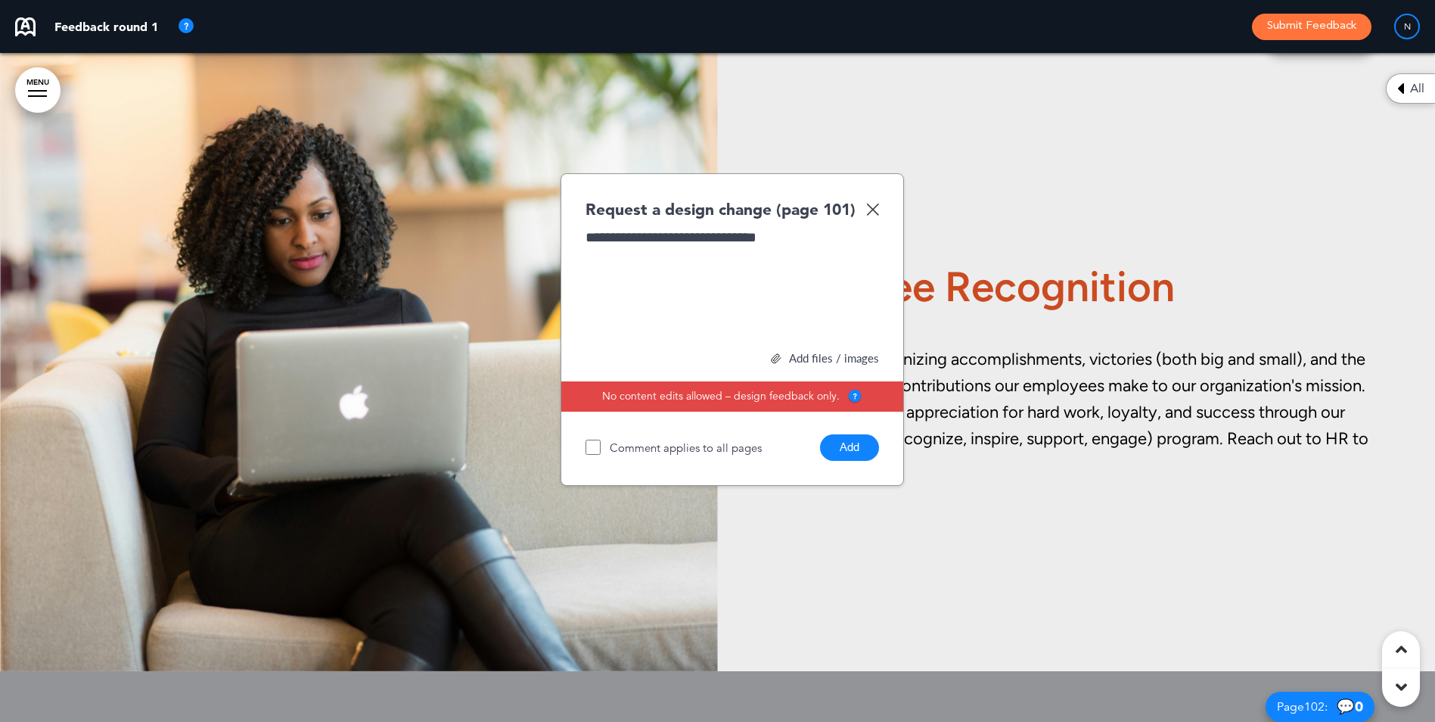
click at [796, 364] on div "Add files / images" at bounding box center [731, 357] width 293 height 11
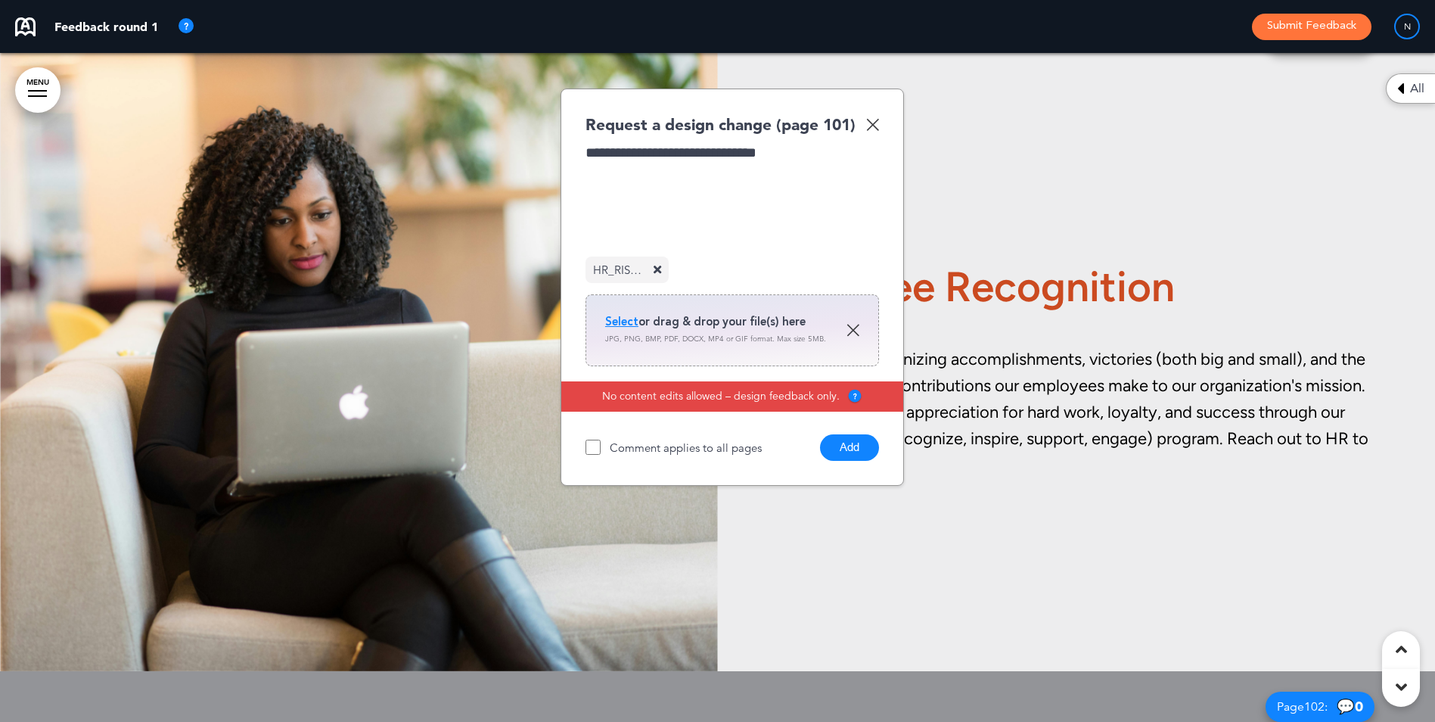
click at [859, 461] on button "Add" at bounding box center [849, 447] width 59 height 26
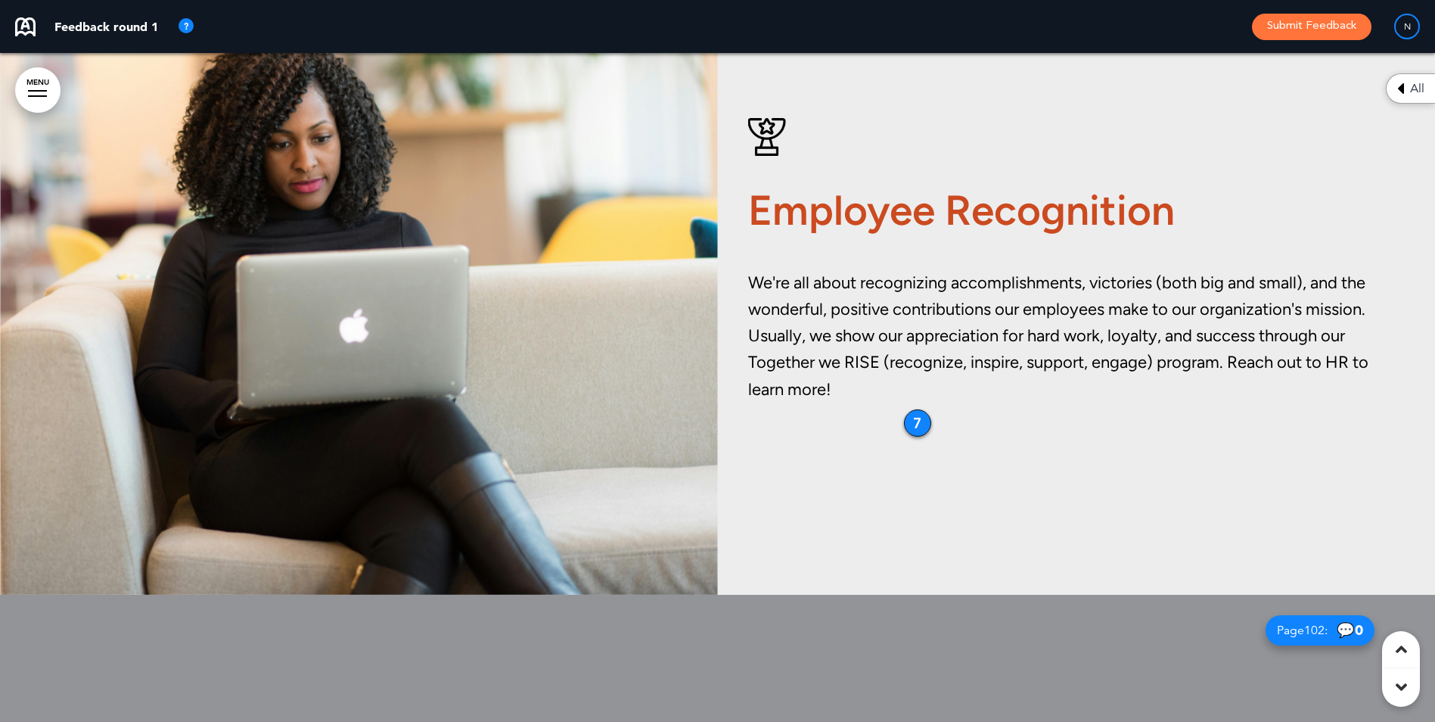
scroll to position [74992, 0]
